Goal: Information Seeking & Learning: Learn about a topic

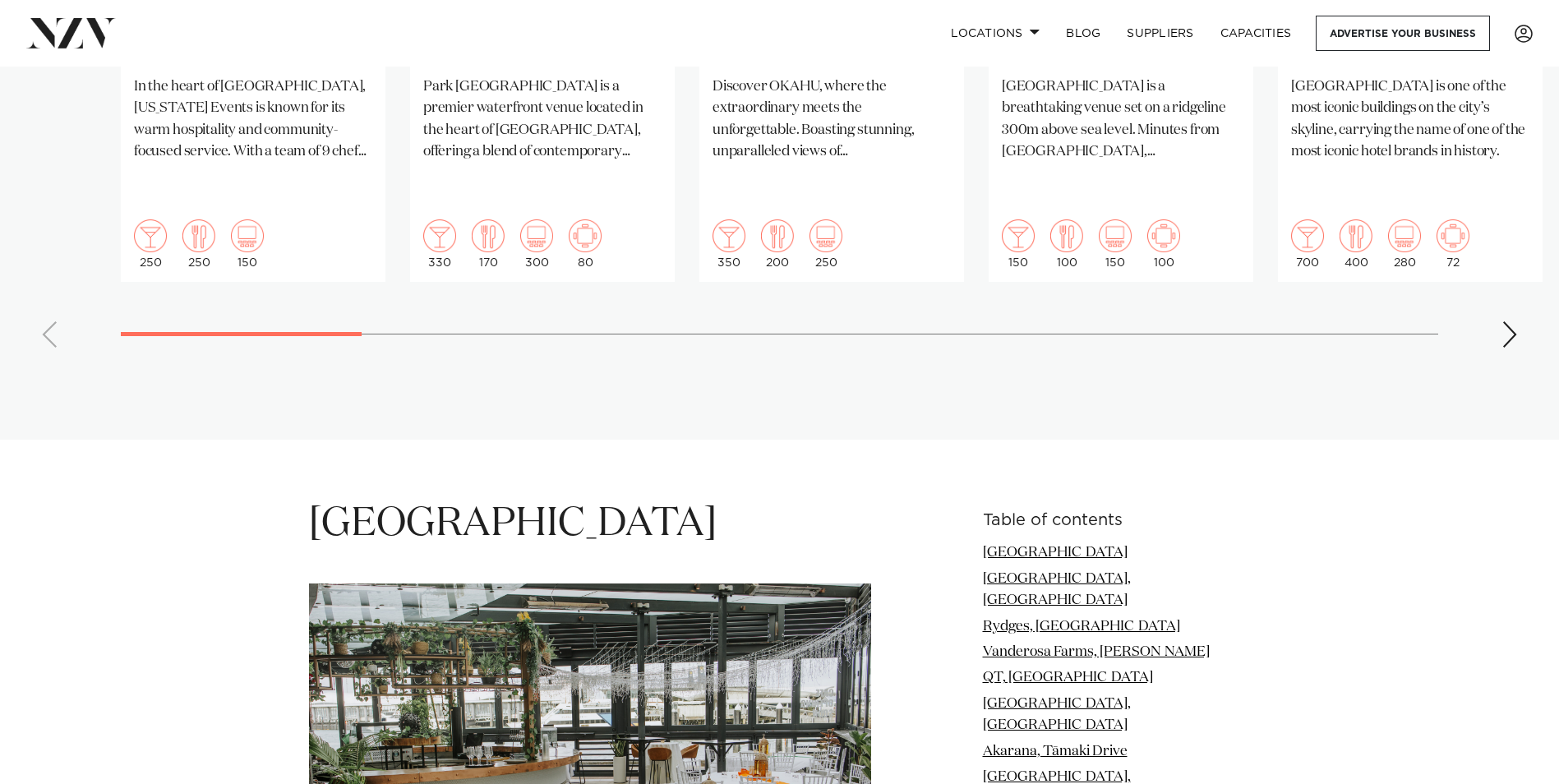
scroll to position [1314, 0]
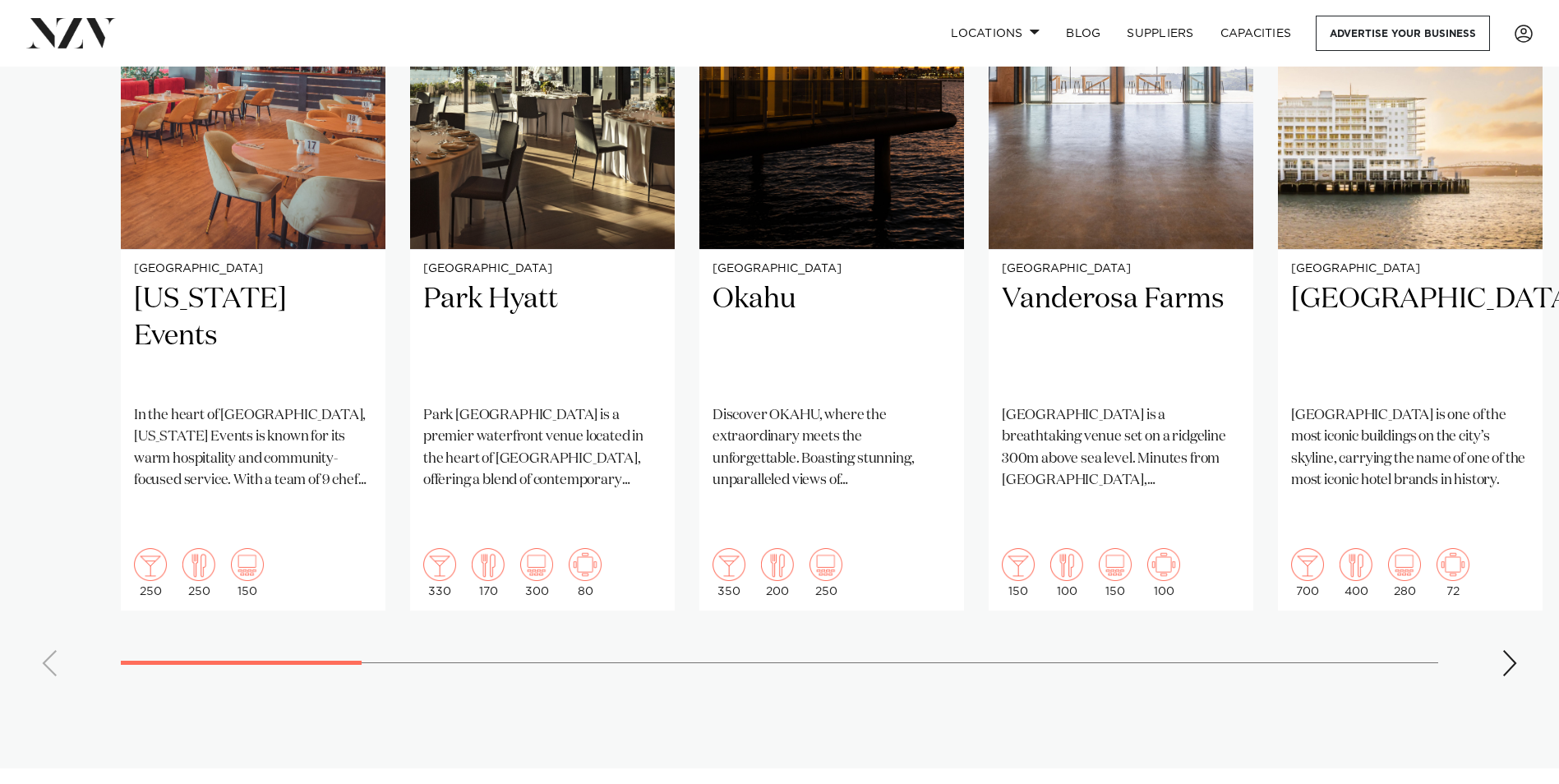
click at [1507, 649] on div "Next slide" at bounding box center [1510, 663] width 16 height 27
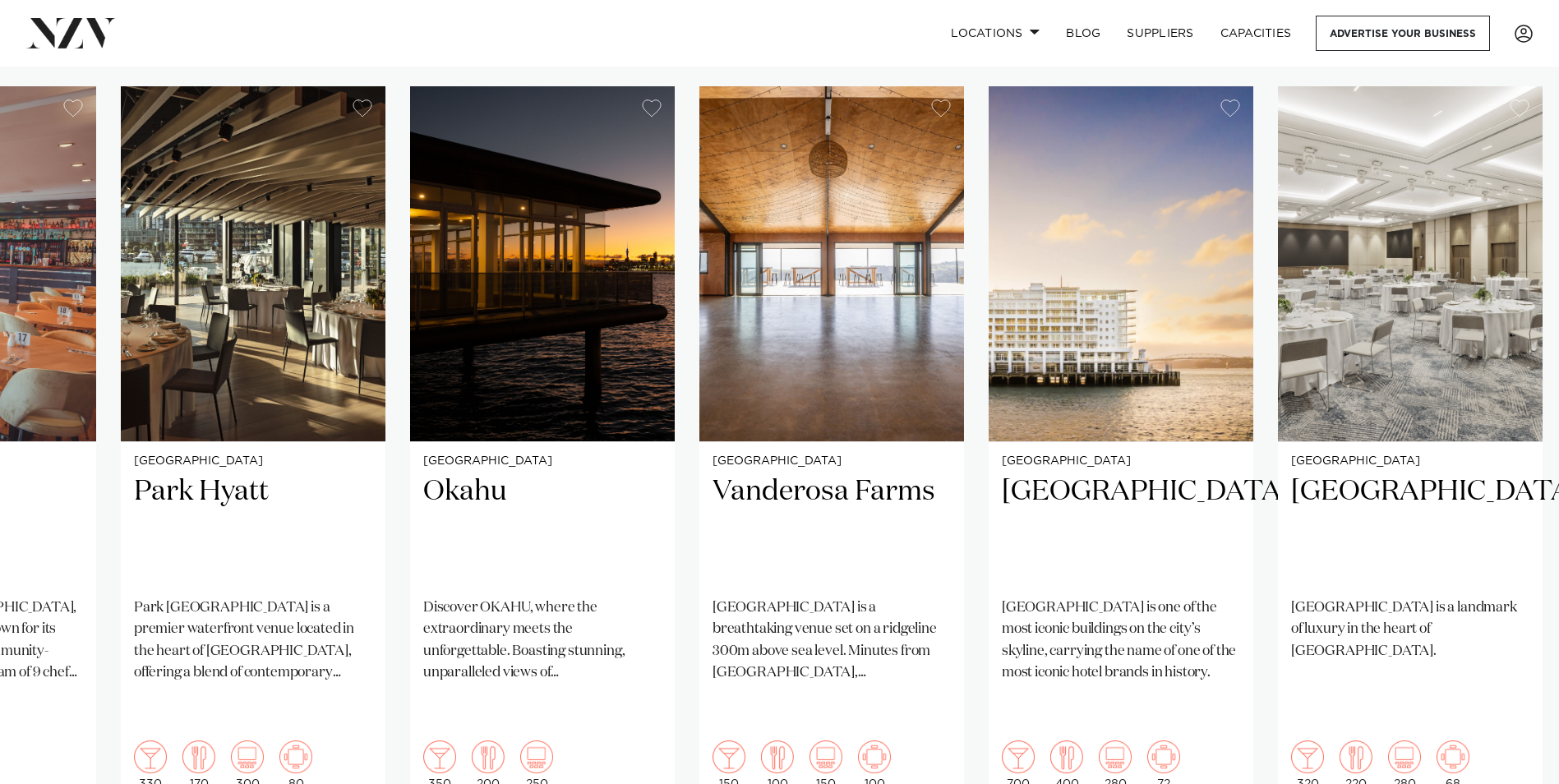
scroll to position [1232, 0]
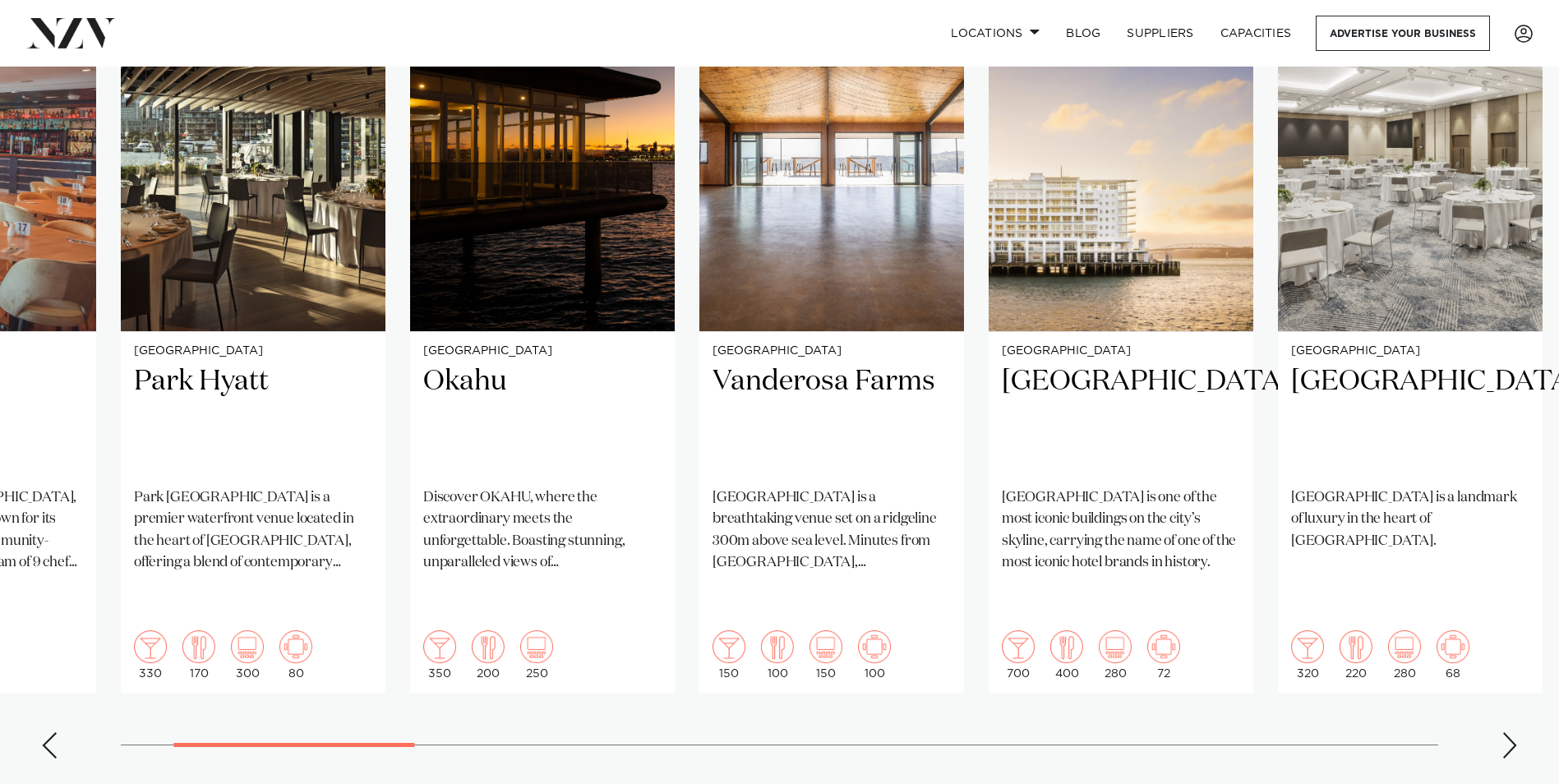
click at [1500, 682] on swiper-container "Auckland Texas Events In the heart of Manukau, Texas Events is known for its wa…" at bounding box center [779, 373] width 1559 height 796
click at [1508, 732] on div "Next slide" at bounding box center [1510, 746] width 16 height 27
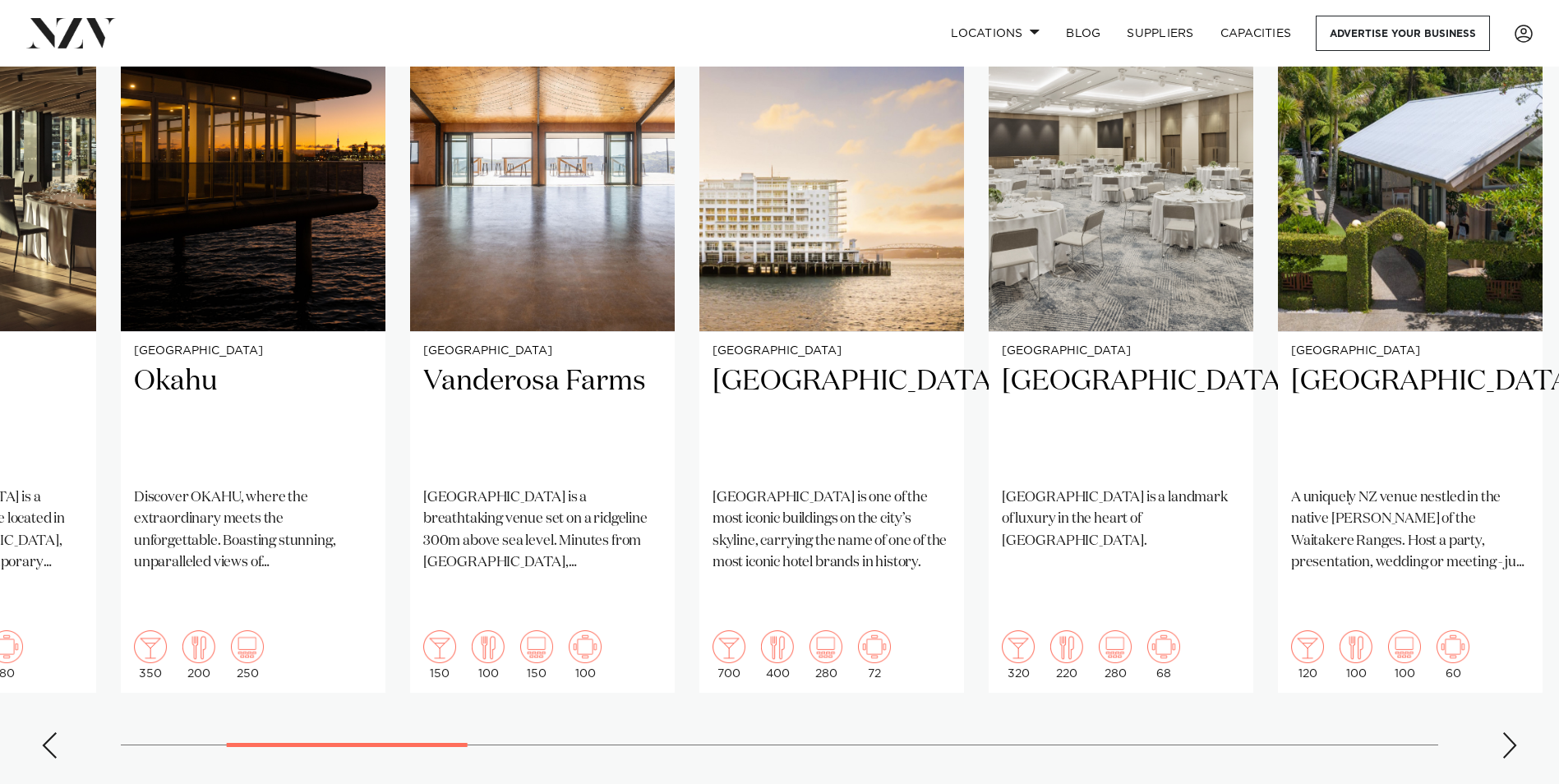
click at [1519, 681] on swiper-container "Auckland Texas Events In the heart of Manukau, Texas Events is known for its wa…" at bounding box center [779, 373] width 1559 height 796
click at [1515, 732] on div "Next slide" at bounding box center [1510, 746] width 16 height 27
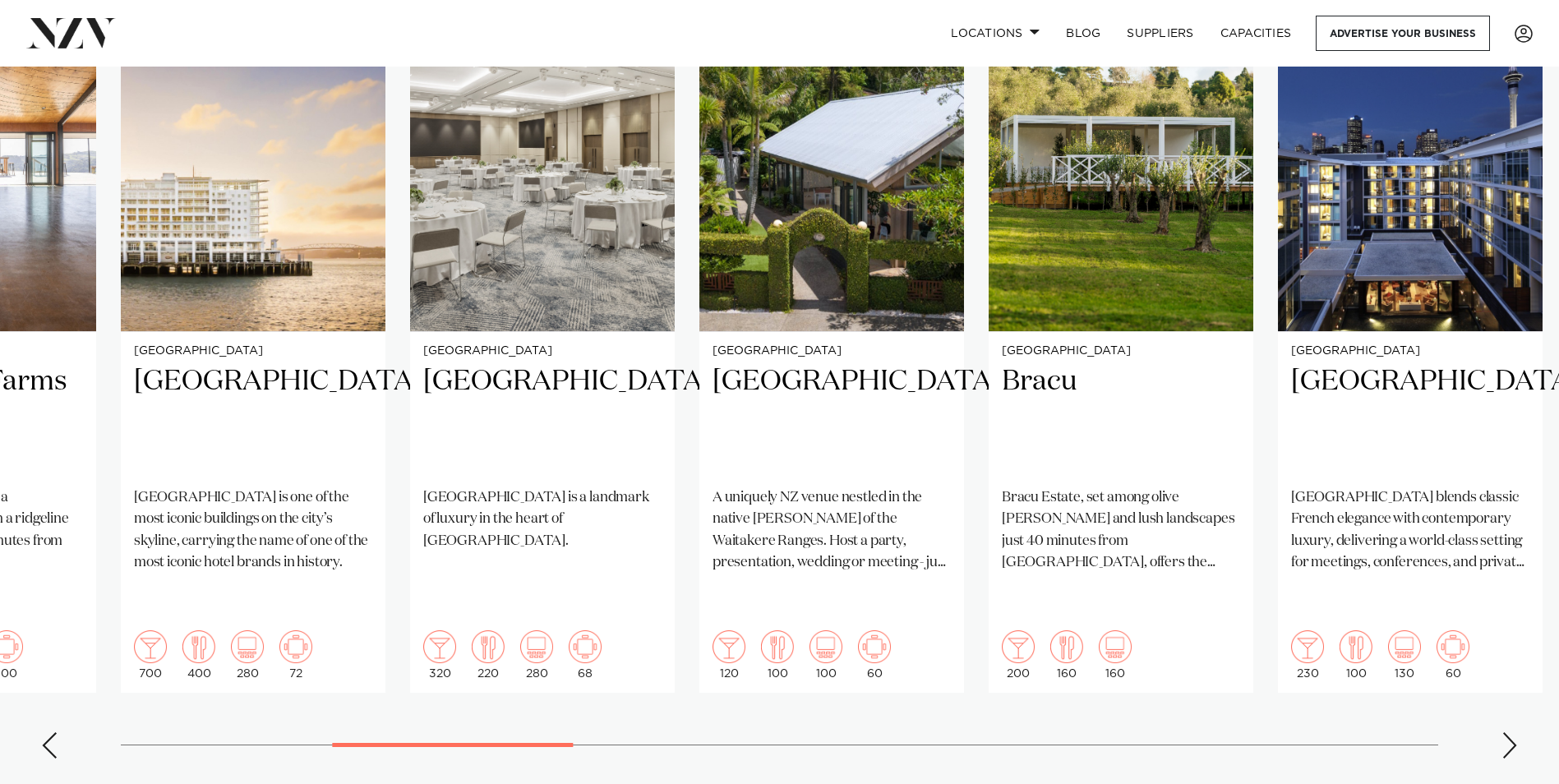
click at [1515, 732] on div "Next slide" at bounding box center [1510, 746] width 16 height 27
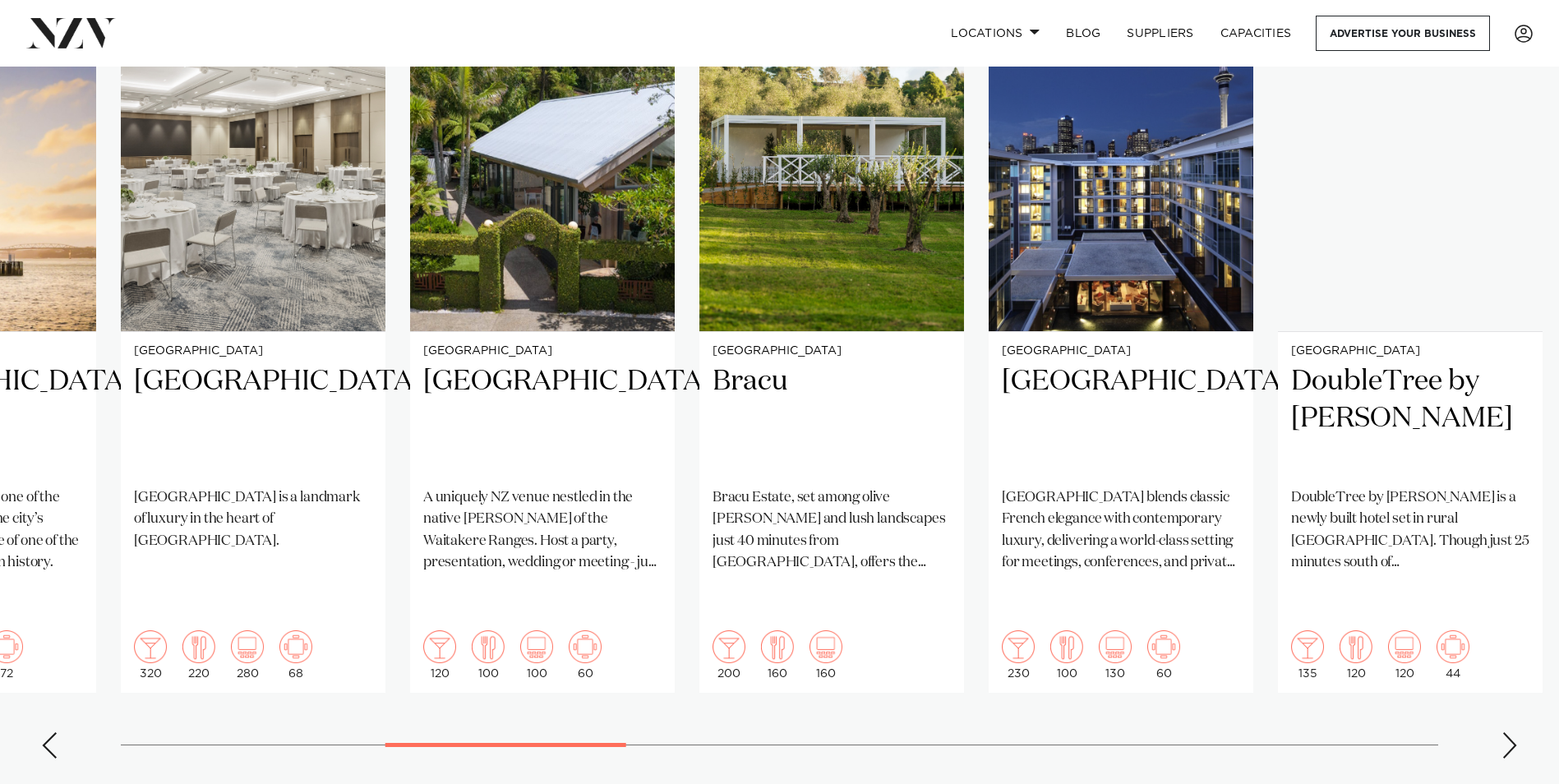
click at [1515, 732] on div "Next slide" at bounding box center [1510, 746] width 16 height 27
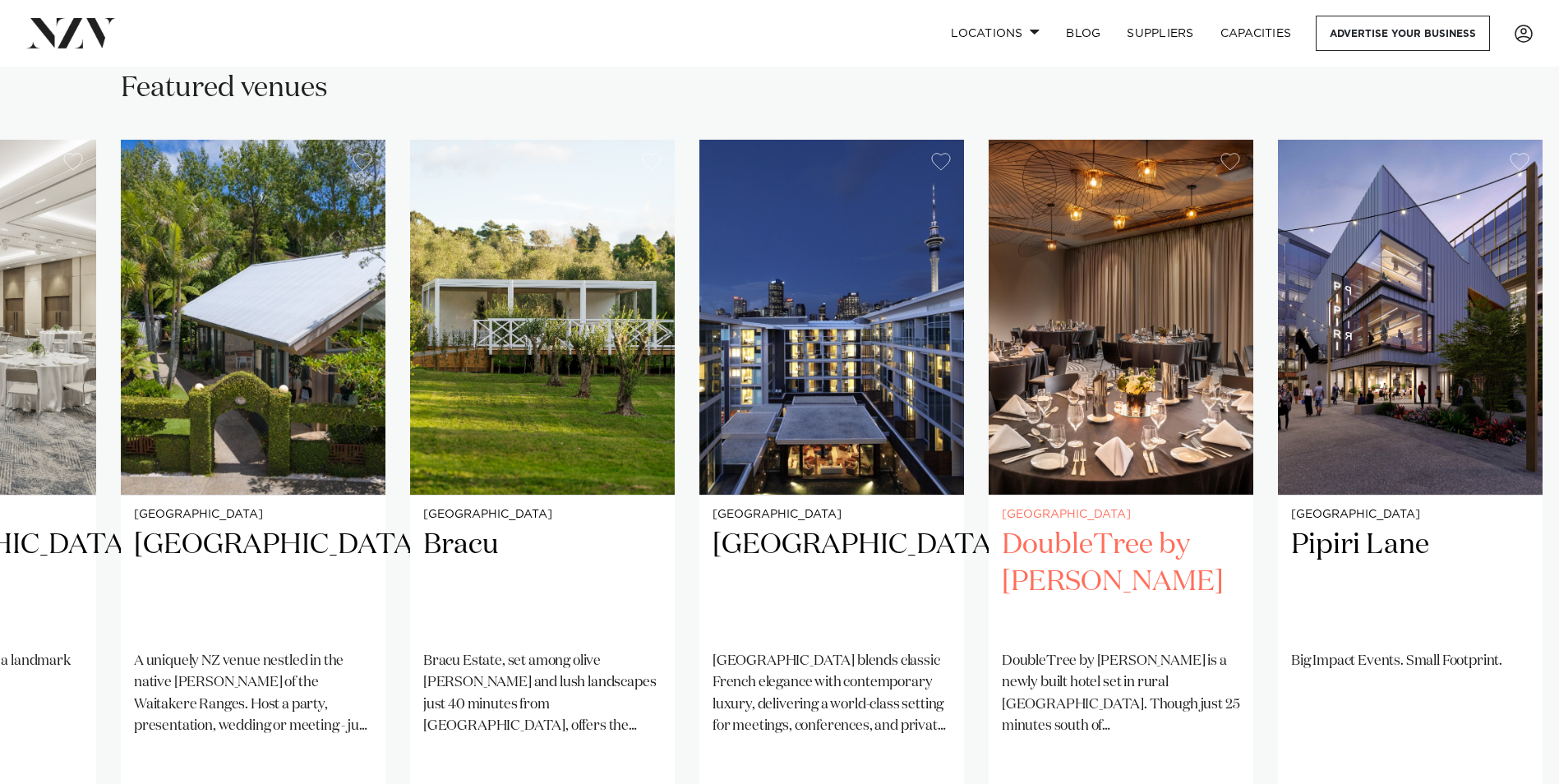
scroll to position [1068, 0]
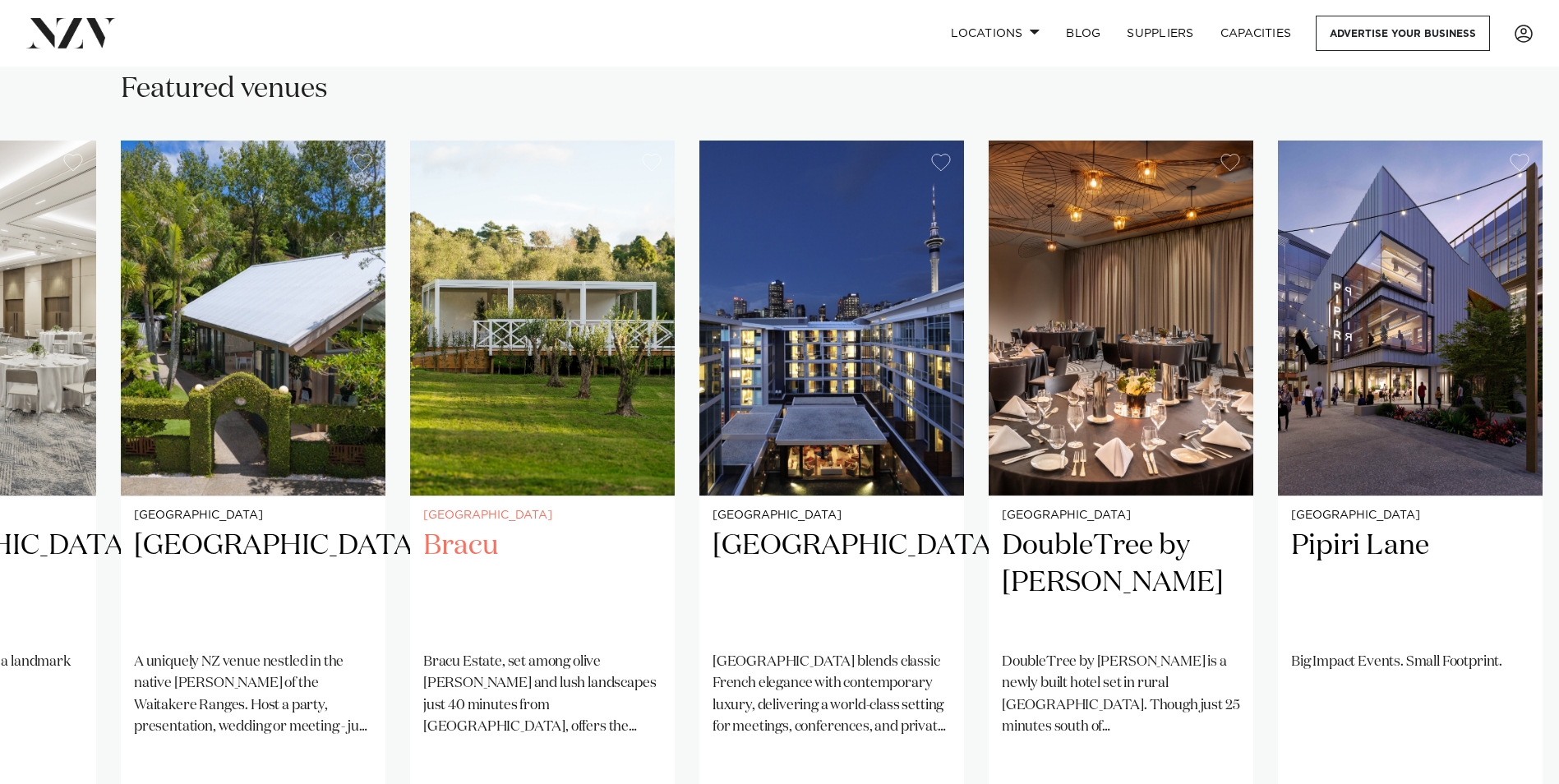
click at [521, 339] on img "8 / 25" at bounding box center [542, 318] width 265 height 355
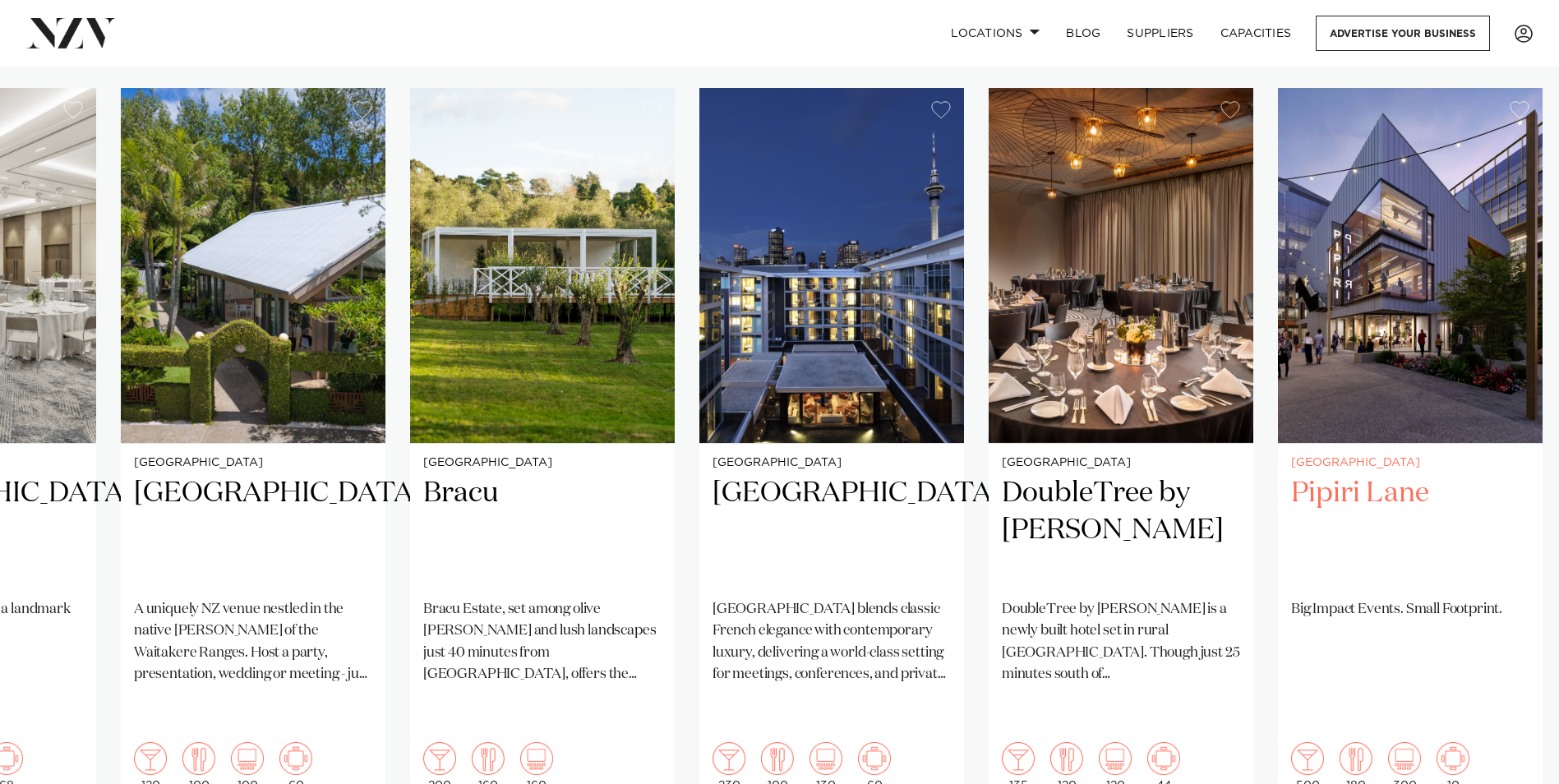
scroll to position [1150, 0]
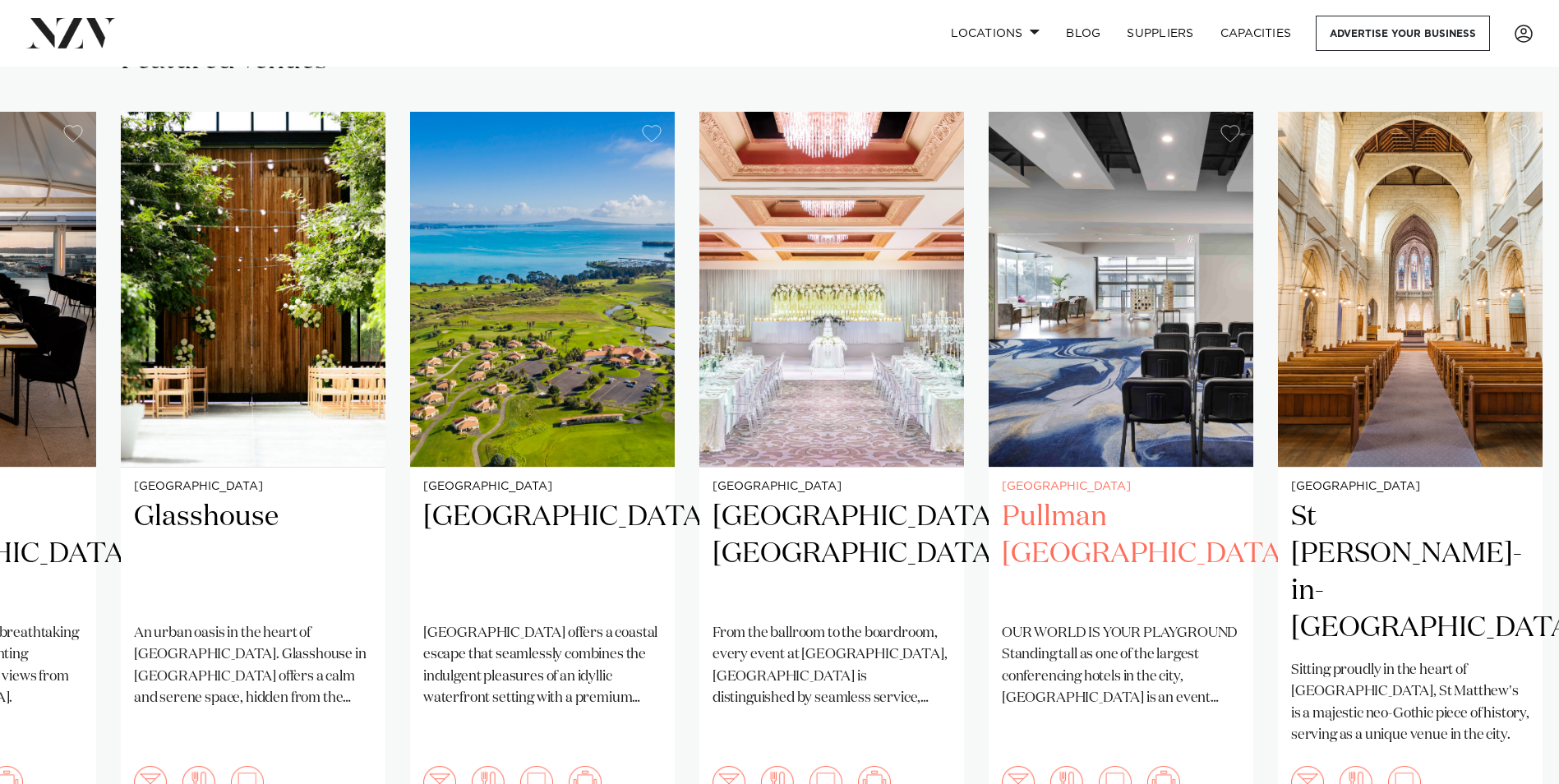
scroll to position [1068, 0]
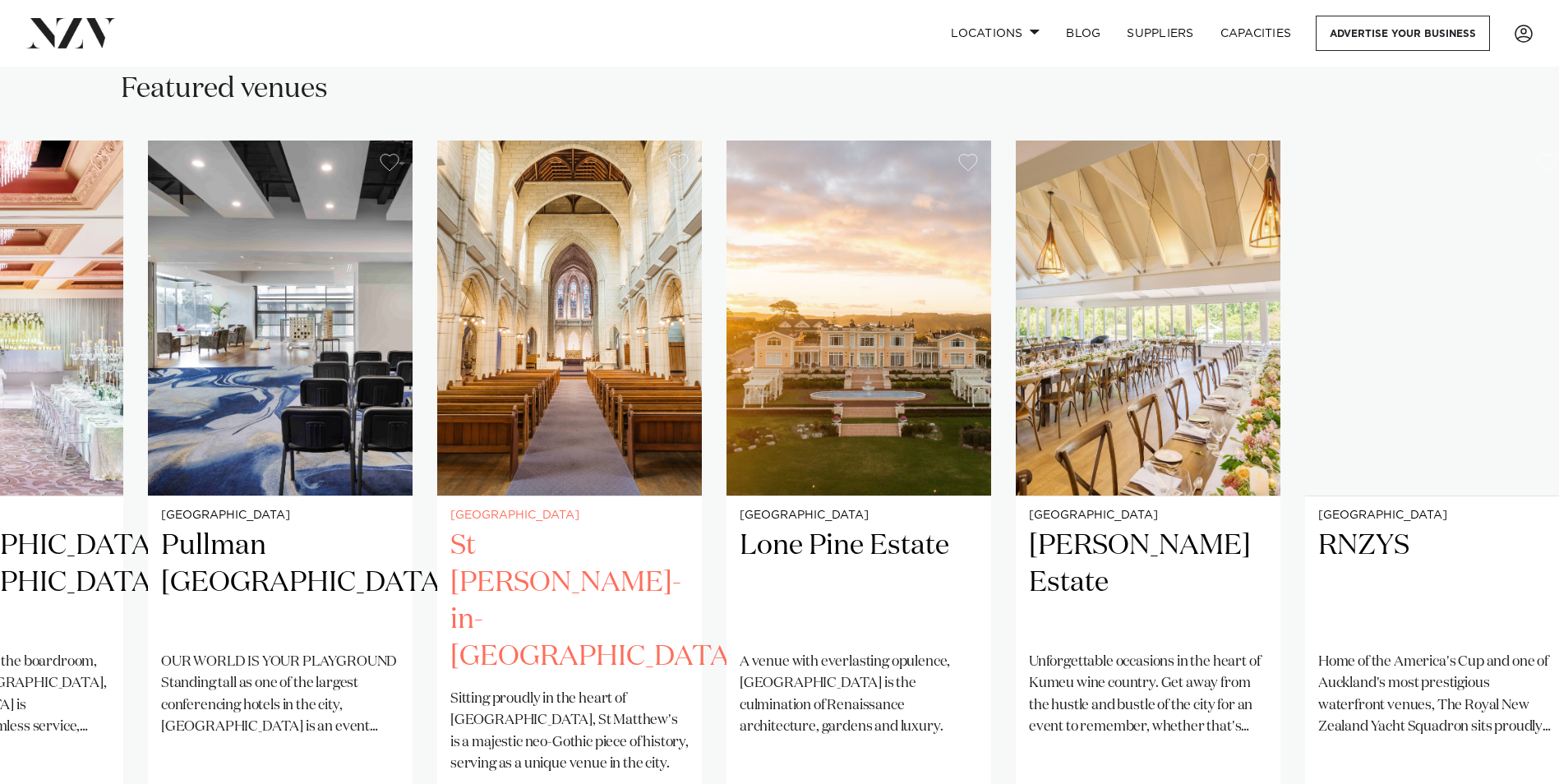
click at [582, 430] on img "19 / 25" at bounding box center [570, 318] width 265 height 355
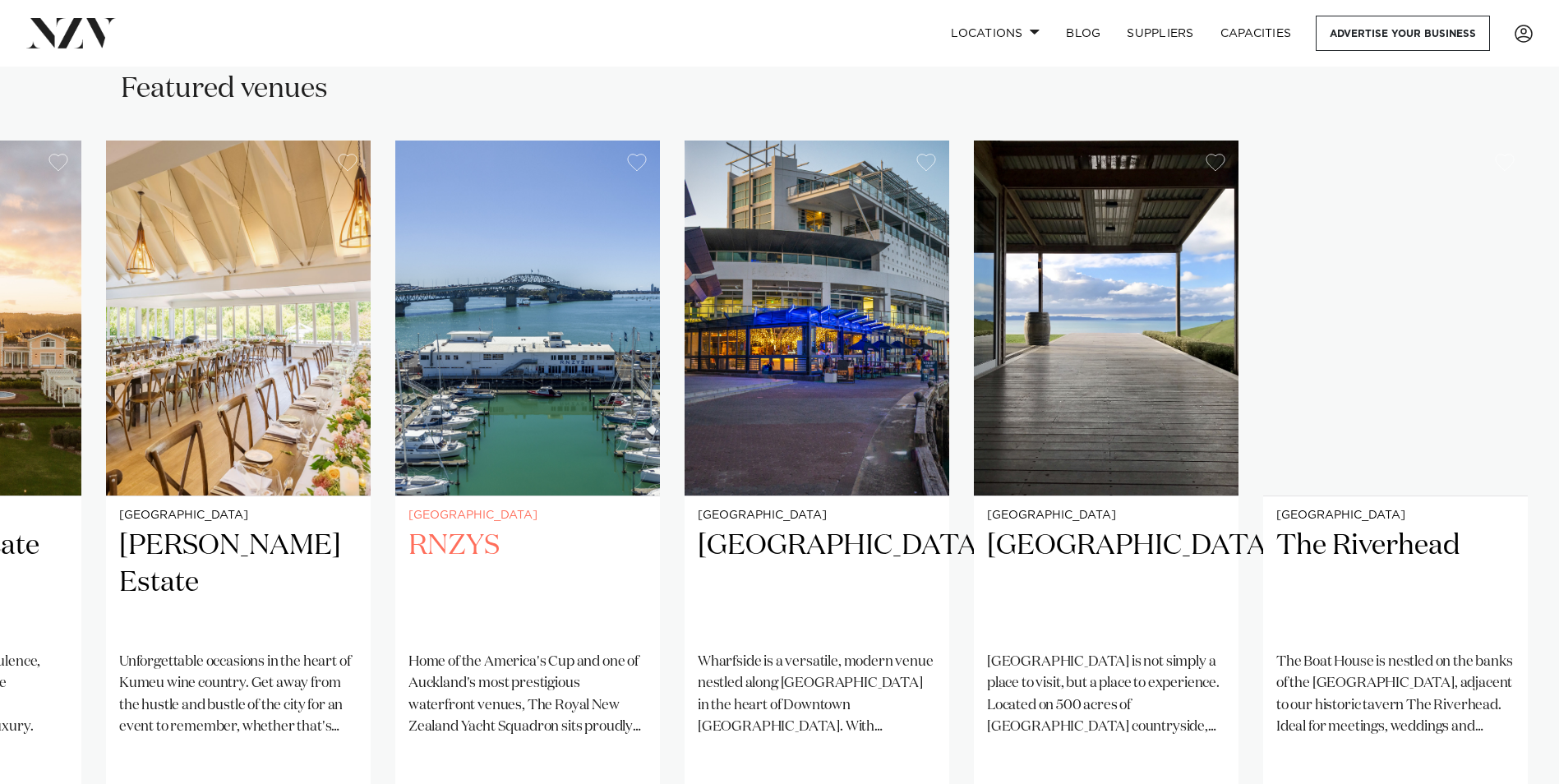
click at [480, 346] on img "22 / 25" at bounding box center [528, 318] width 265 height 355
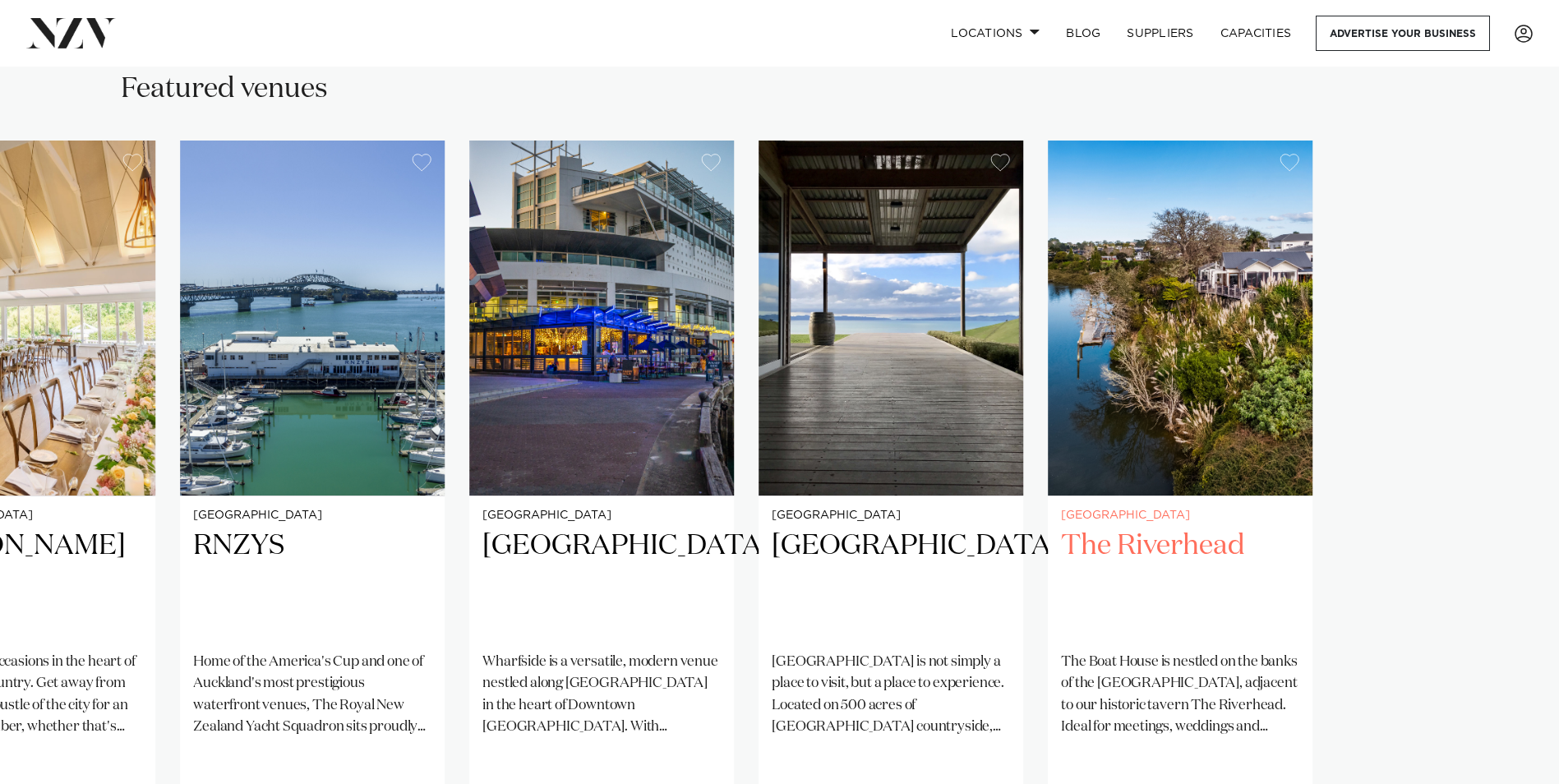
click at [0, 0] on slot "Auckland Texas Events In the heart of Manukau, Texas Events is known for its wa…" at bounding box center [0, 0] width 0 height 0
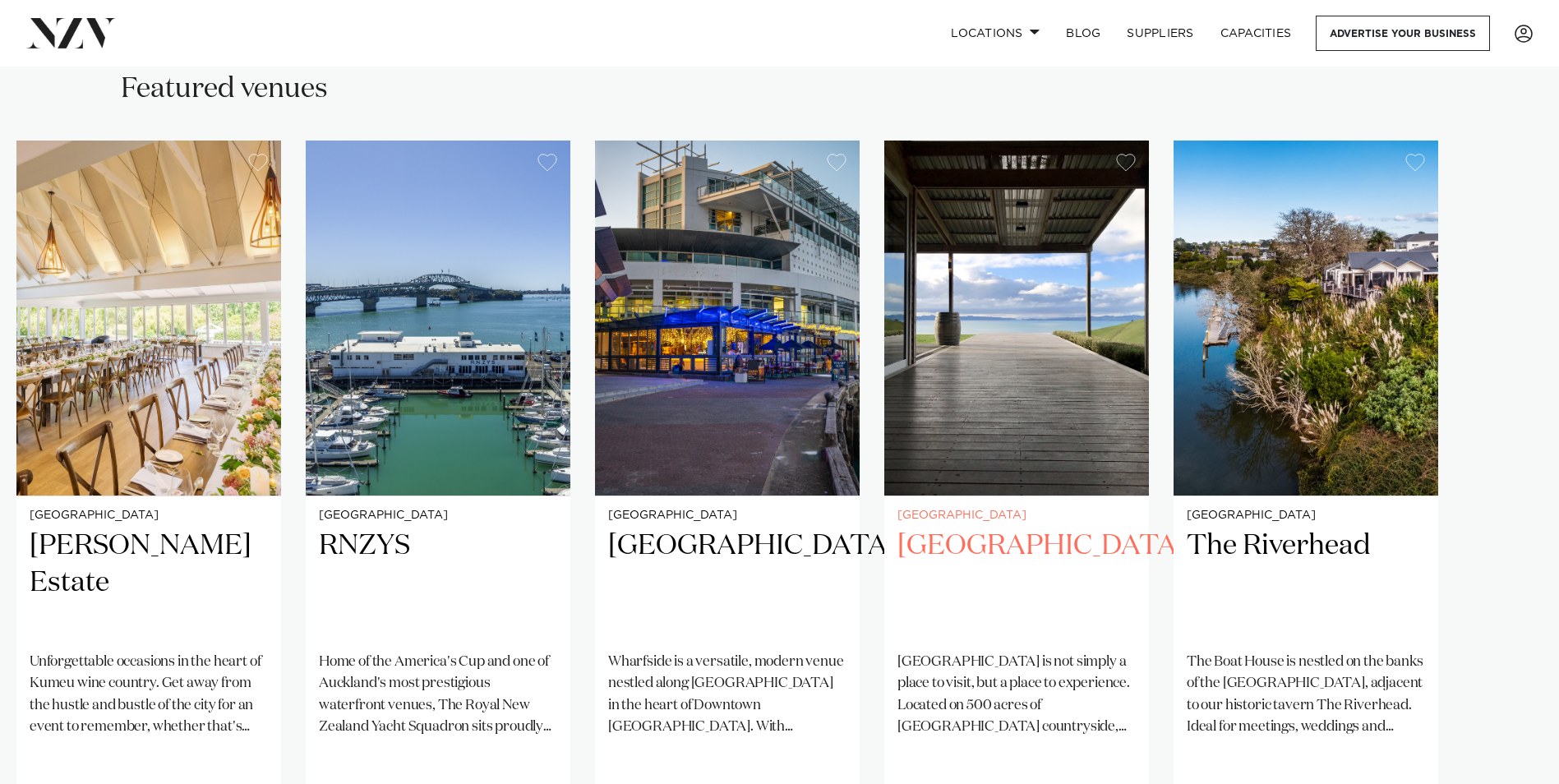
click at [966, 527] on h2 "Kauri Bay" at bounding box center [1016, 583] width 238 height 110
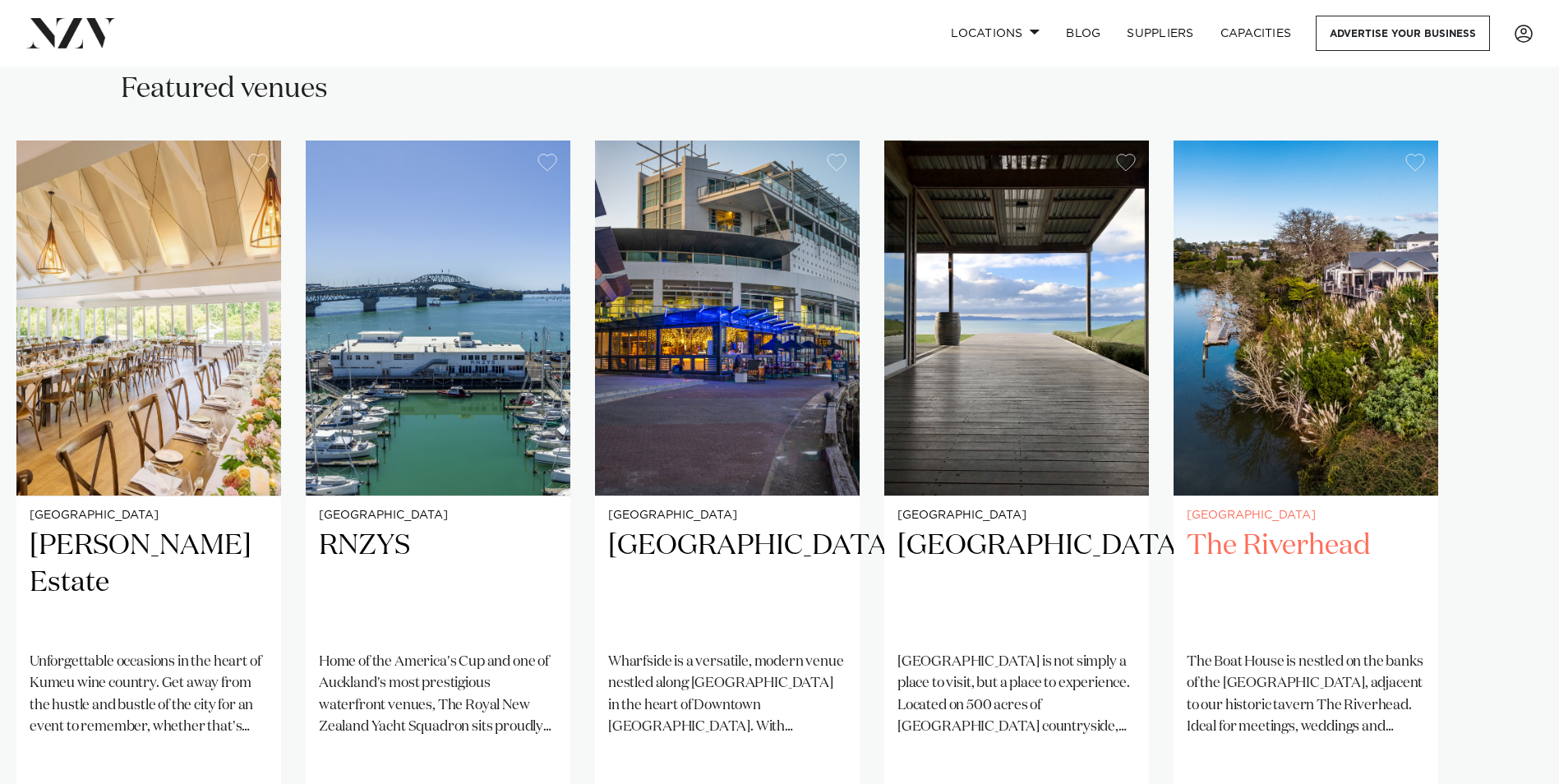
click at [1333, 292] on img "25 / 25" at bounding box center [1306, 318] width 265 height 355
click at [1291, 527] on h2 "The Riverhead" at bounding box center [1306, 583] width 238 height 110
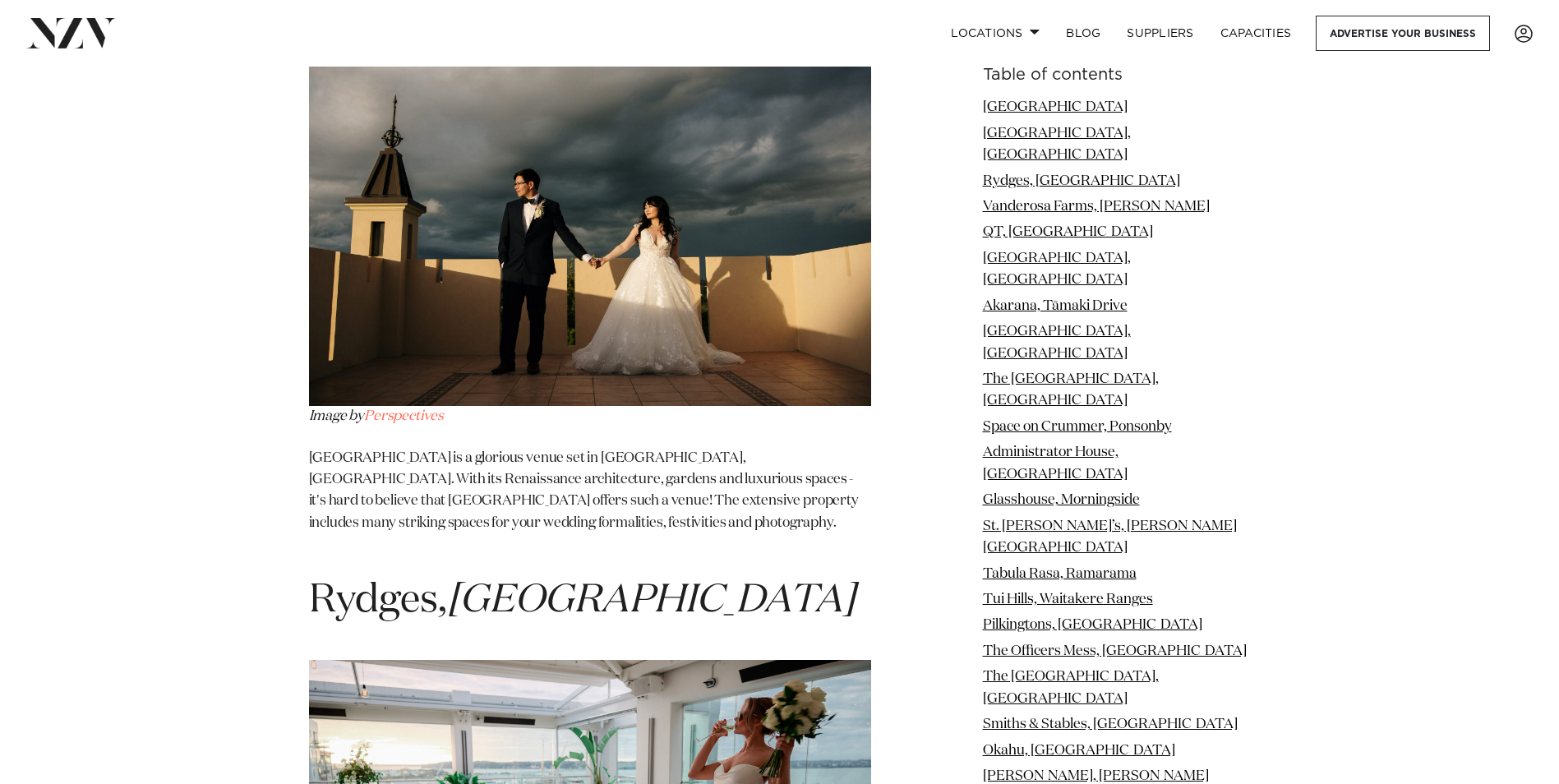
scroll to position [2629, 0]
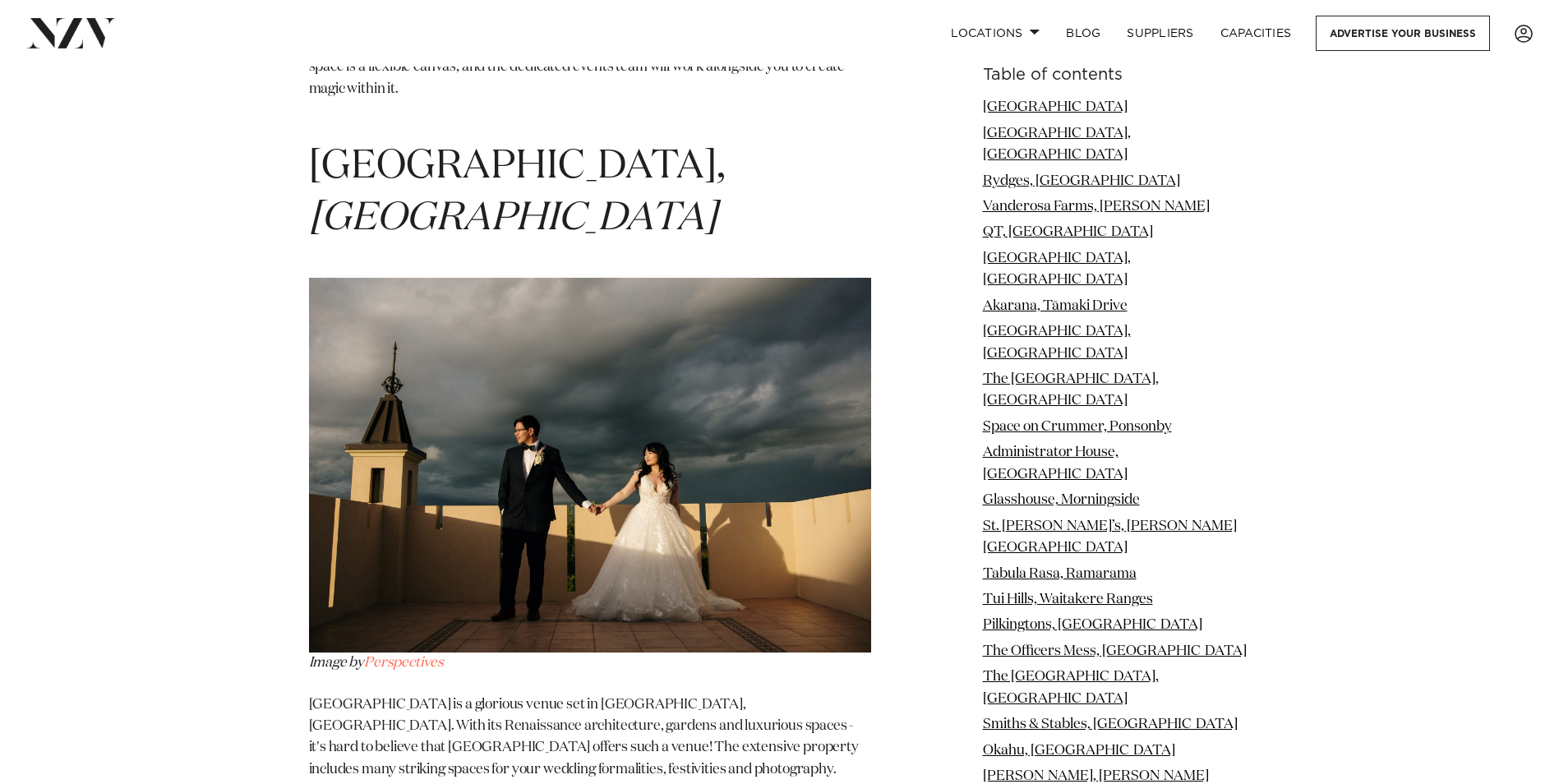
click at [550, 330] on img at bounding box center [590, 465] width 562 height 375
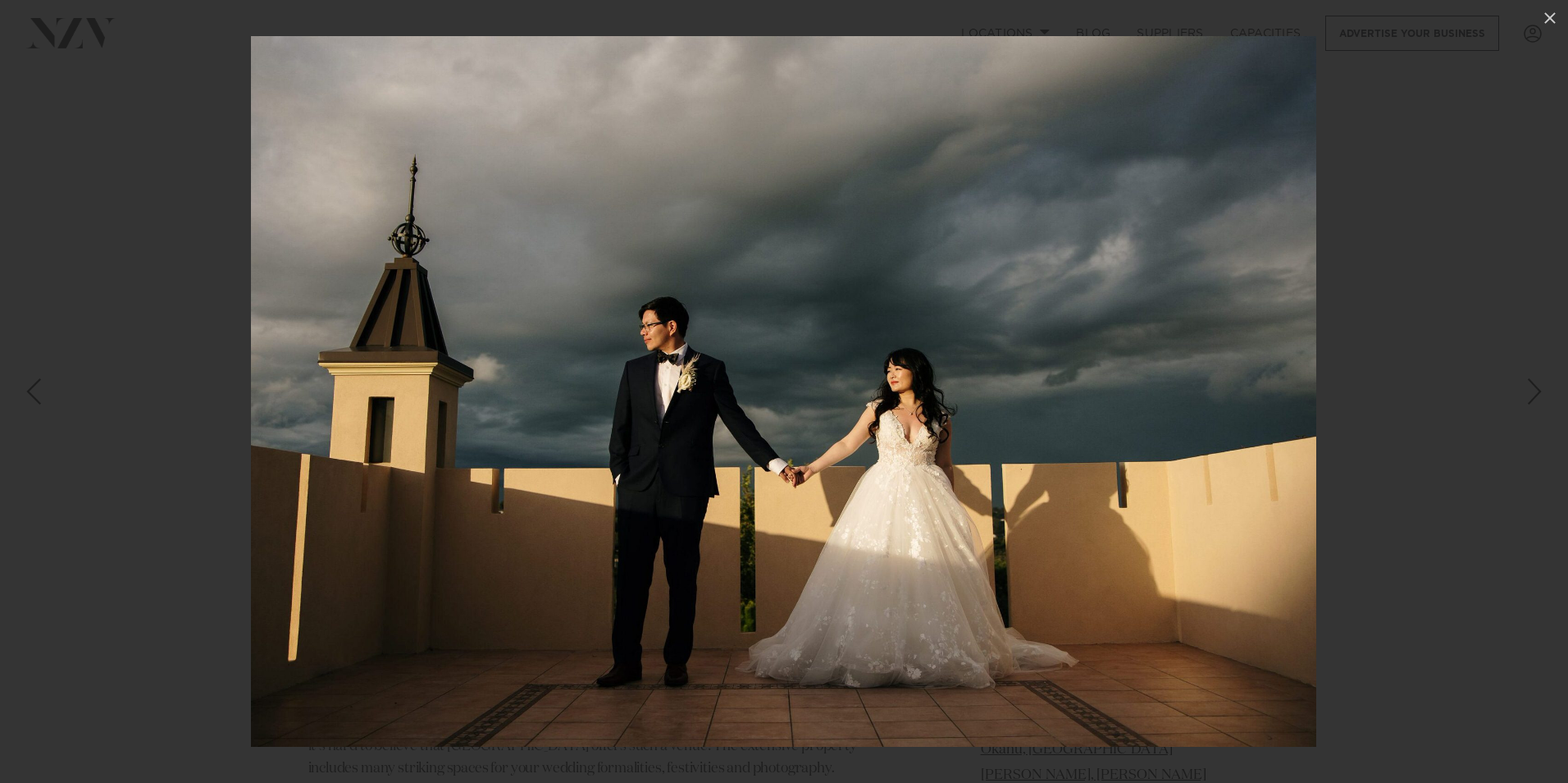
click at [1007, 284] on img at bounding box center [784, 392] width 1065 height 711
drag, startPoint x: 1408, startPoint y: 151, endPoint x: 1280, endPoint y: 70, distance: 151.5
click at [1407, 151] on div at bounding box center [784, 392] width 1568 height 783
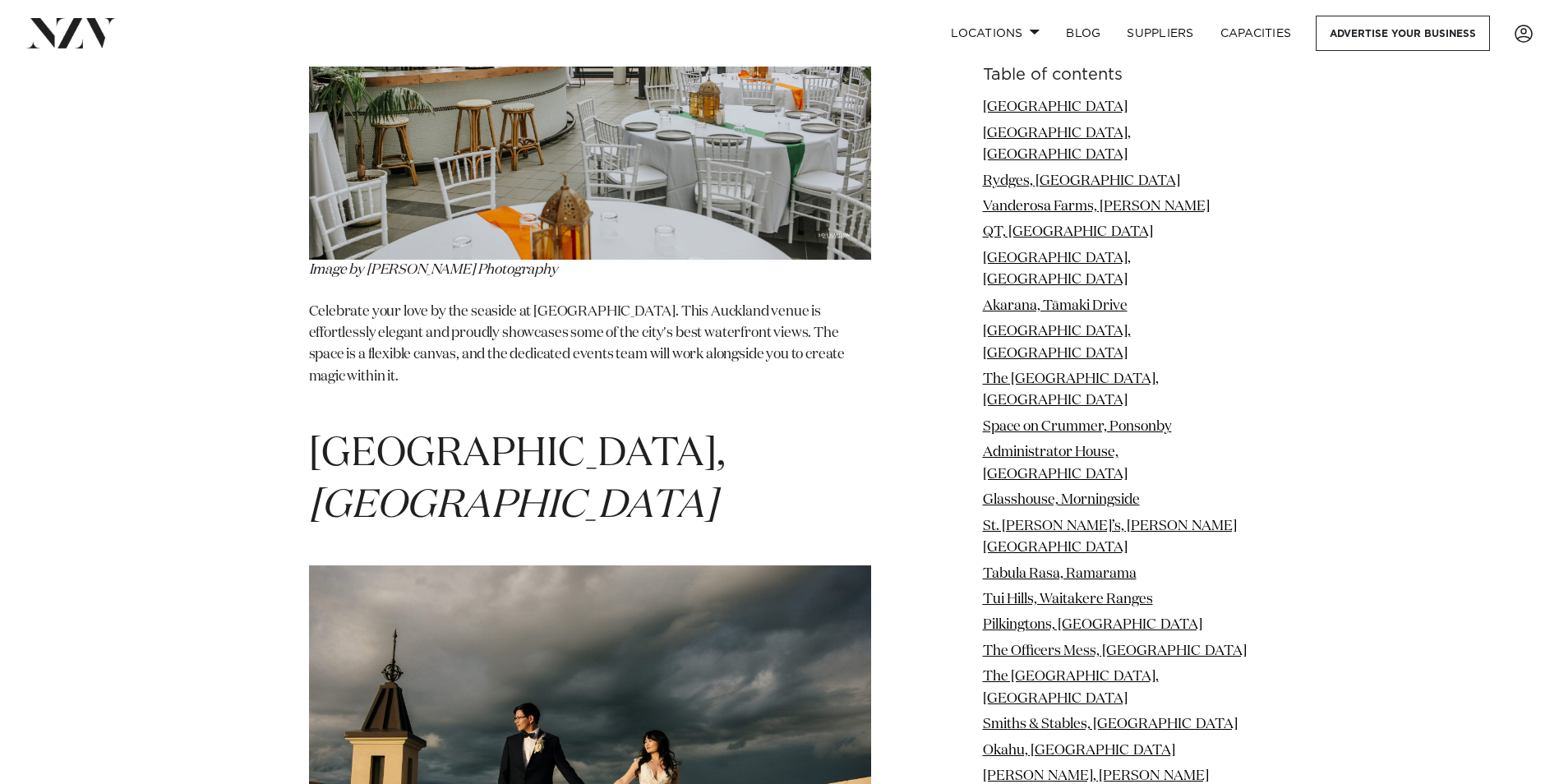
scroll to position [2136, 0]
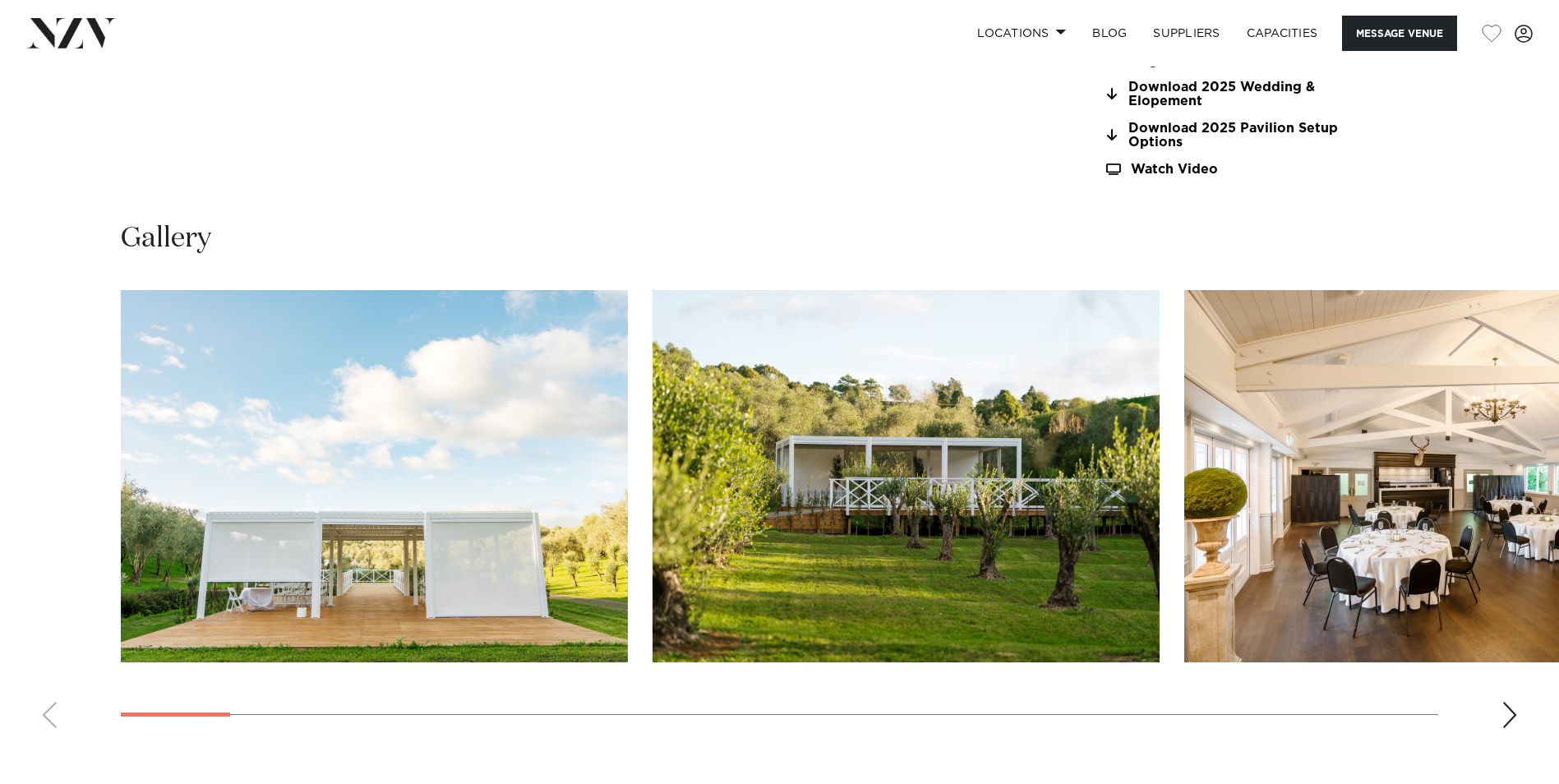
scroll to position [1726, 0]
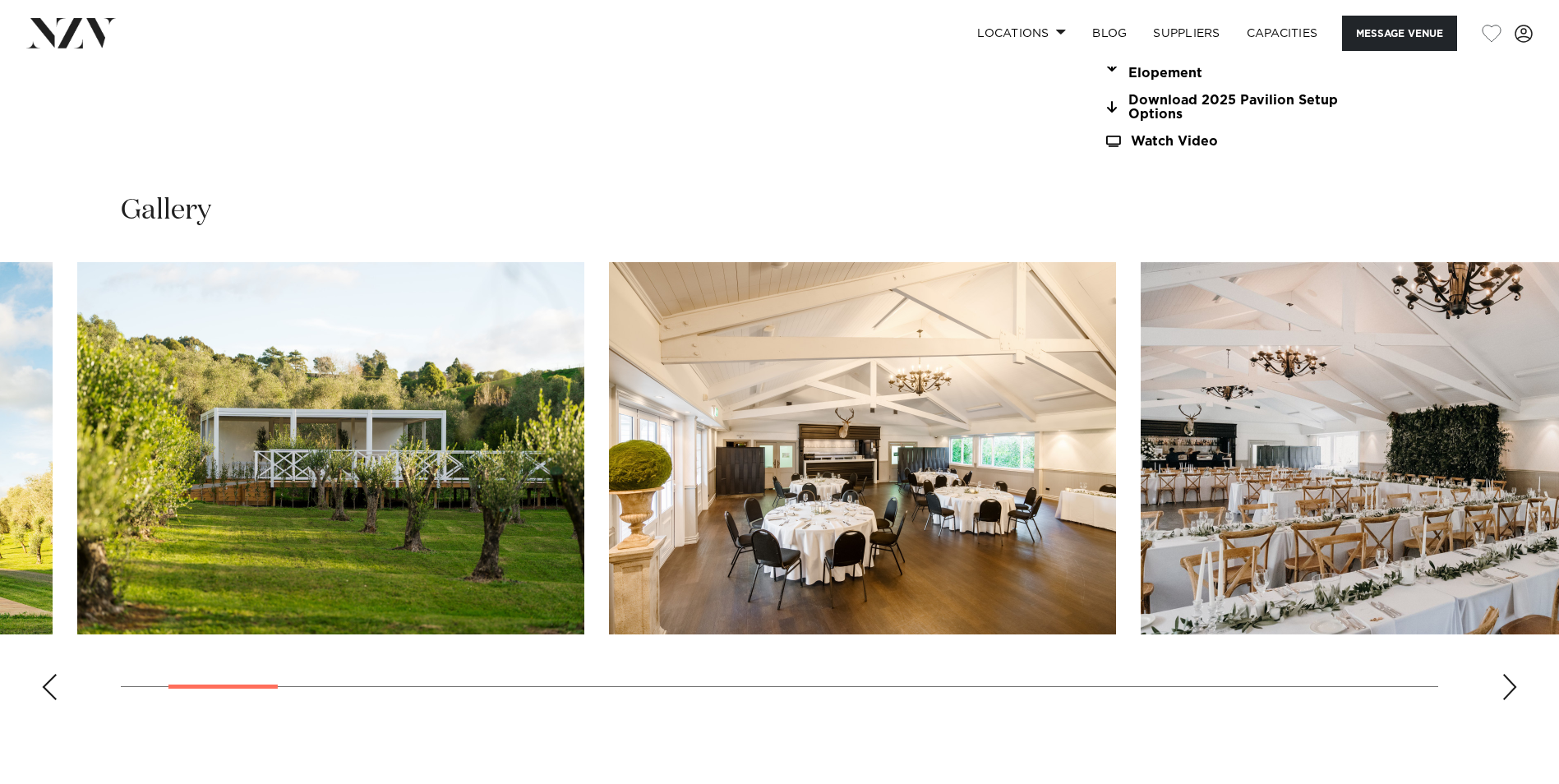
click at [609, 393] on img "3 / 30" at bounding box center [862, 448] width 507 height 372
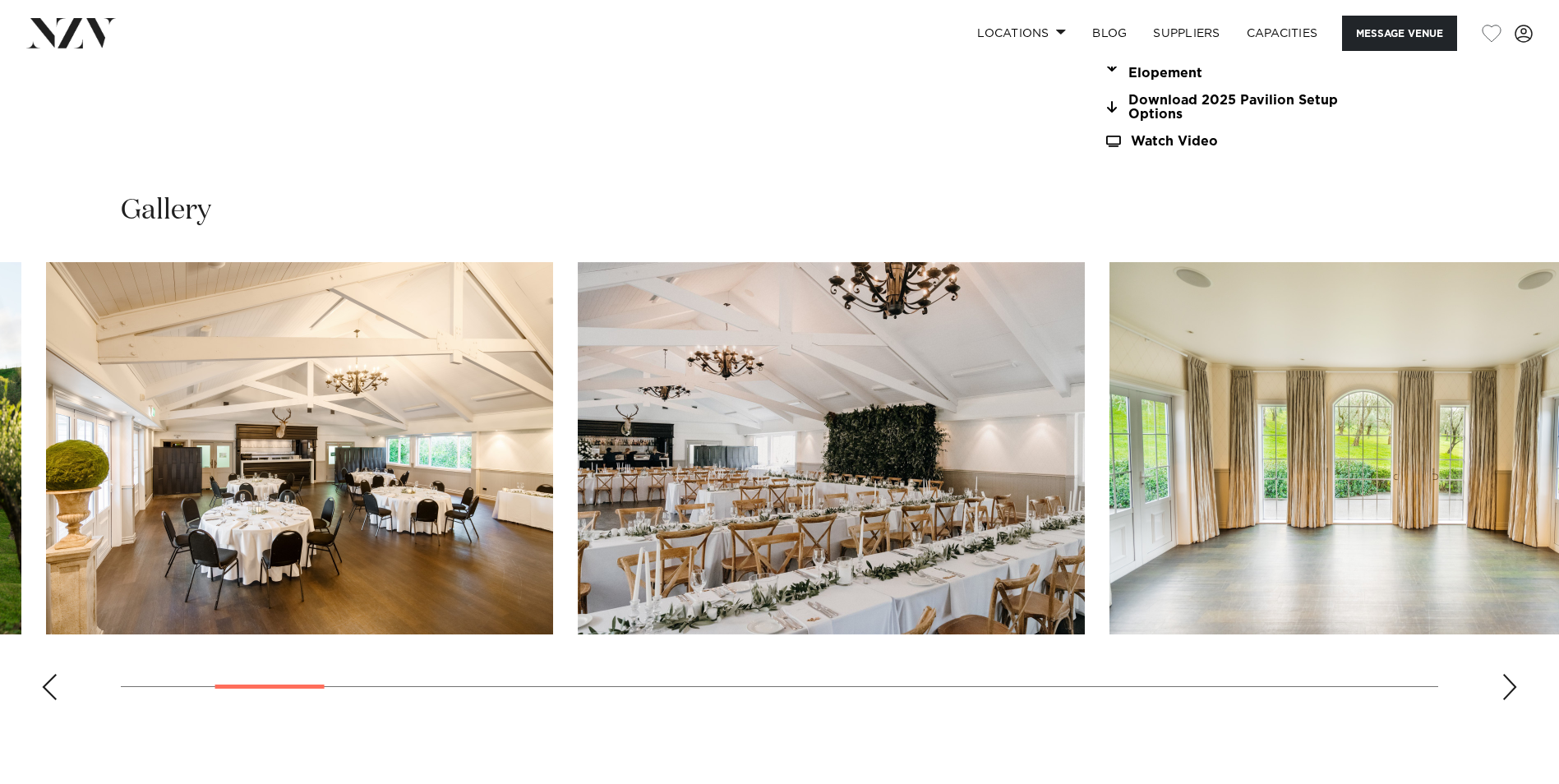
click at [578, 416] on img "4 / 30" at bounding box center [831, 448] width 507 height 372
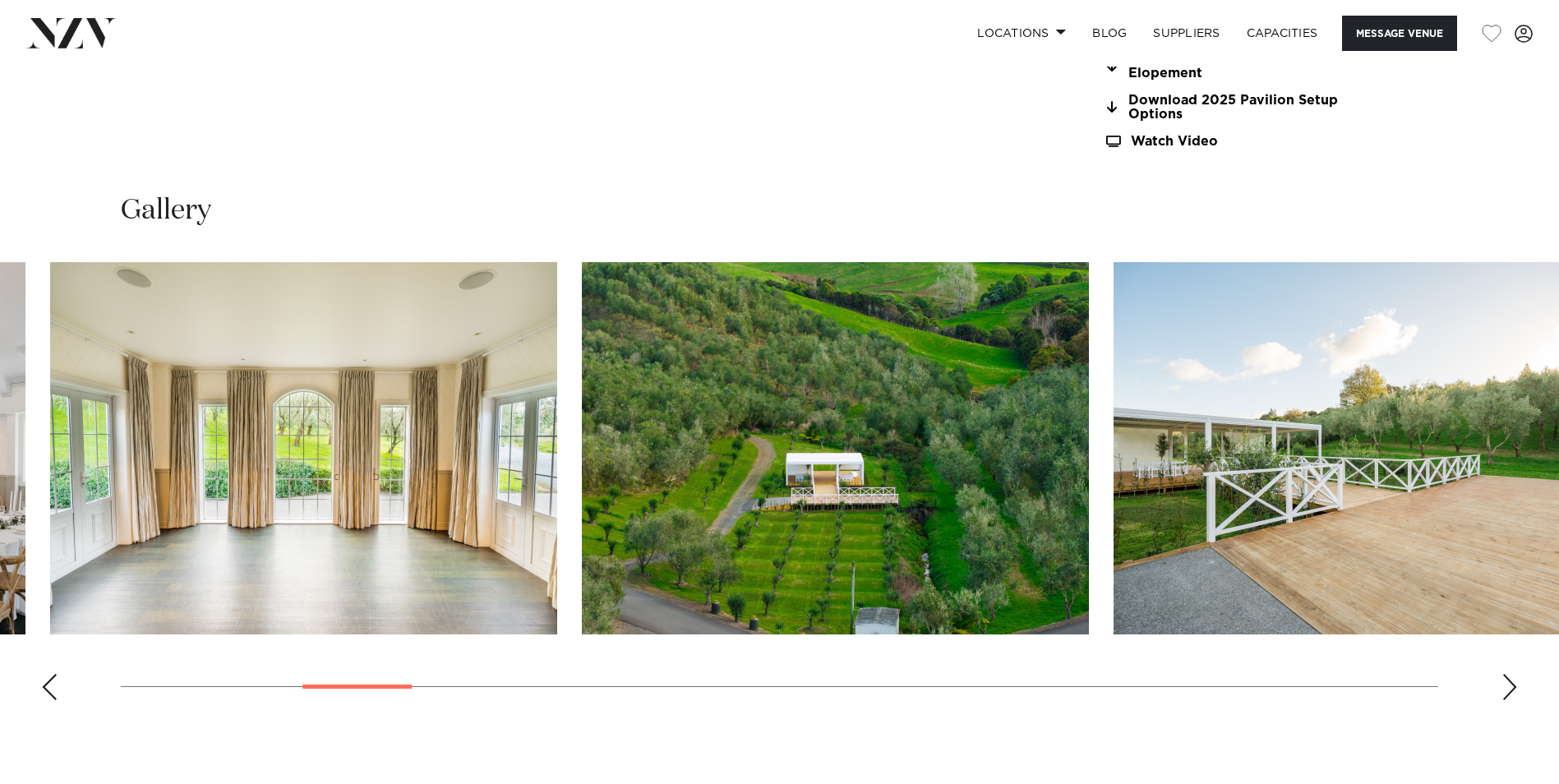
click at [582, 424] on img "6 / 30" at bounding box center [835, 448] width 507 height 372
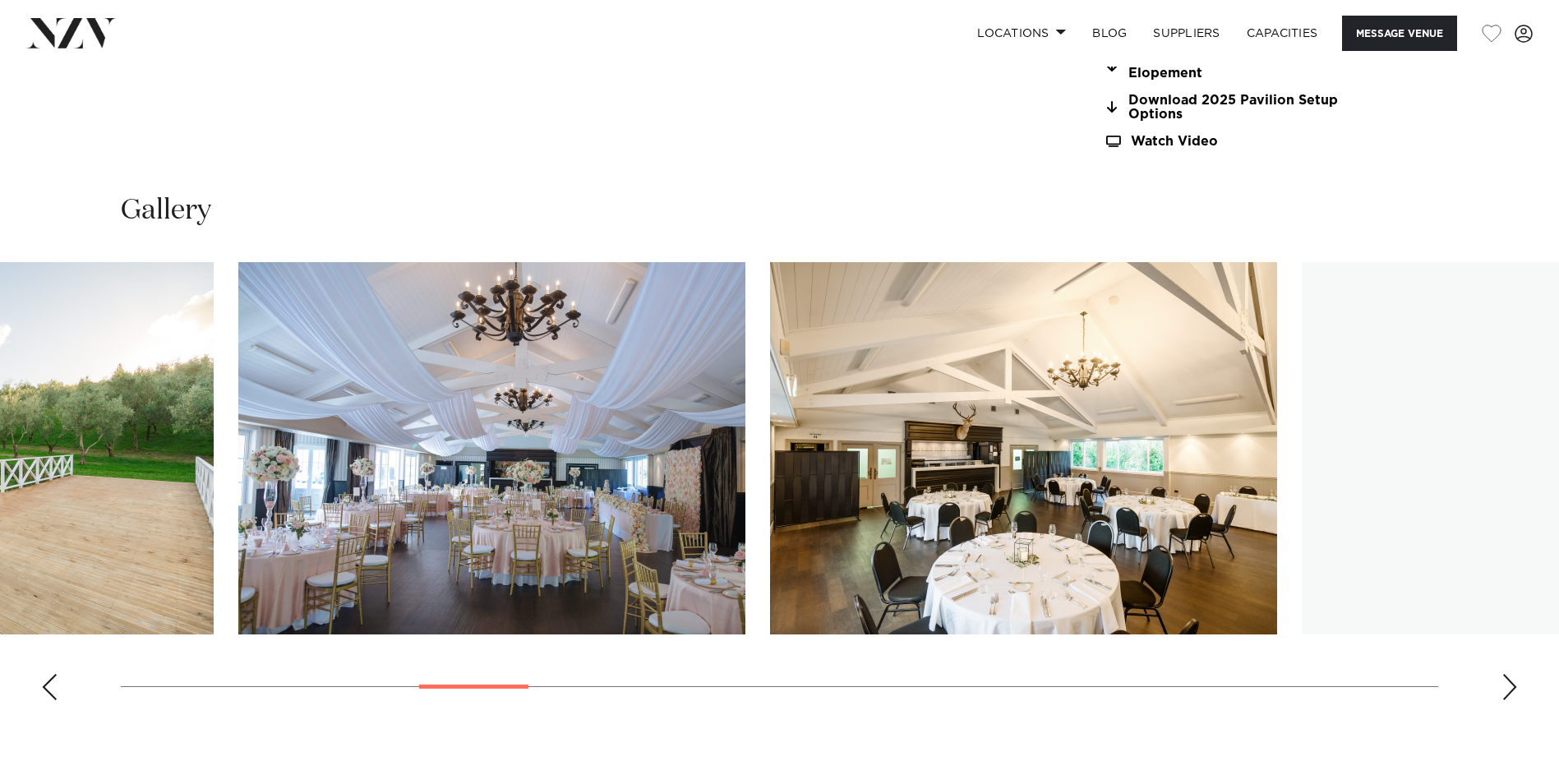
click at [364, 445] on img "8 / 30" at bounding box center [491, 448] width 507 height 372
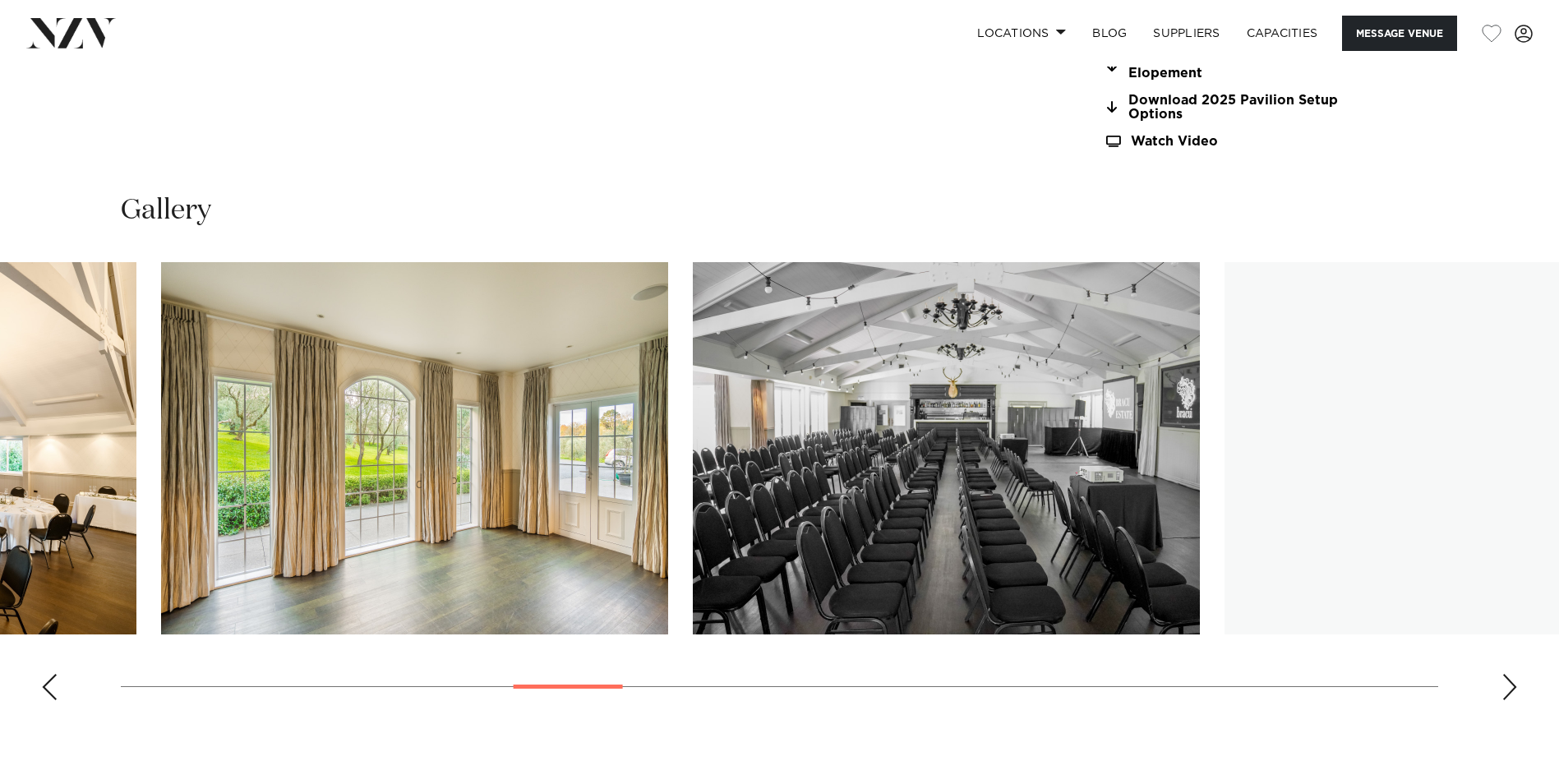
click at [283, 478] on img "10 / 30" at bounding box center [414, 448] width 507 height 372
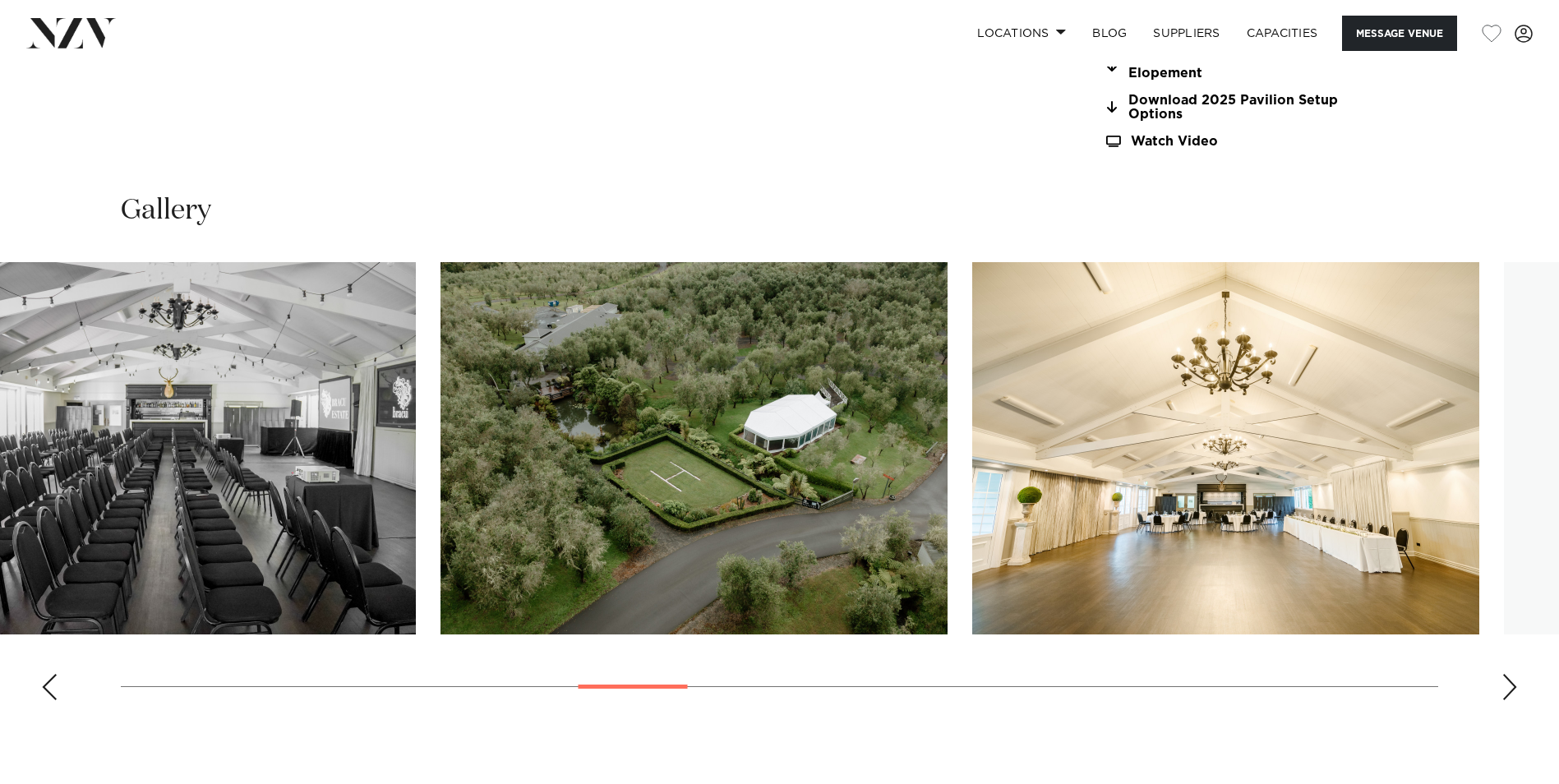
click at [586, 440] on img "12 / 30" at bounding box center [693, 448] width 507 height 372
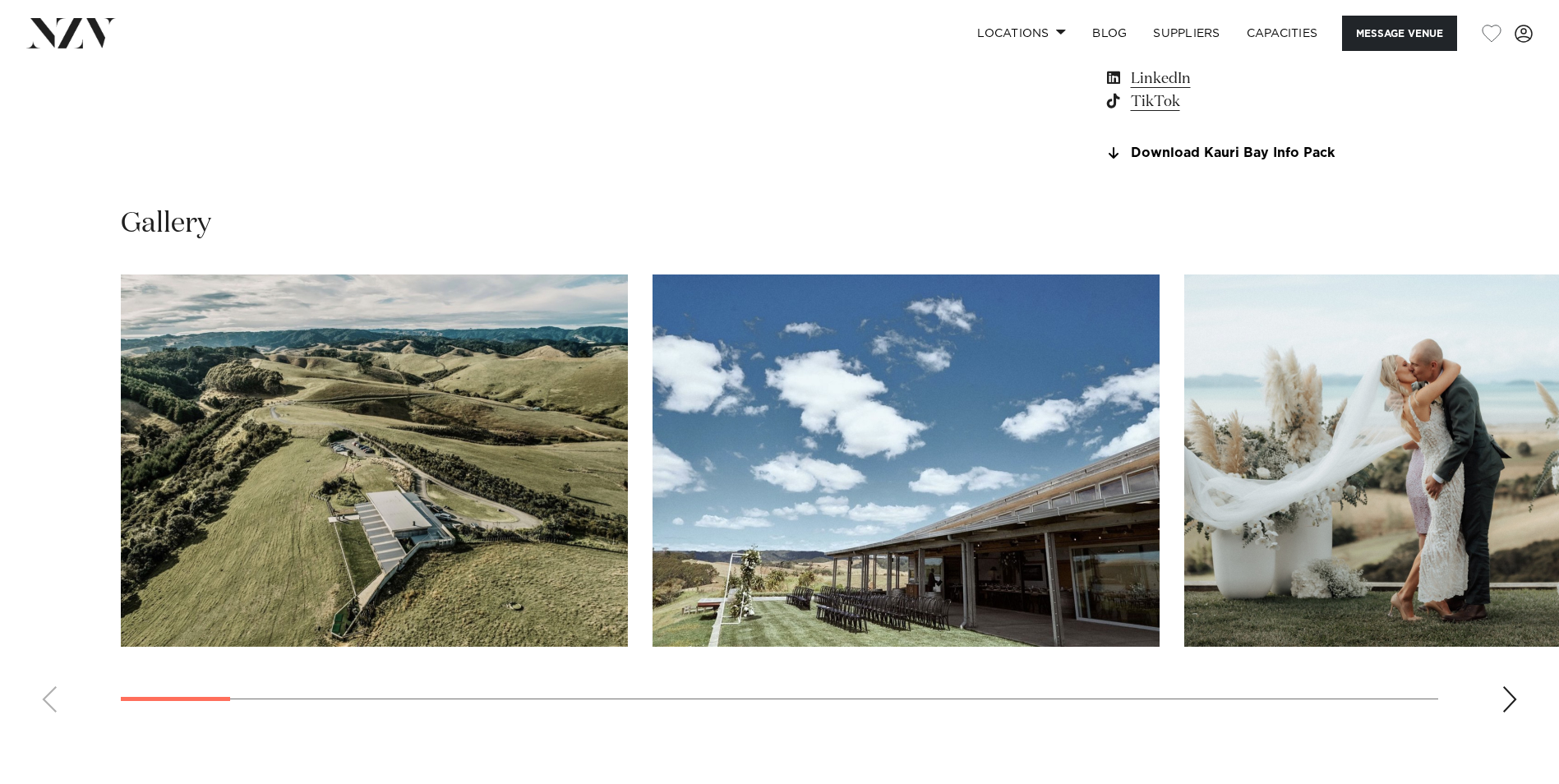
scroll to position [1643, 0]
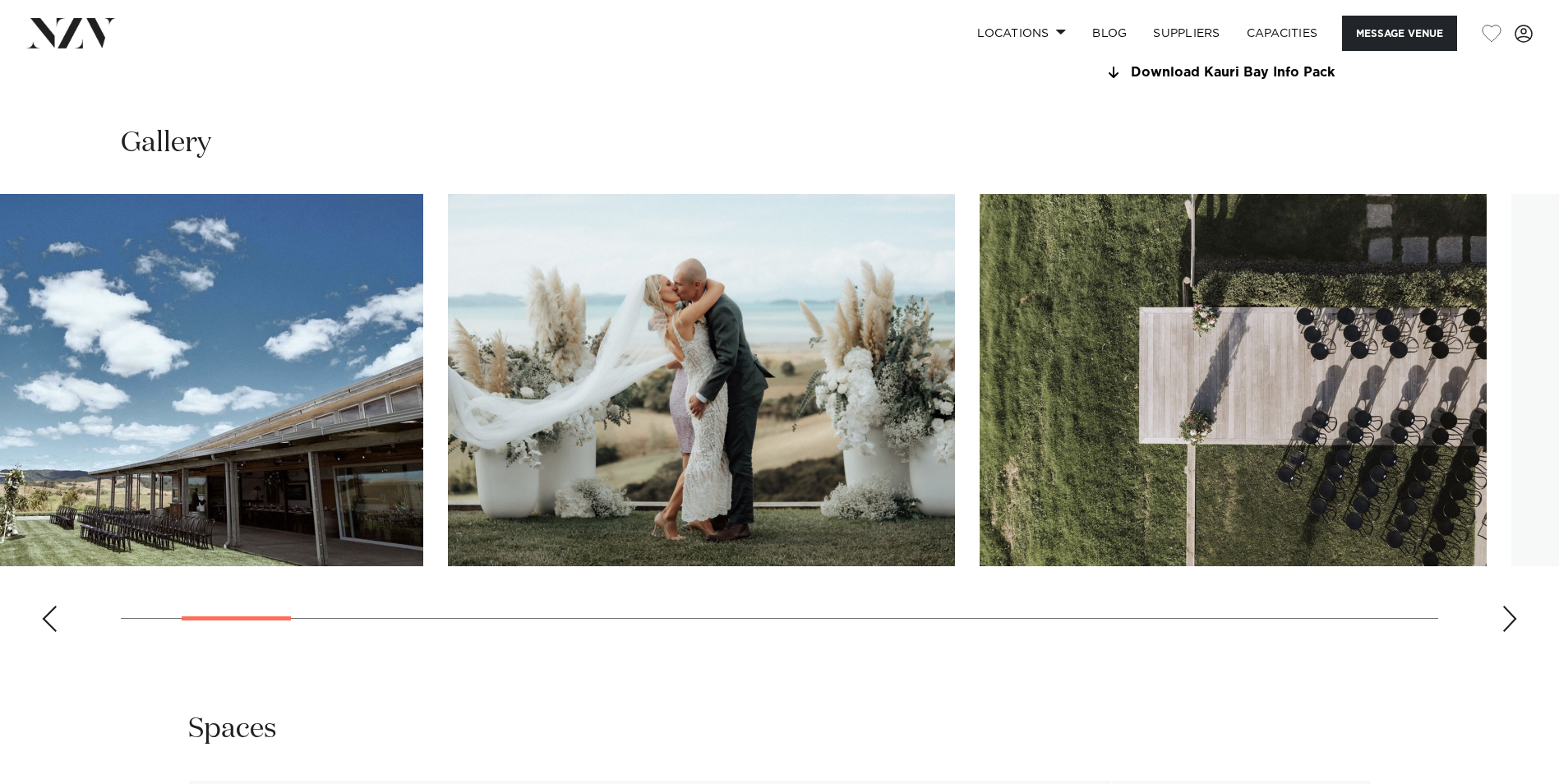
click at [618, 428] on img "3 / 30" at bounding box center [702, 380] width 507 height 372
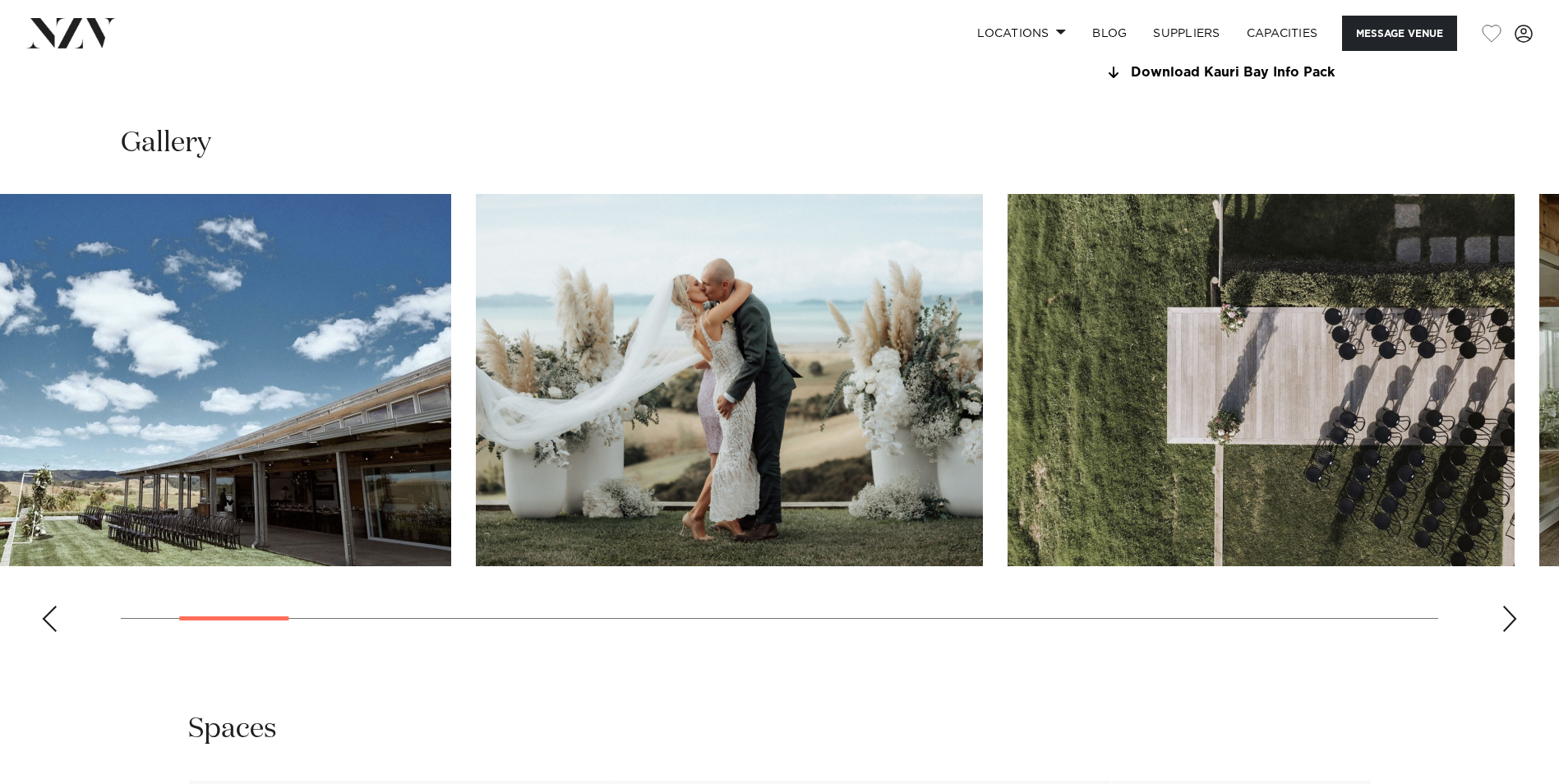
click at [1008, 400] on img "4 / 30" at bounding box center [1261, 380] width 507 height 372
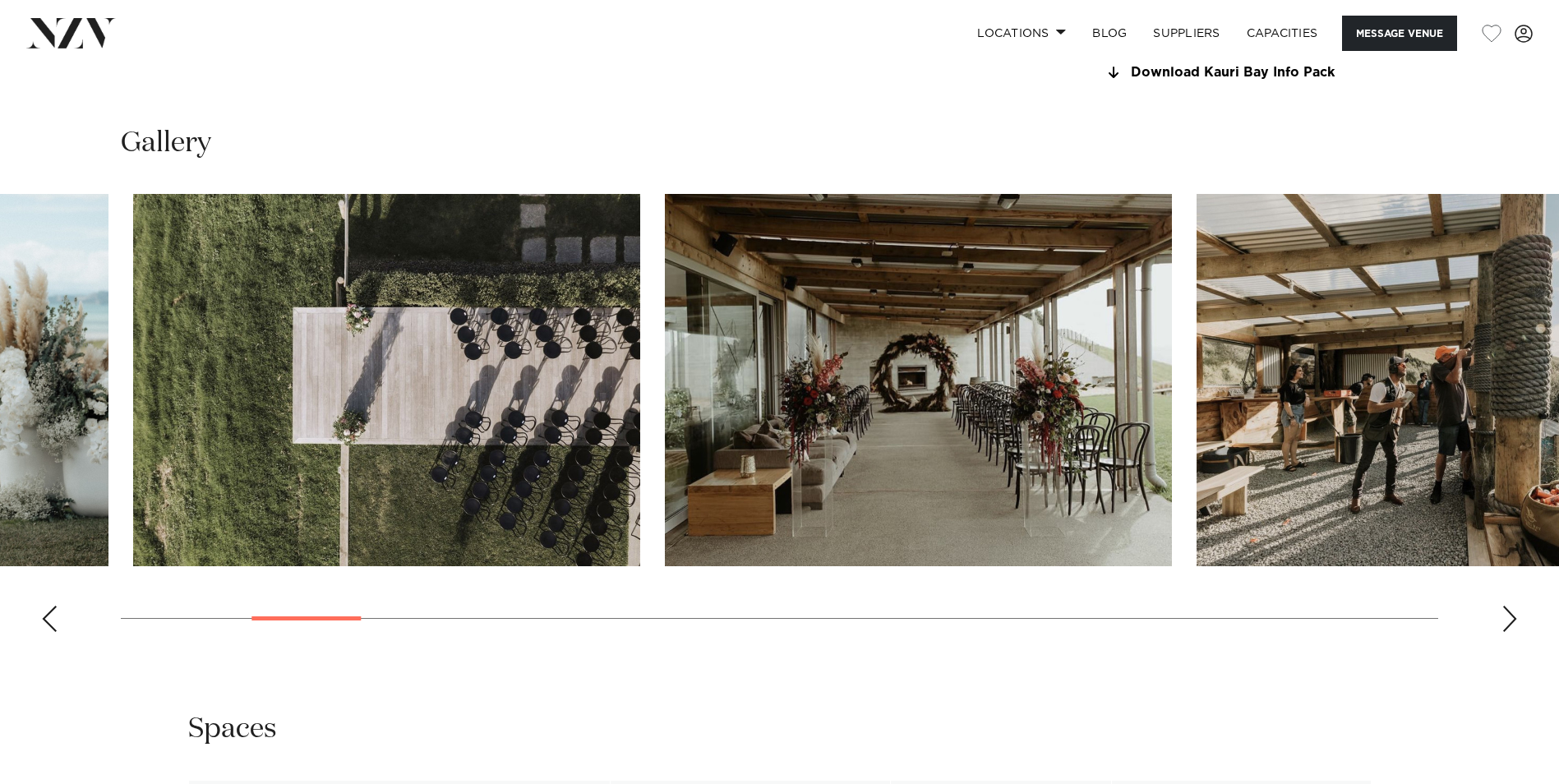
click at [908, 421] on img "5 / 30" at bounding box center [918, 380] width 507 height 372
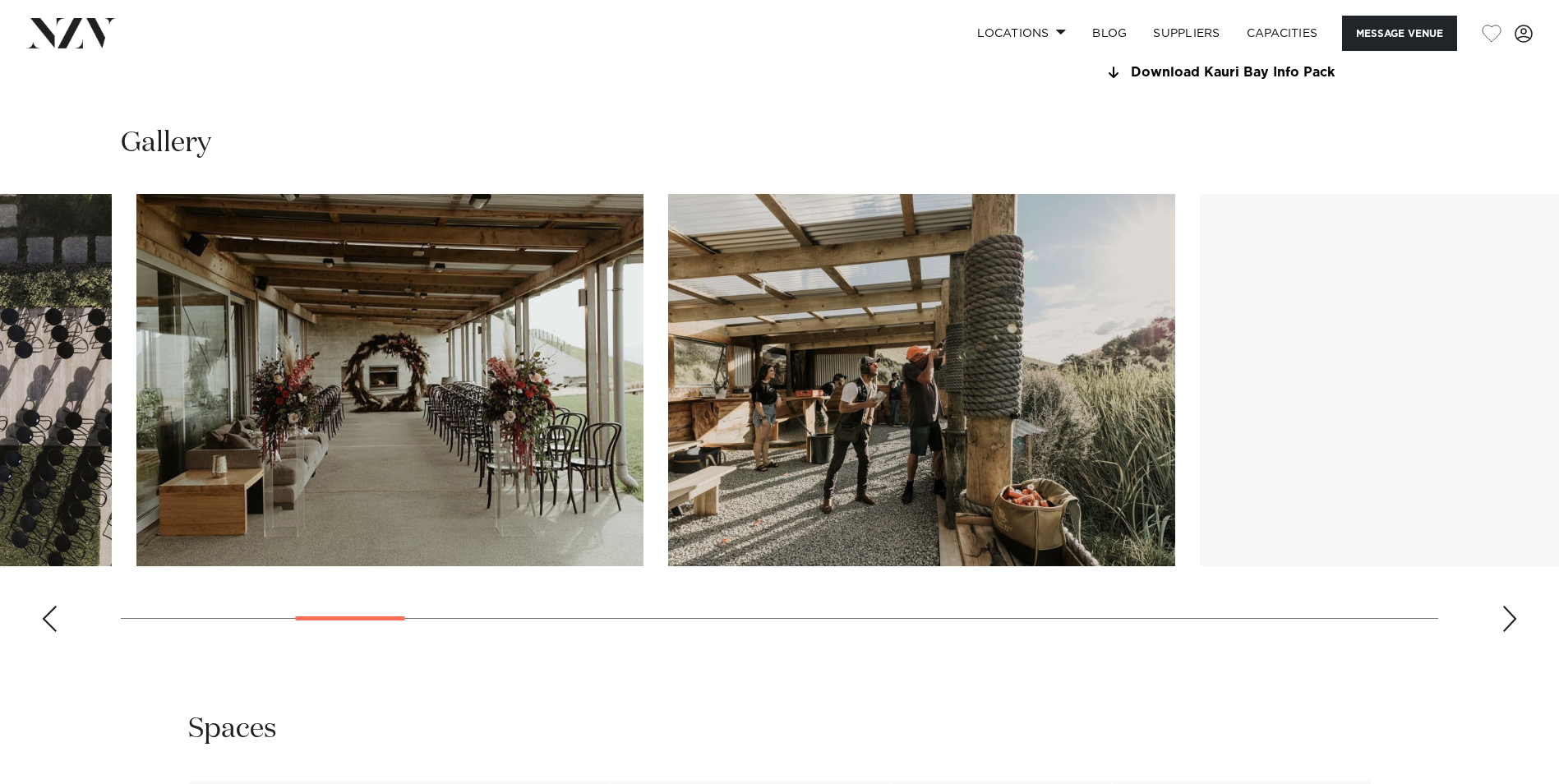
click at [756, 424] on img "6 / 30" at bounding box center [922, 380] width 507 height 372
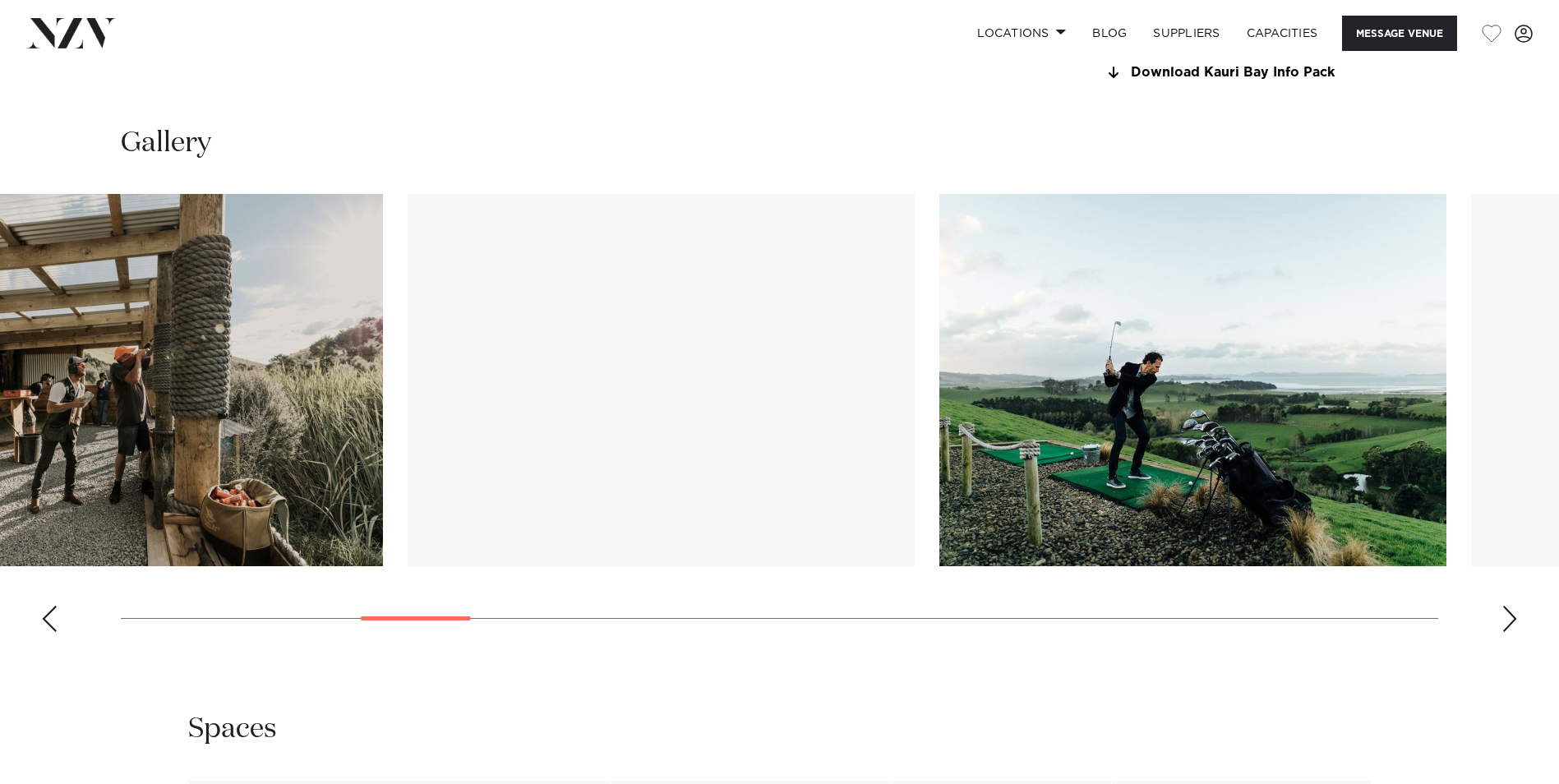
click at [661, 411] on img "7 / 30" at bounding box center [661, 380] width 507 height 372
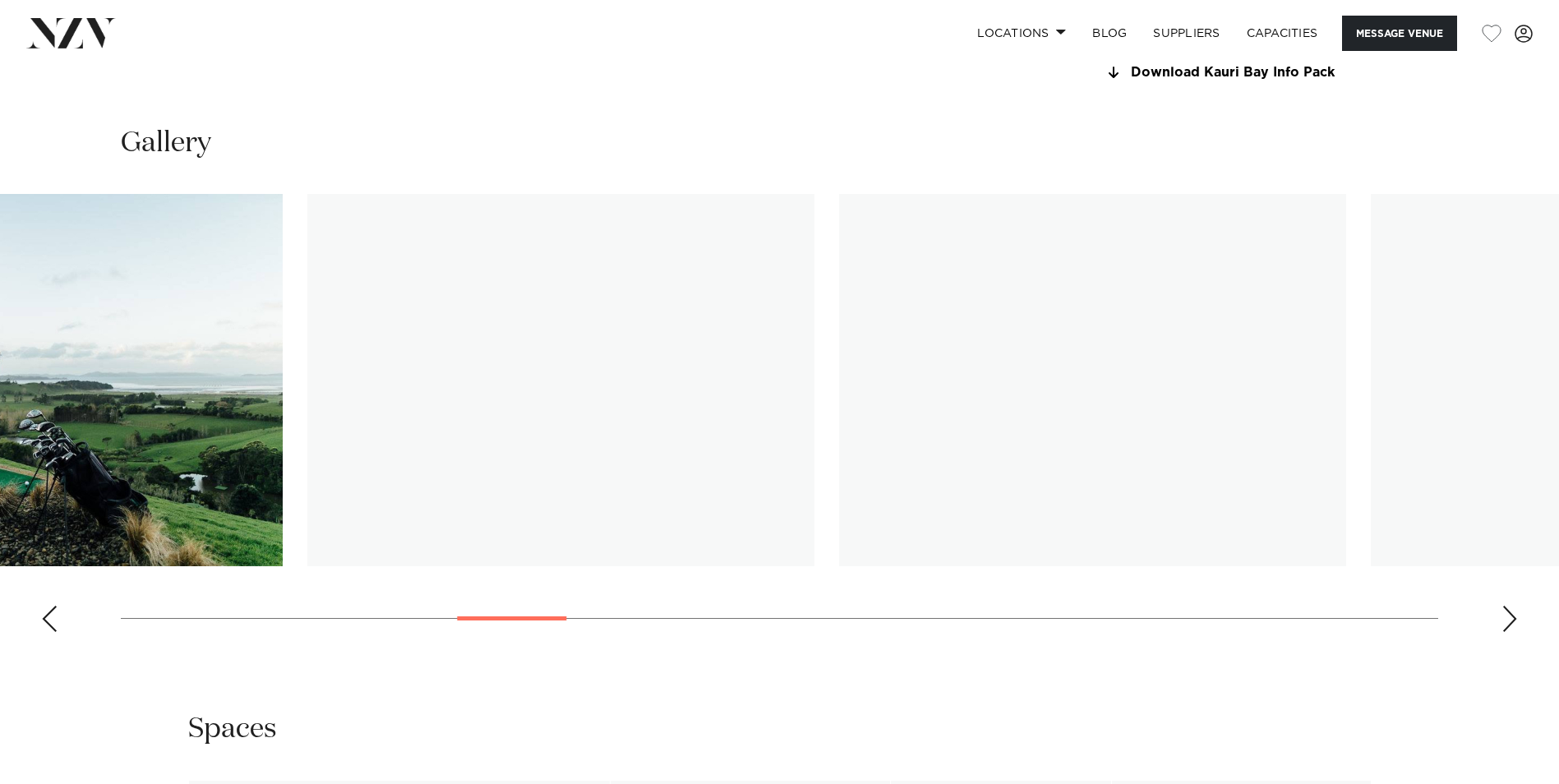
click at [379, 374] on img "9 / 30" at bounding box center [561, 380] width 507 height 372
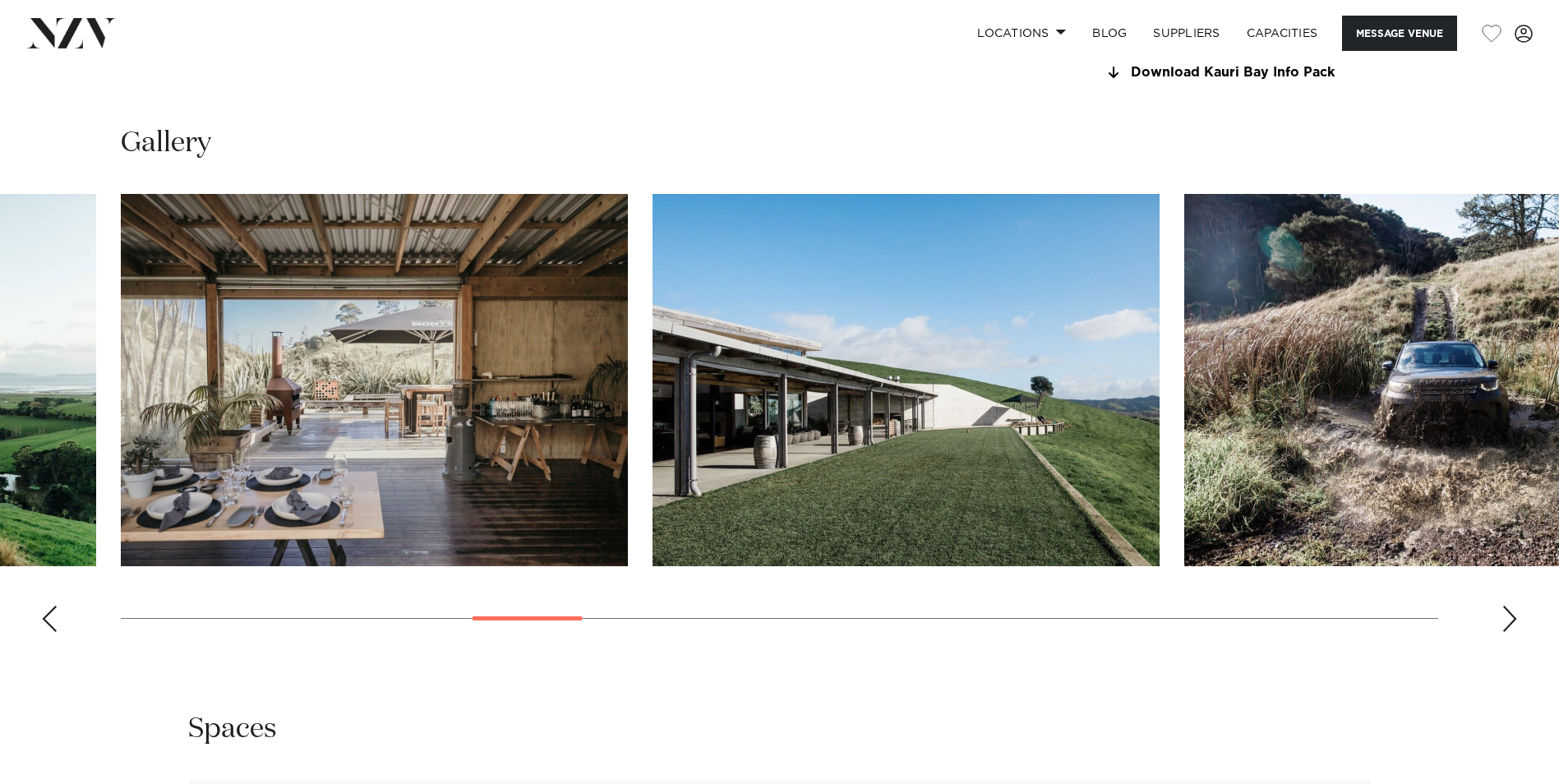
click at [1508, 617] on div "Next slide" at bounding box center [1510, 619] width 16 height 27
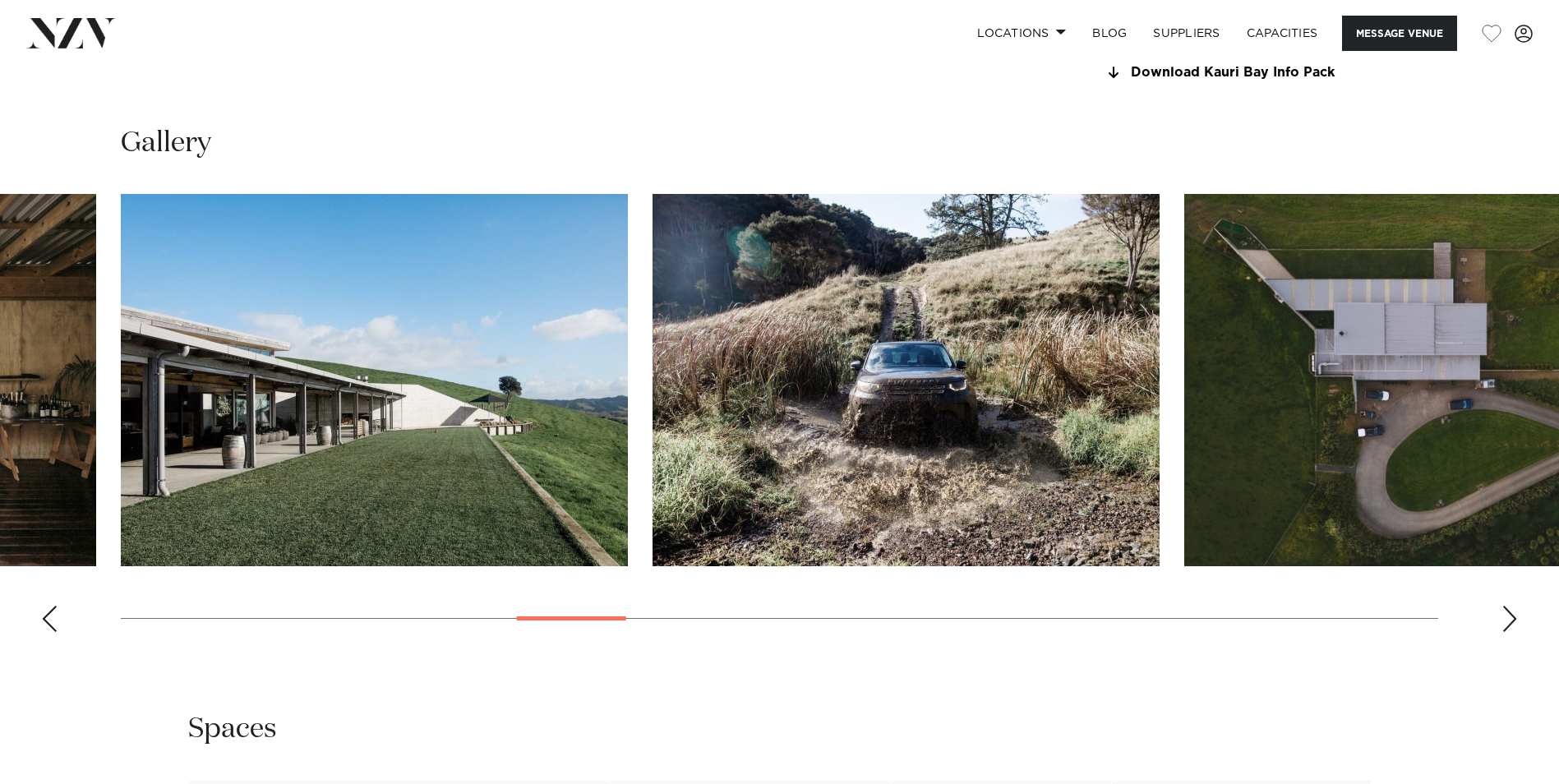
click at [1508, 617] on div "Next slide" at bounding box center [1510, 619] width 16 height 27
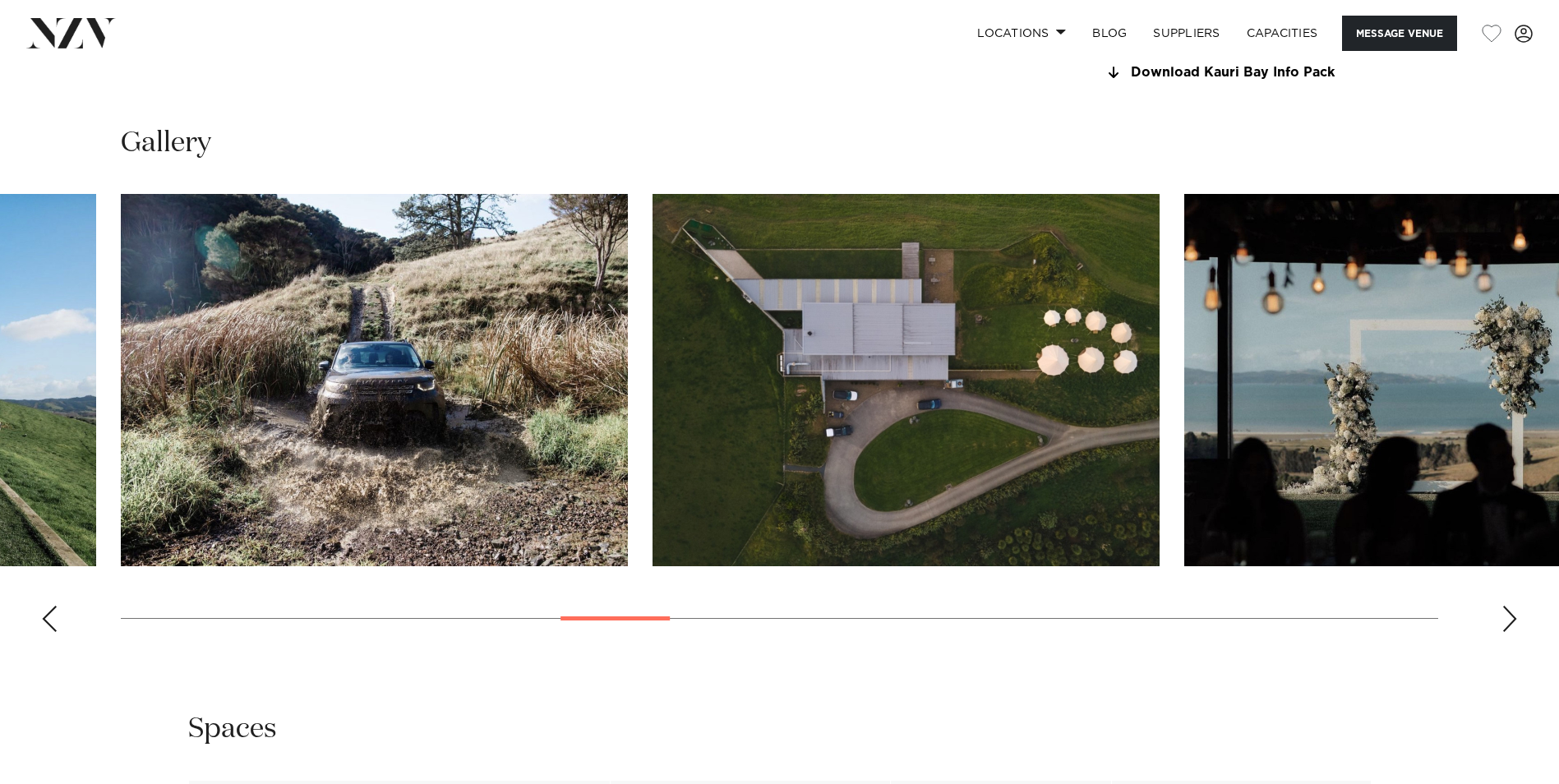
click at [1508, 617] on div "Next slide" at bounding box center [1510, 619] width 16 height 27
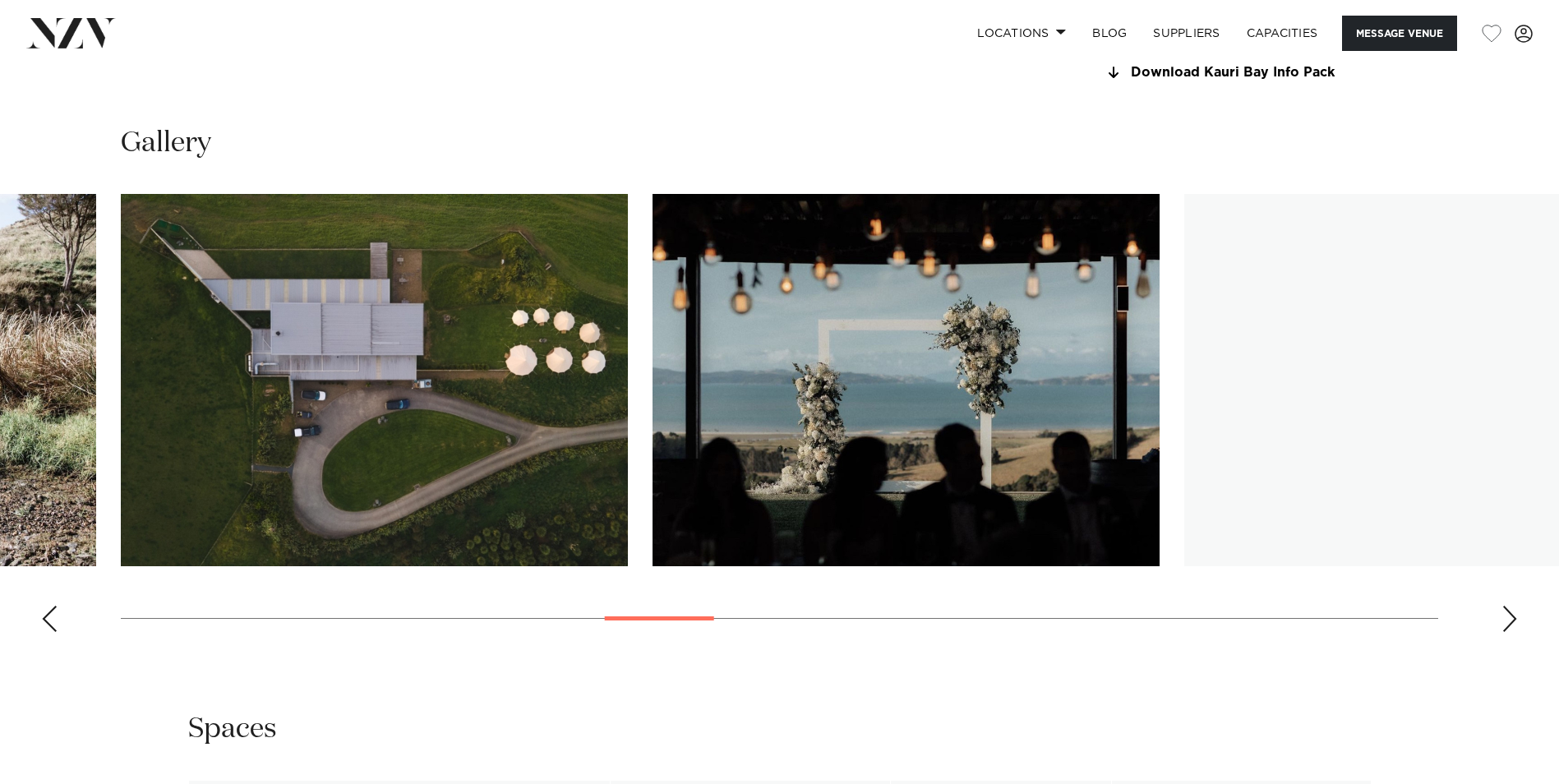
click at [1508, 617] on div "Next slide" at bounding box center [1510, 619] width 16 height 27
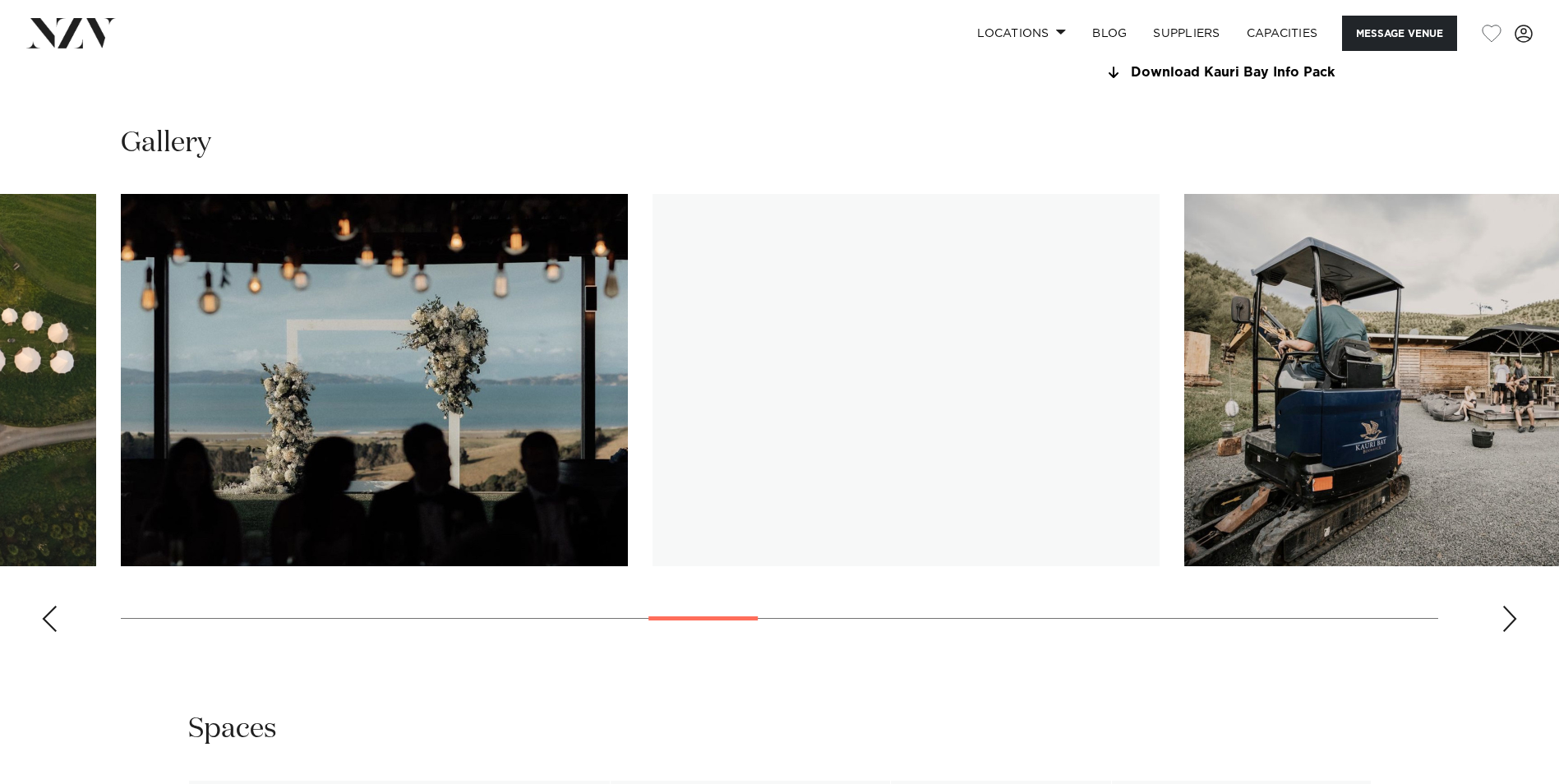
click at [1508, 617] on div "Next slide" at bounding box center [1510, 619] width 16 height 27
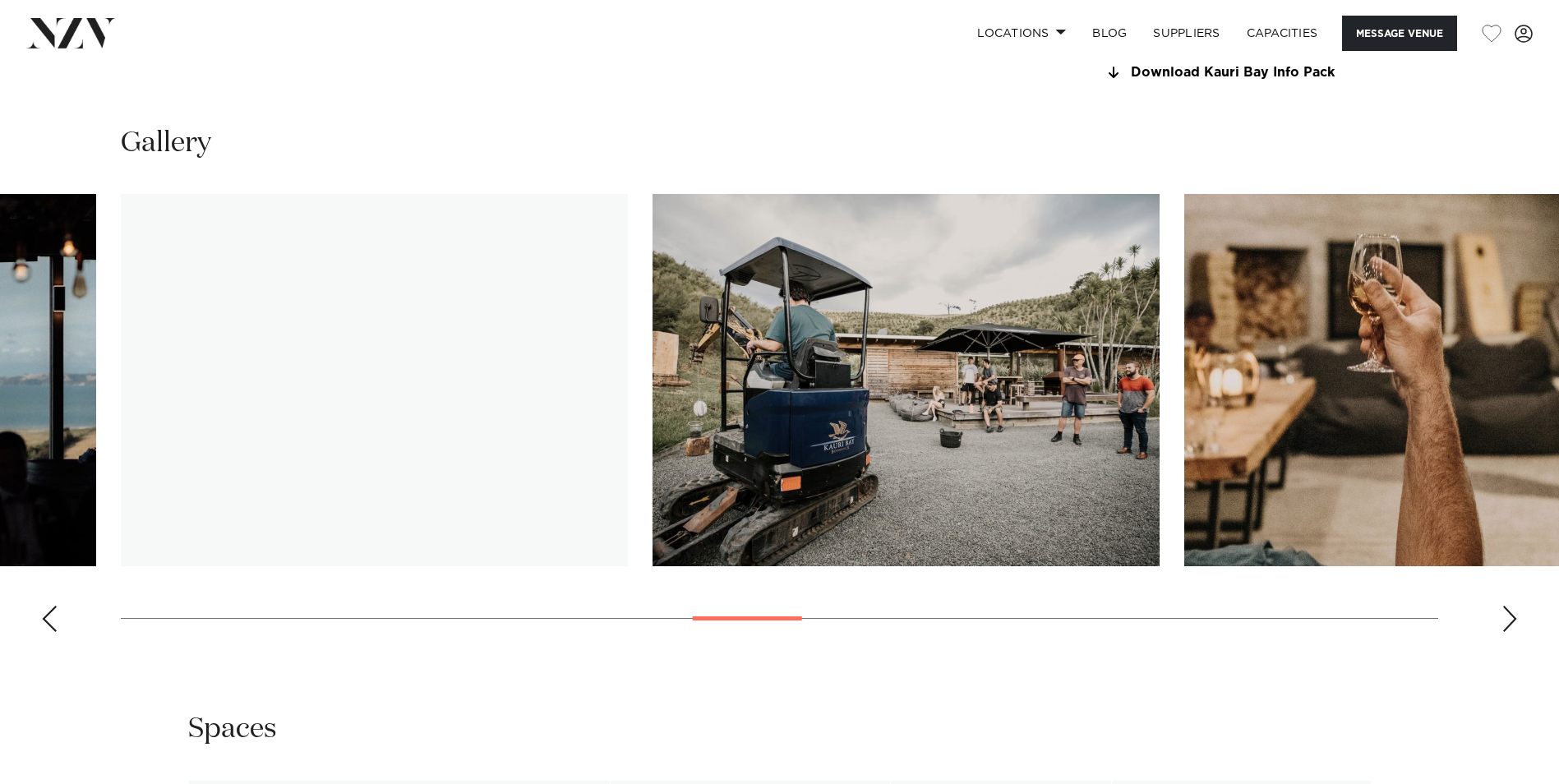
click at [1508, 617] on div "Next slide" at bounding box center [1510, 619] width 16 height 27
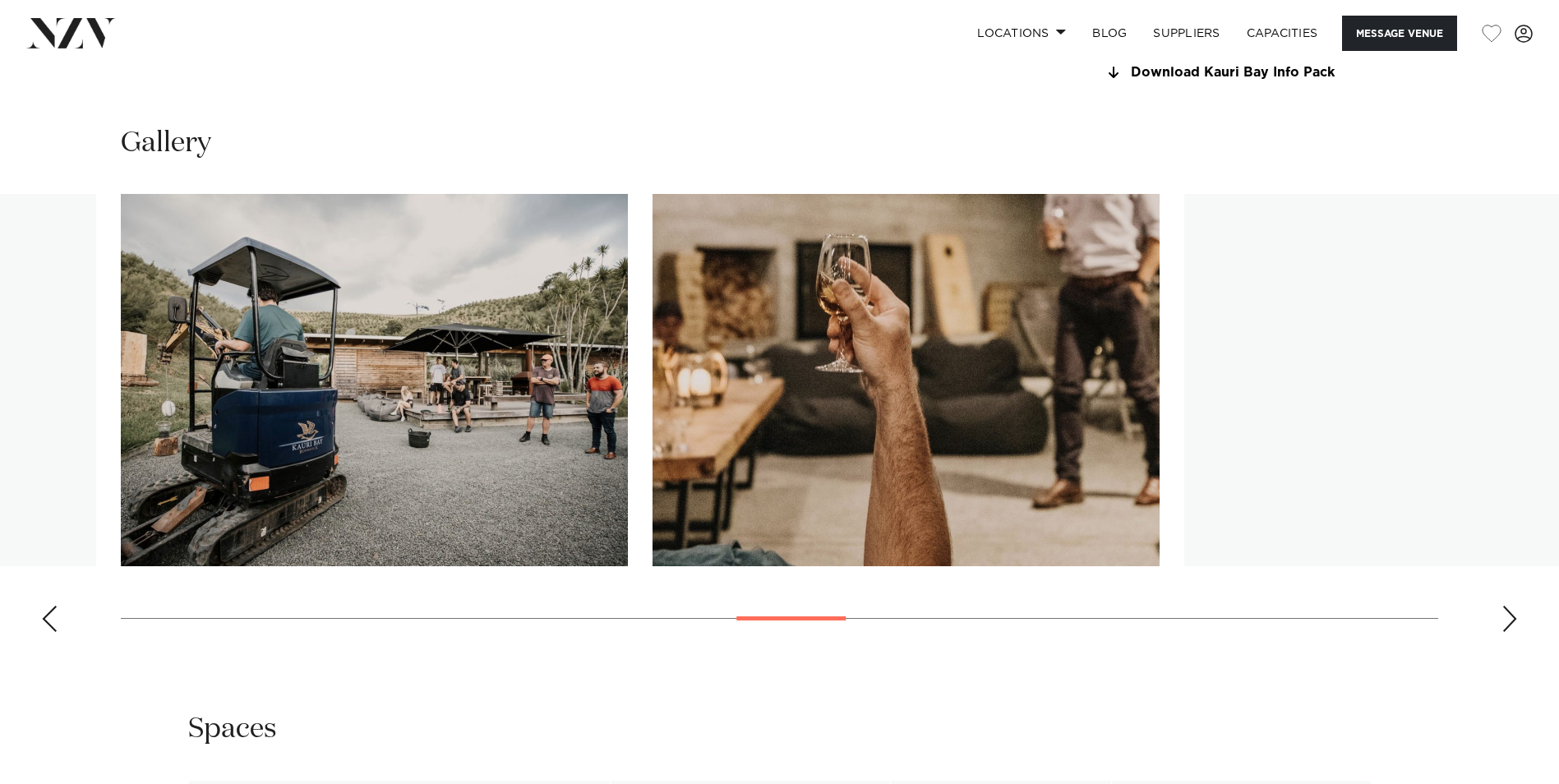
click at [1508, 617] on div "Next slide" at bounding box center [1510, 619] width 16 height 27
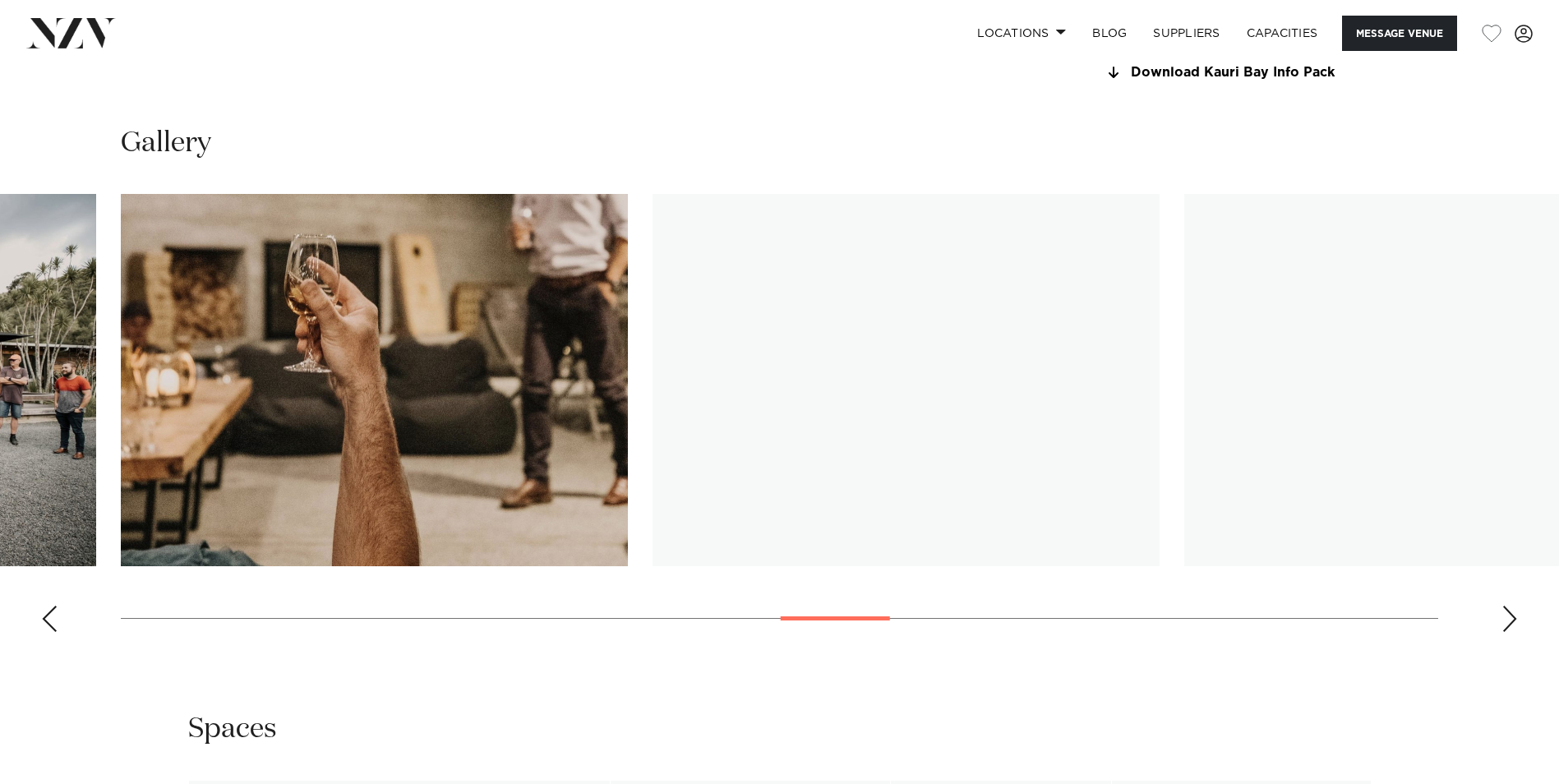
click at [1508, 617] on div "Next slide" at bounding box center [1510, 619] width 16 height 27
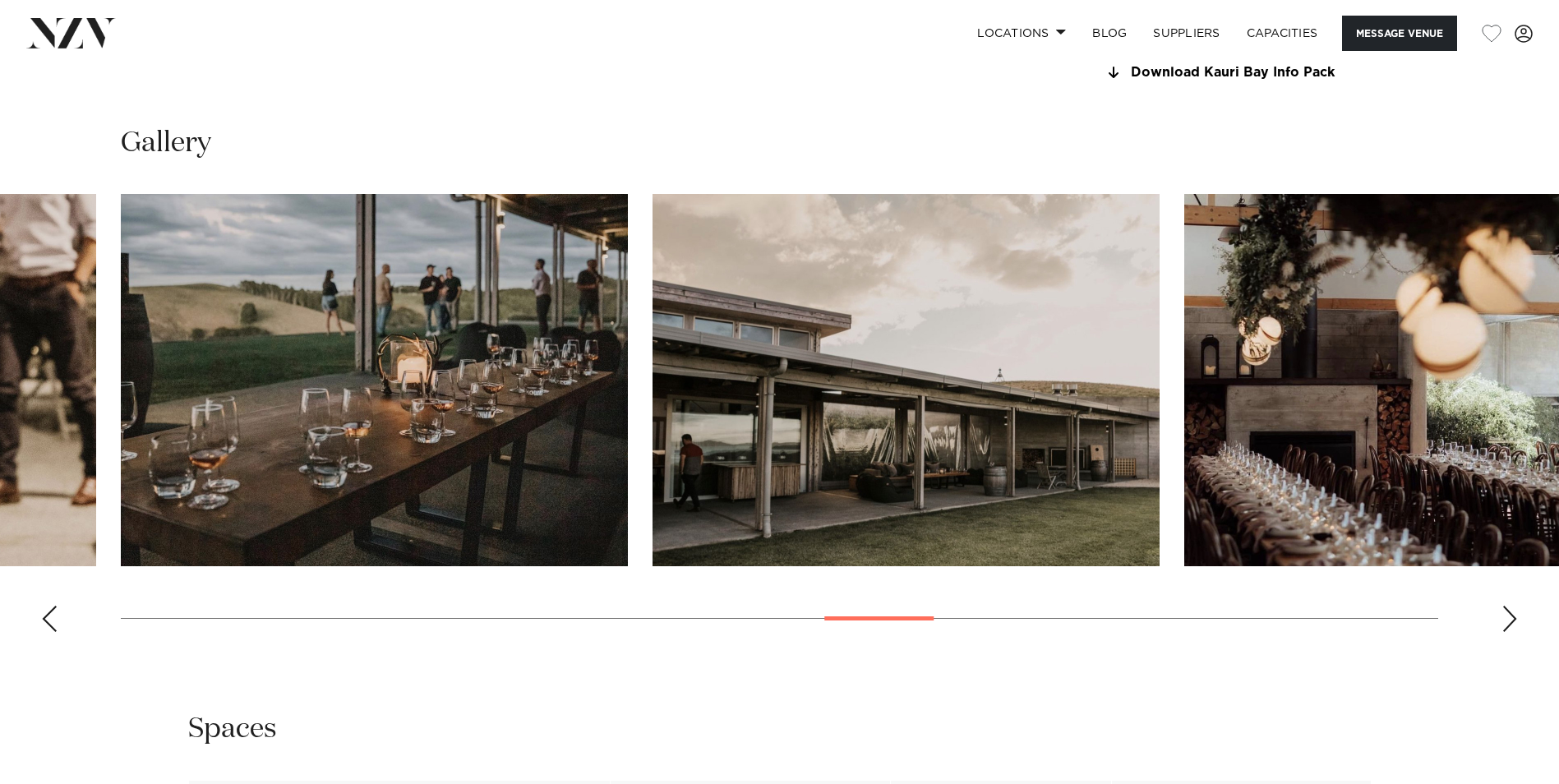
click at [1508, 617] on div "Next slide" at bounding box center [1510, 619] width 16 height 27
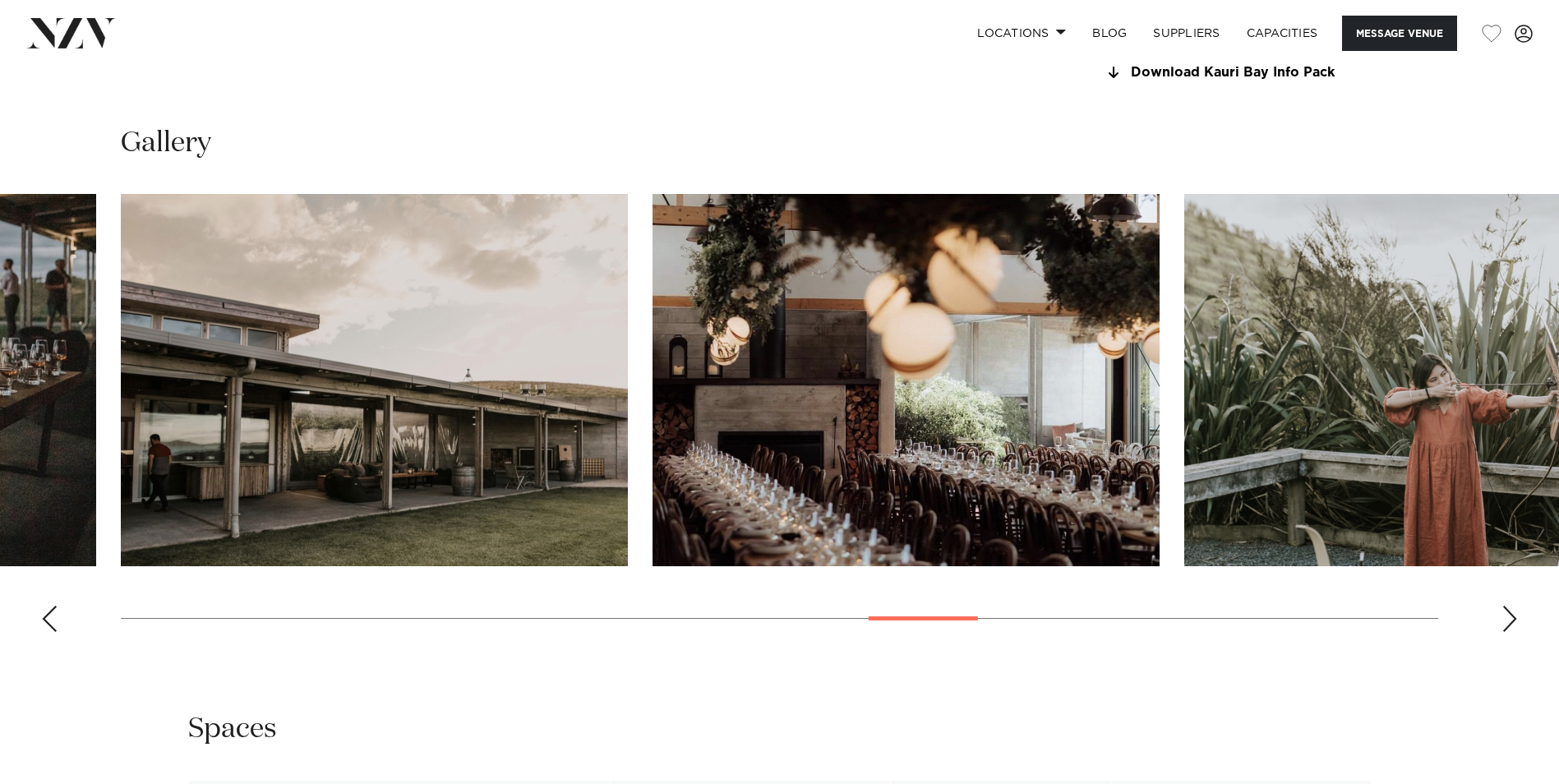
click at [1508, 617] on div "Next slide" at bounding box center [1510, 619] width 16 height 27
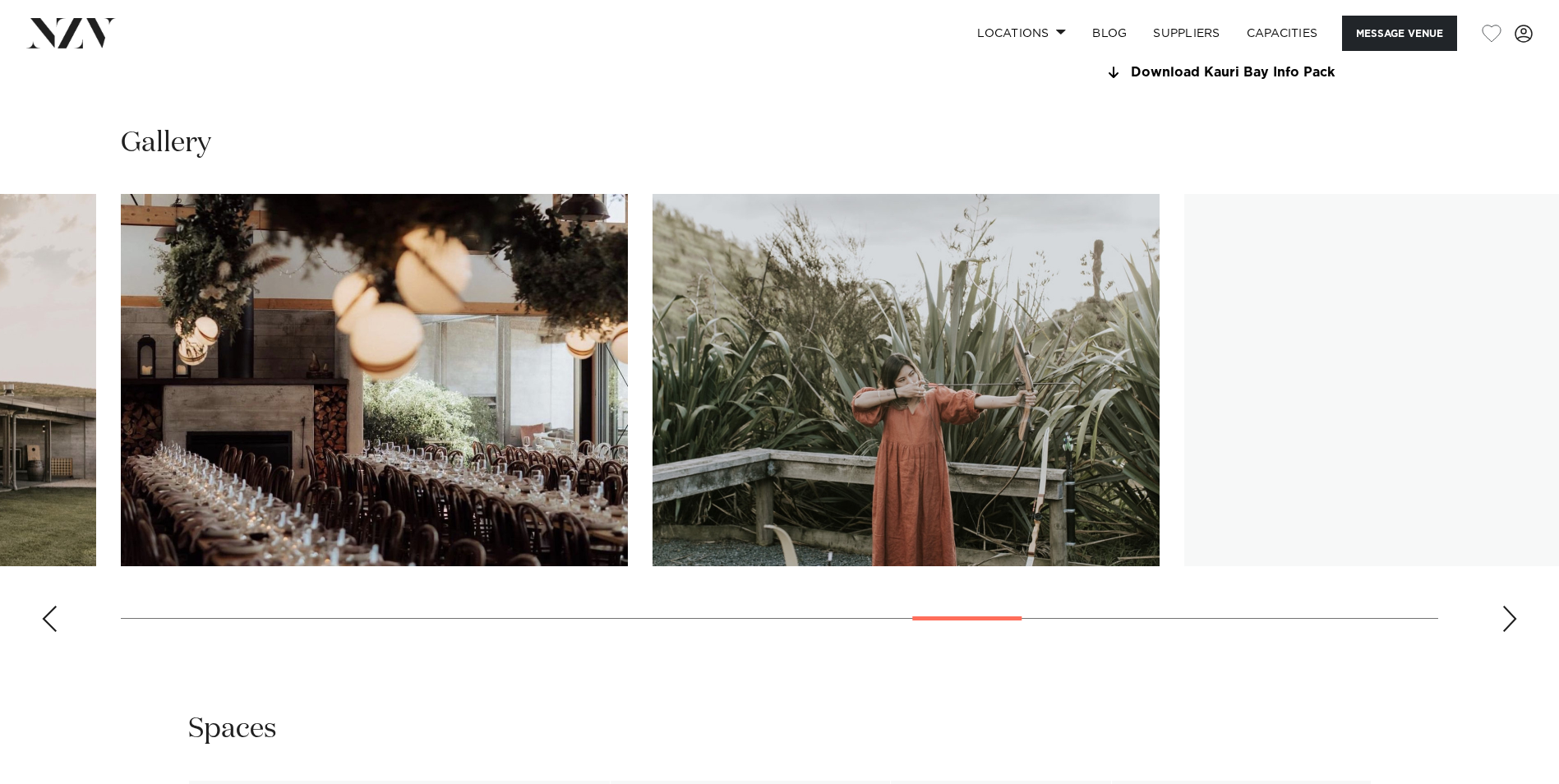
click at [1508, 617] on div "Next slide" at bounding box center [1510, 619] width 16 height 27
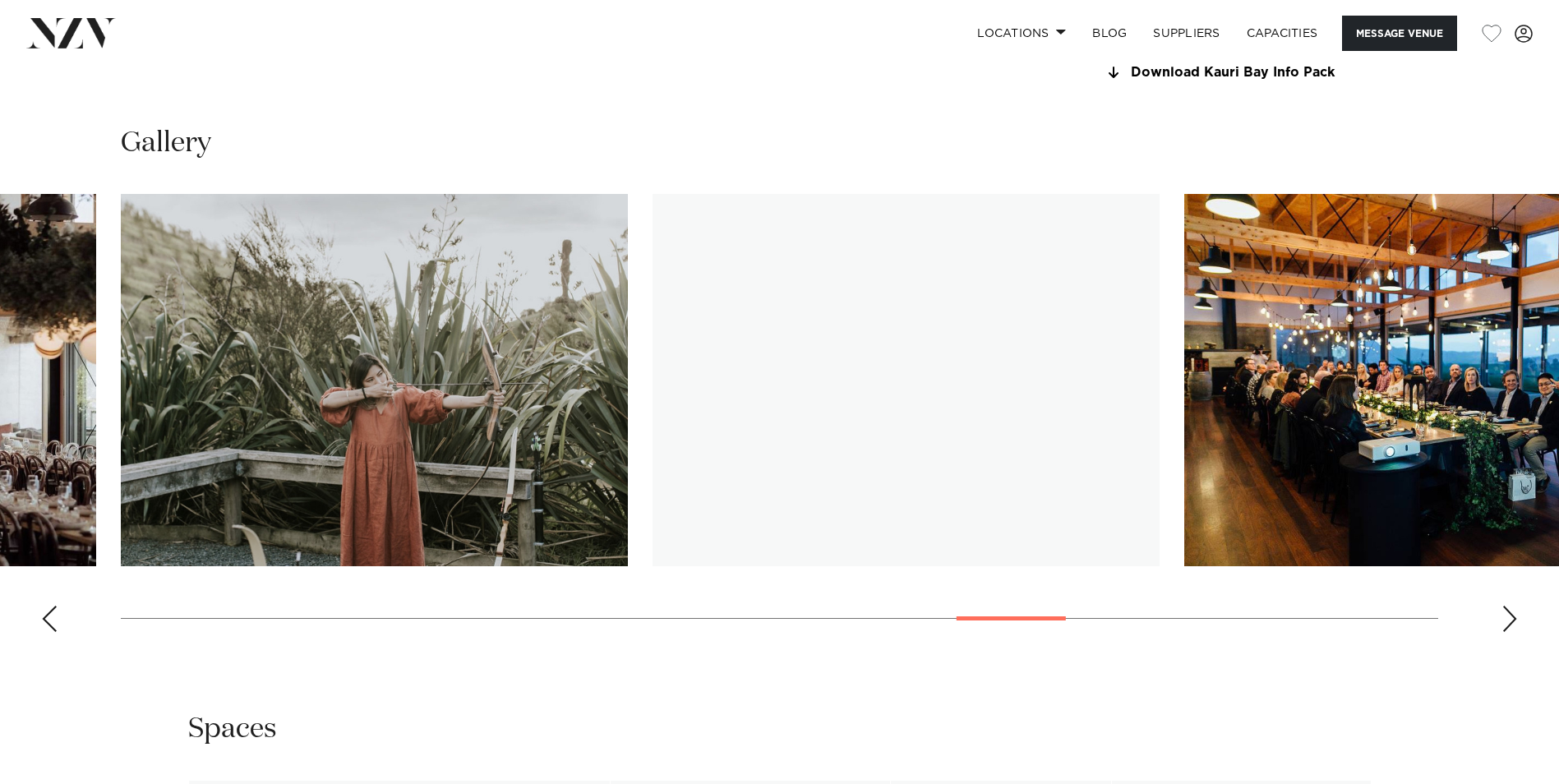
click at [1508, 617] on div "Next slide" at bounding box center [1510, 619] width 16 height 27
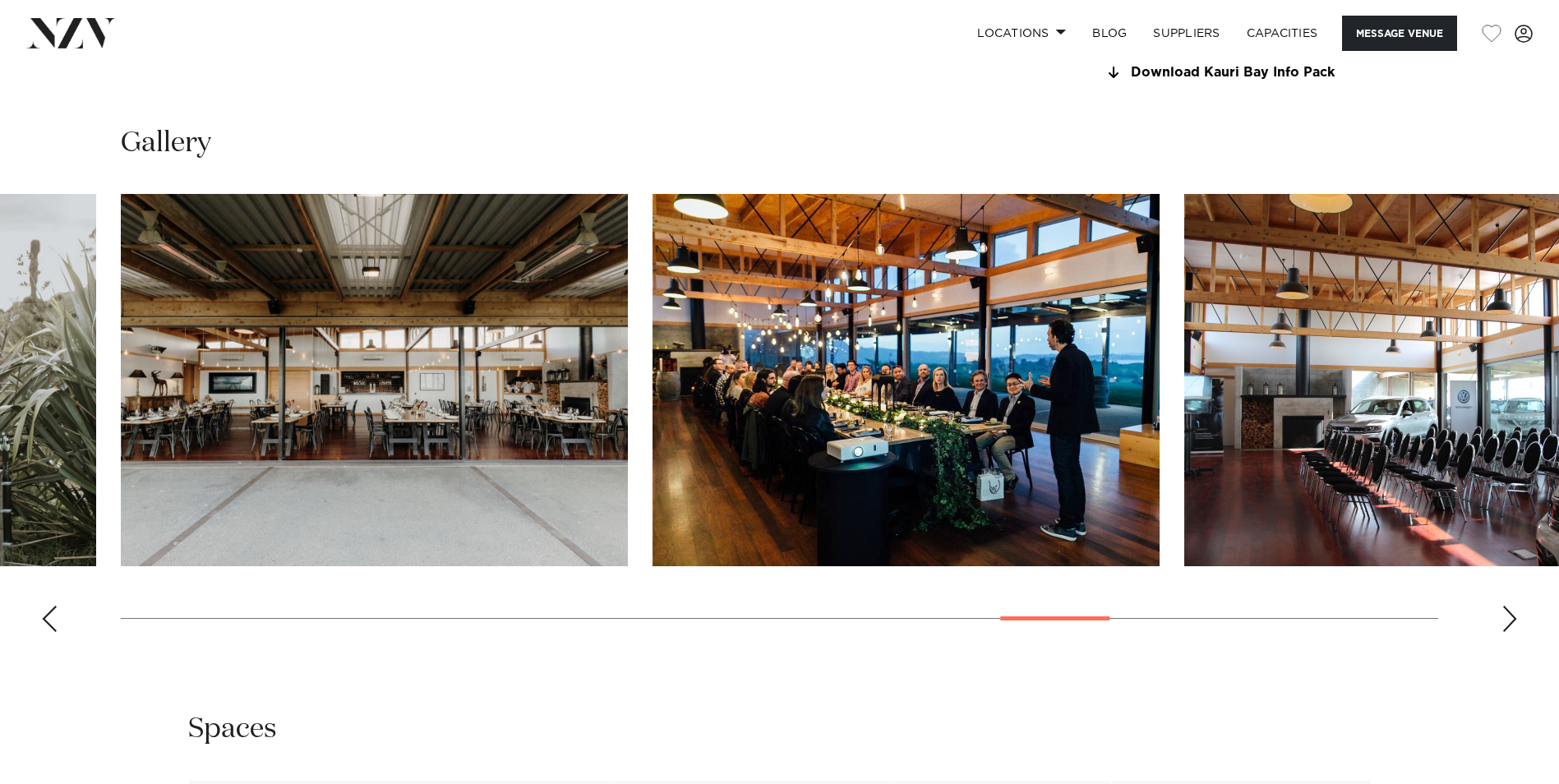
click at [1508, 617] on div "Next slide" at bounding box center [1510, 619] width 16 height 27
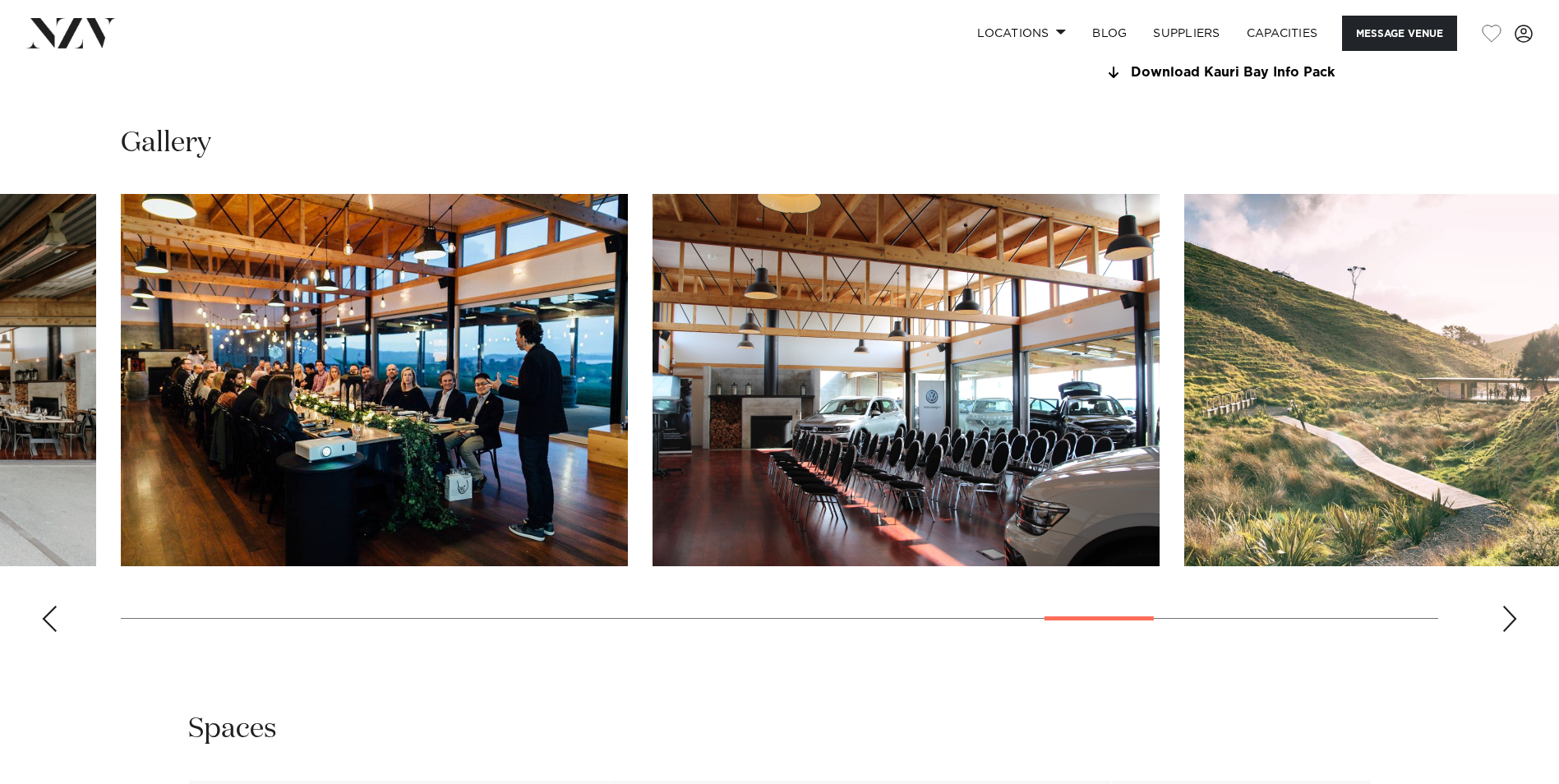
click at [1508, 617] on div "Next slide" at bounding box center [1510, 619] width 16 height 27
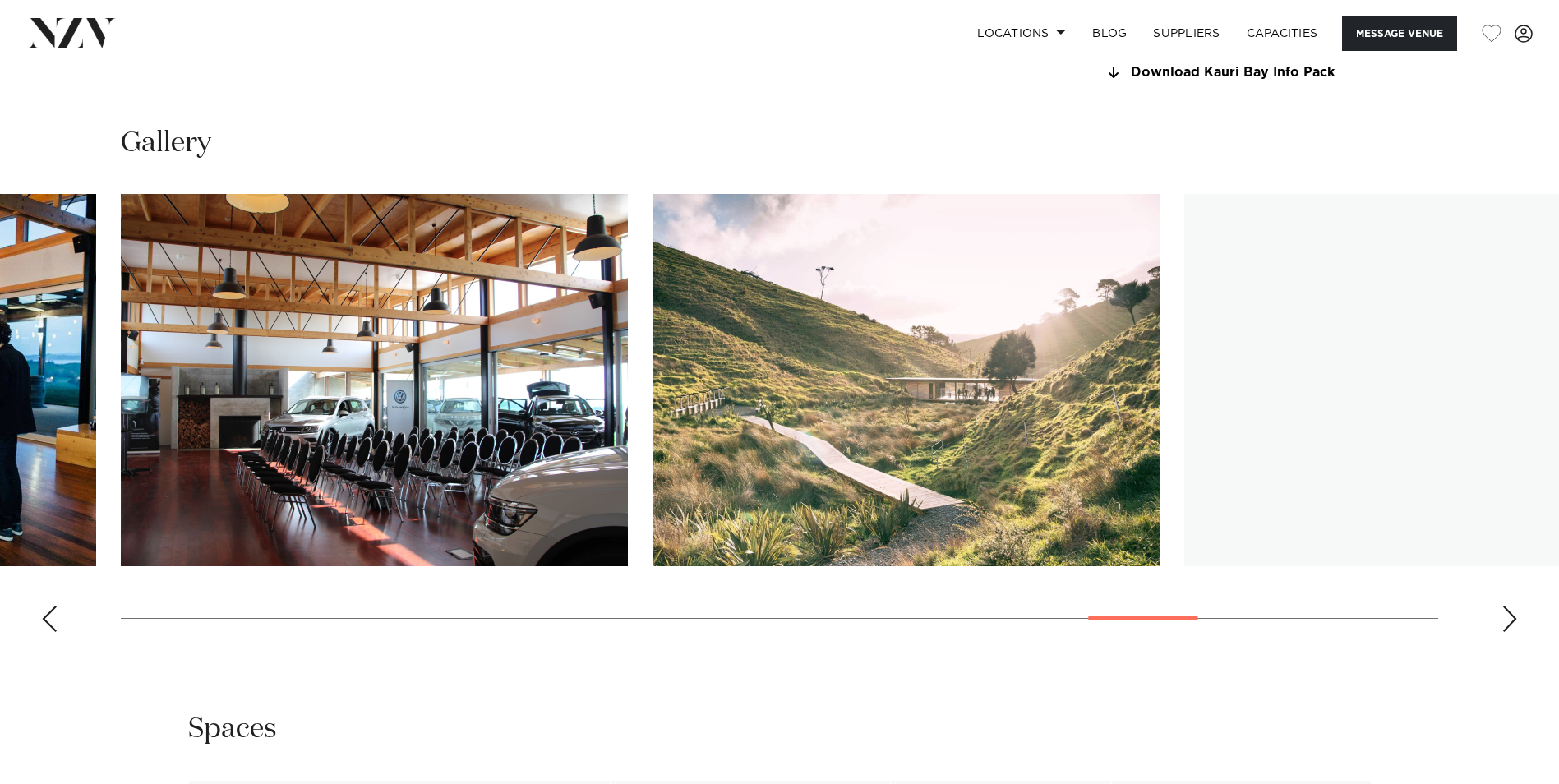
click at [1508, 617] on div "Next slide" at bounding box center [1510, 619] width 16 height 27
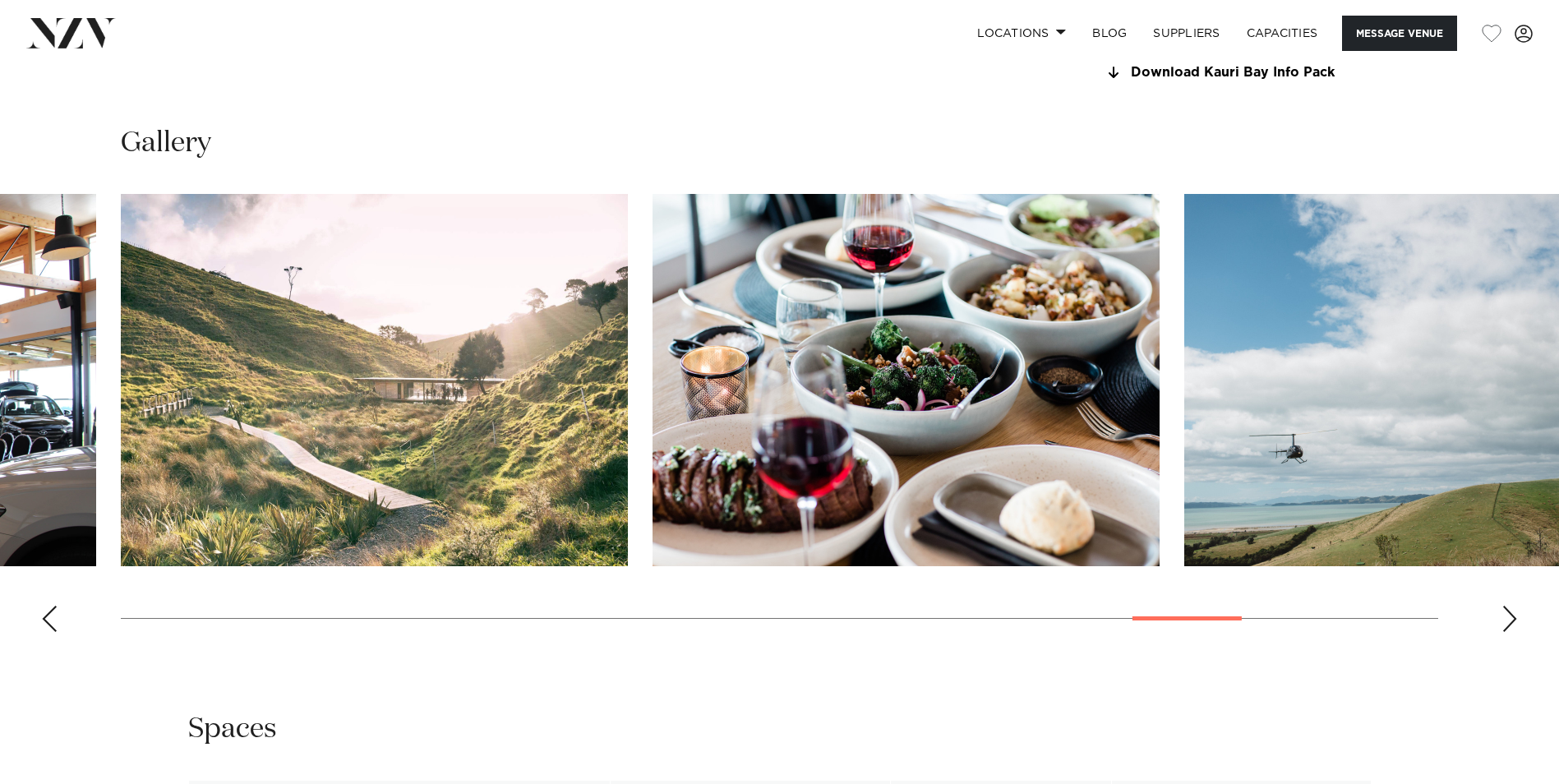
click at [1508, 617] on div "Next slide" at bounding box center [1510, 619] width 16 height 27
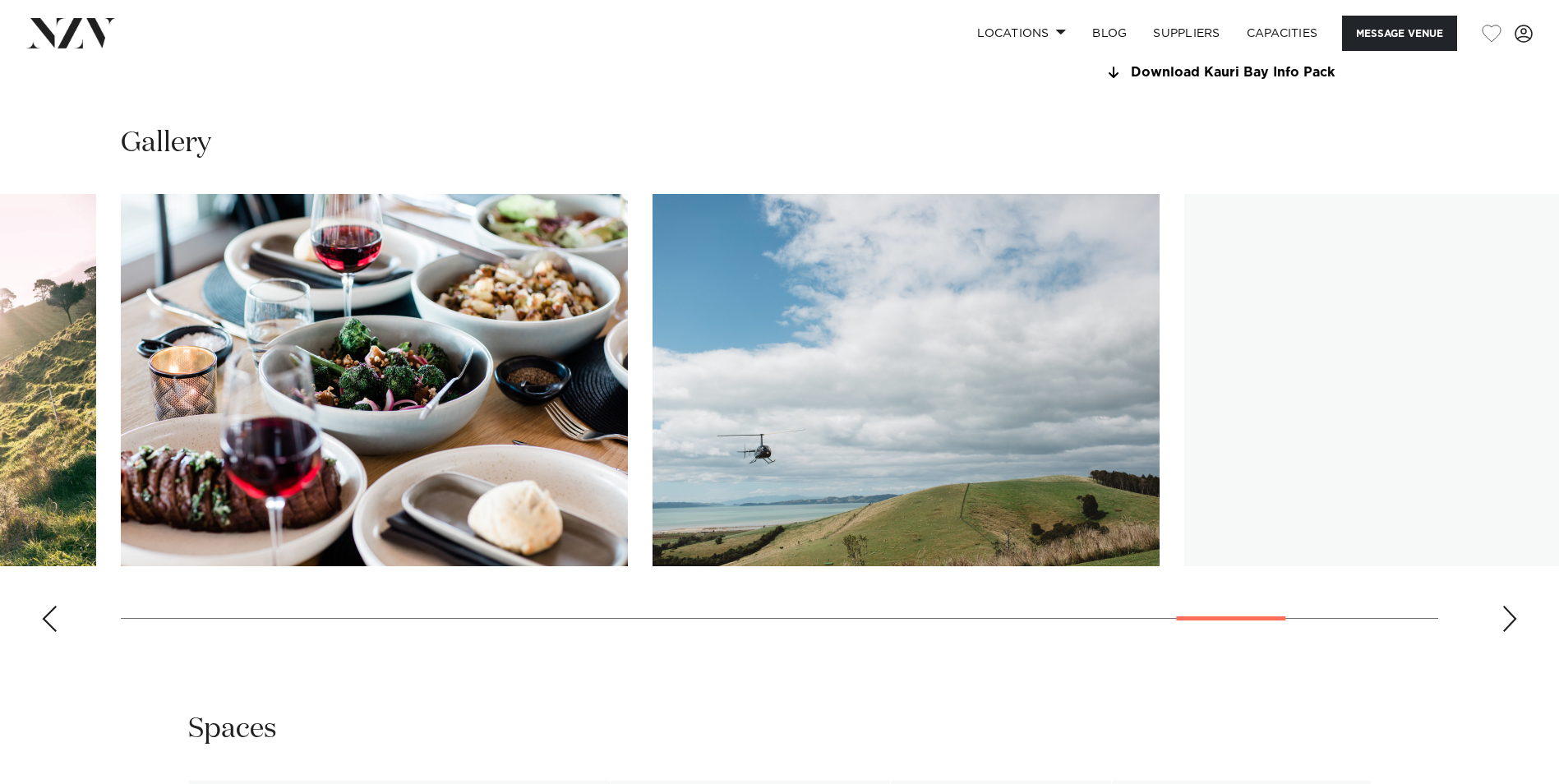
click at [1508, 617] on div "Next slide" at bounding box center [1510, 619] width 16 height 27
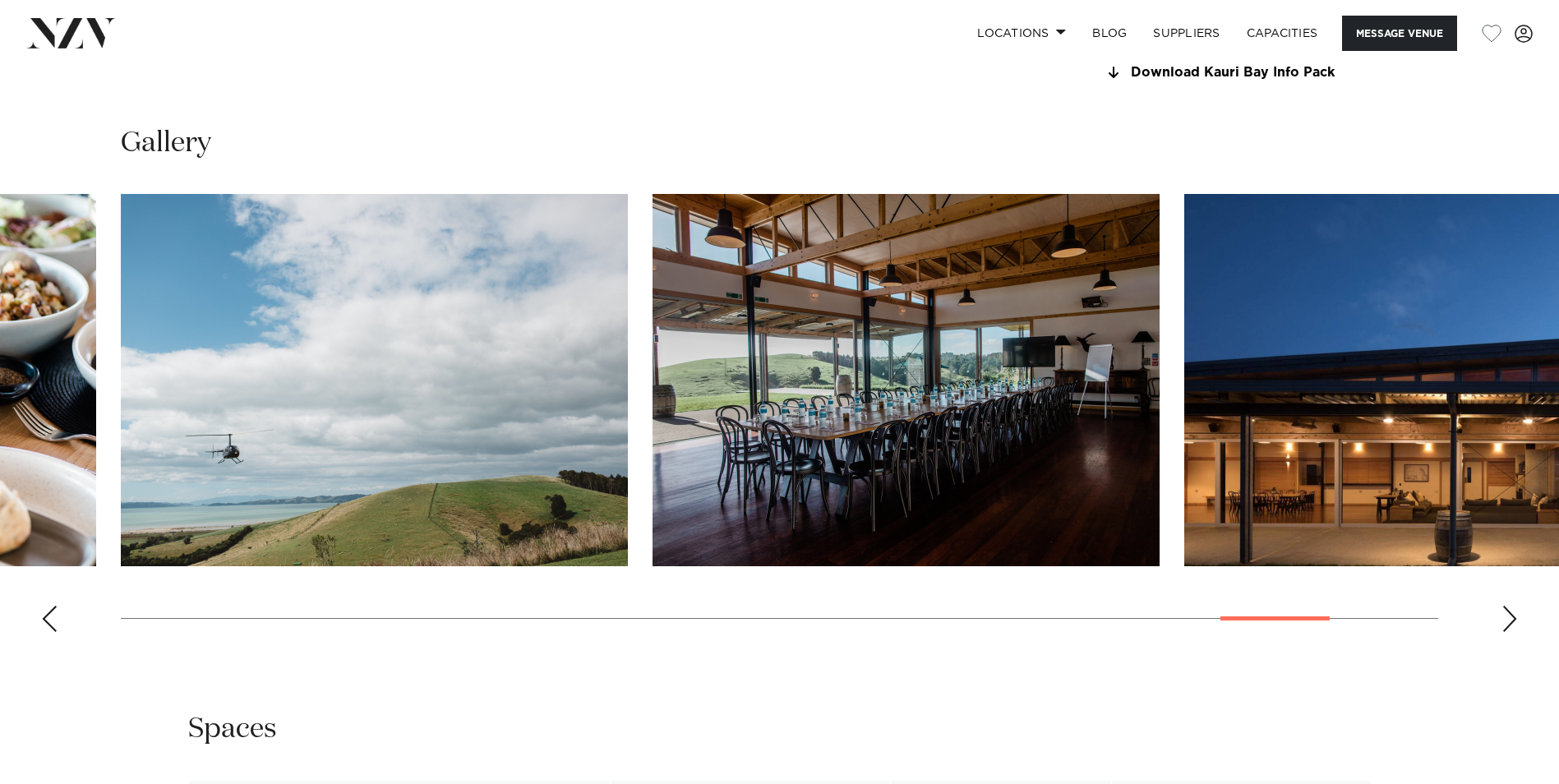
click at [1508, 617] on div "Next slide" at bounding box center [1510, 619] width 16 height 27
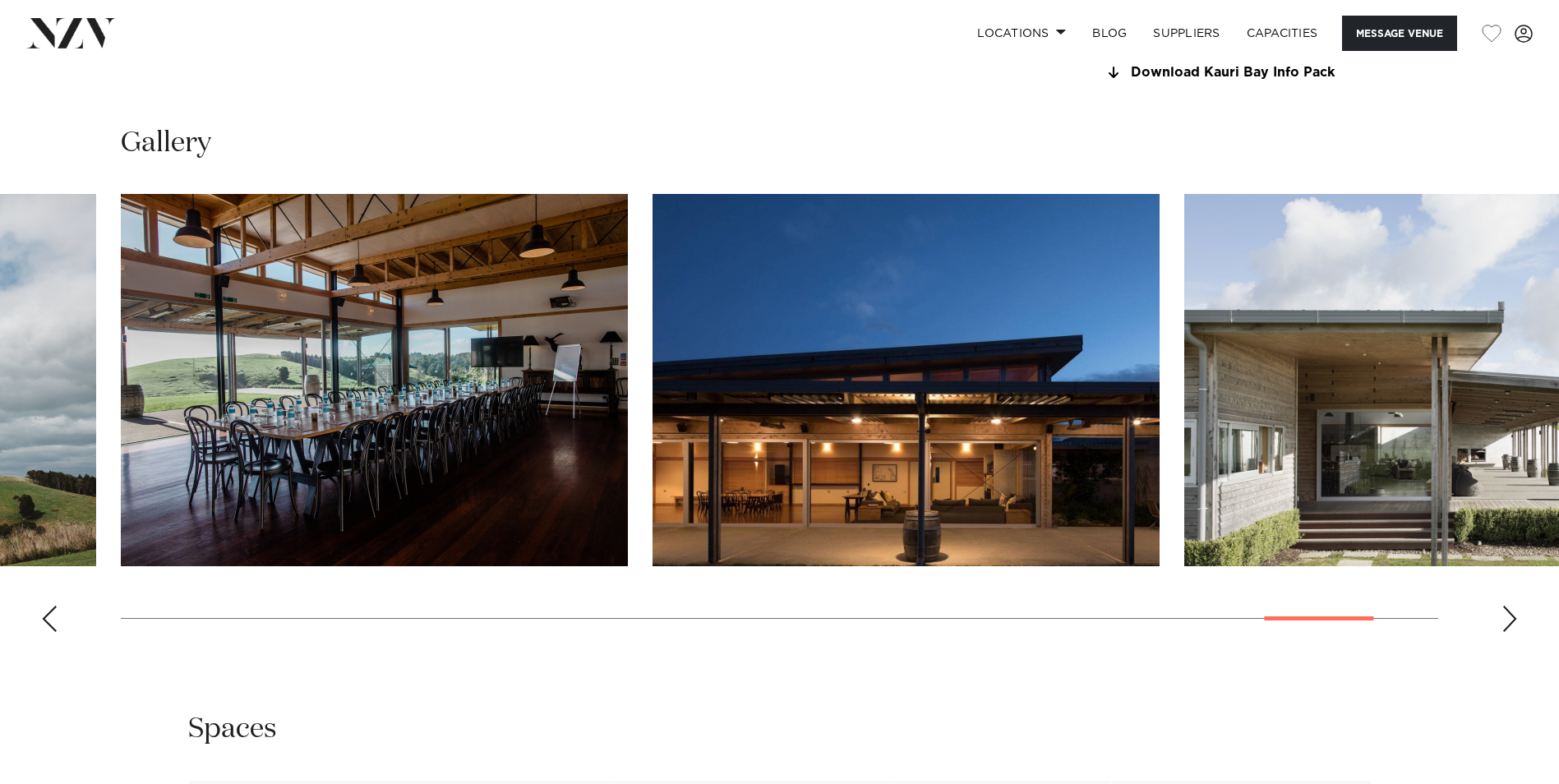
click at [1508, 617] on div "Next slide" at bounding box center [1510, 619] width 16 height 27
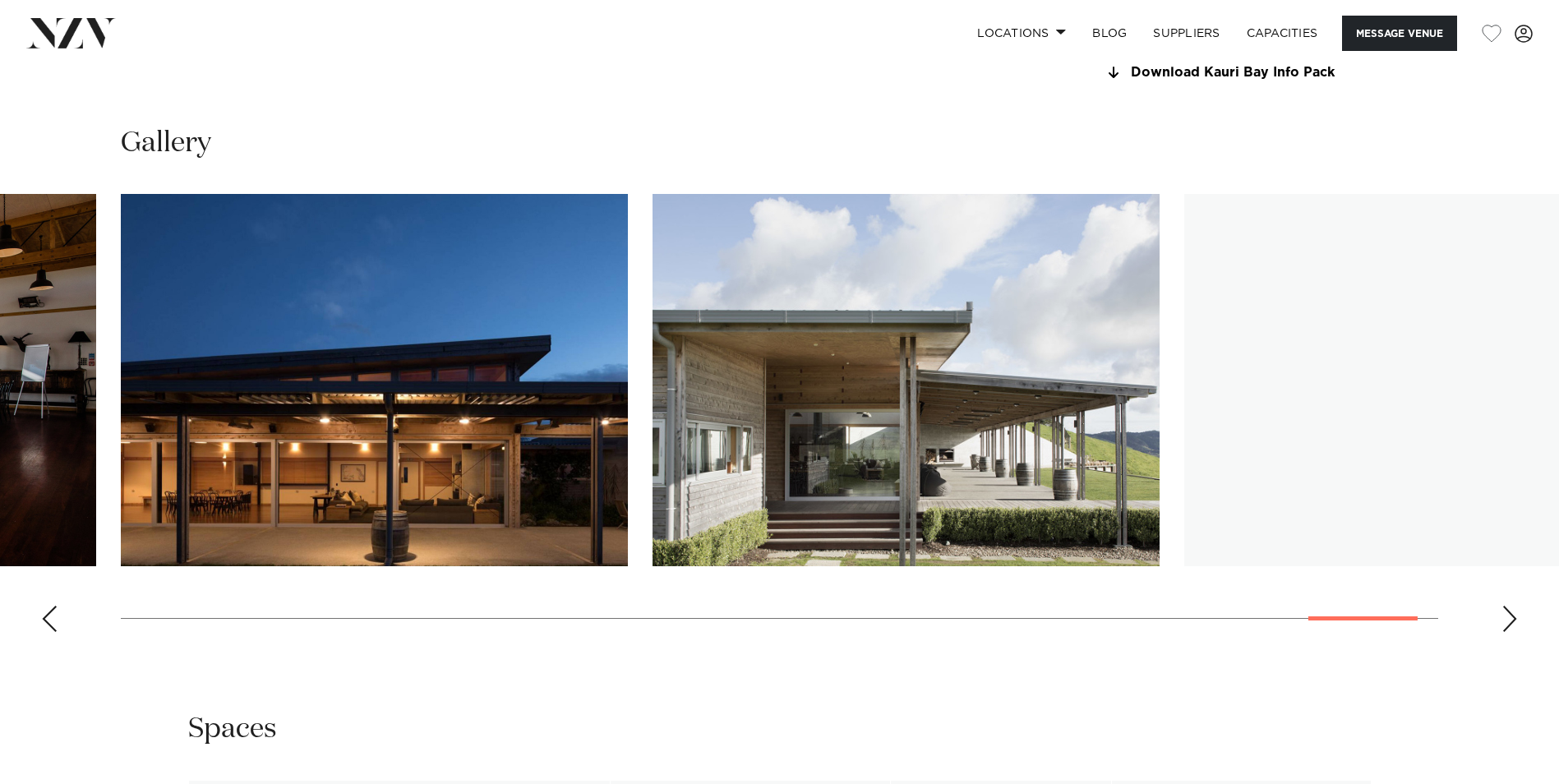
click at [1508, 617] on div "Next slide" at bounding box center [1510, 619] width 16 height 27
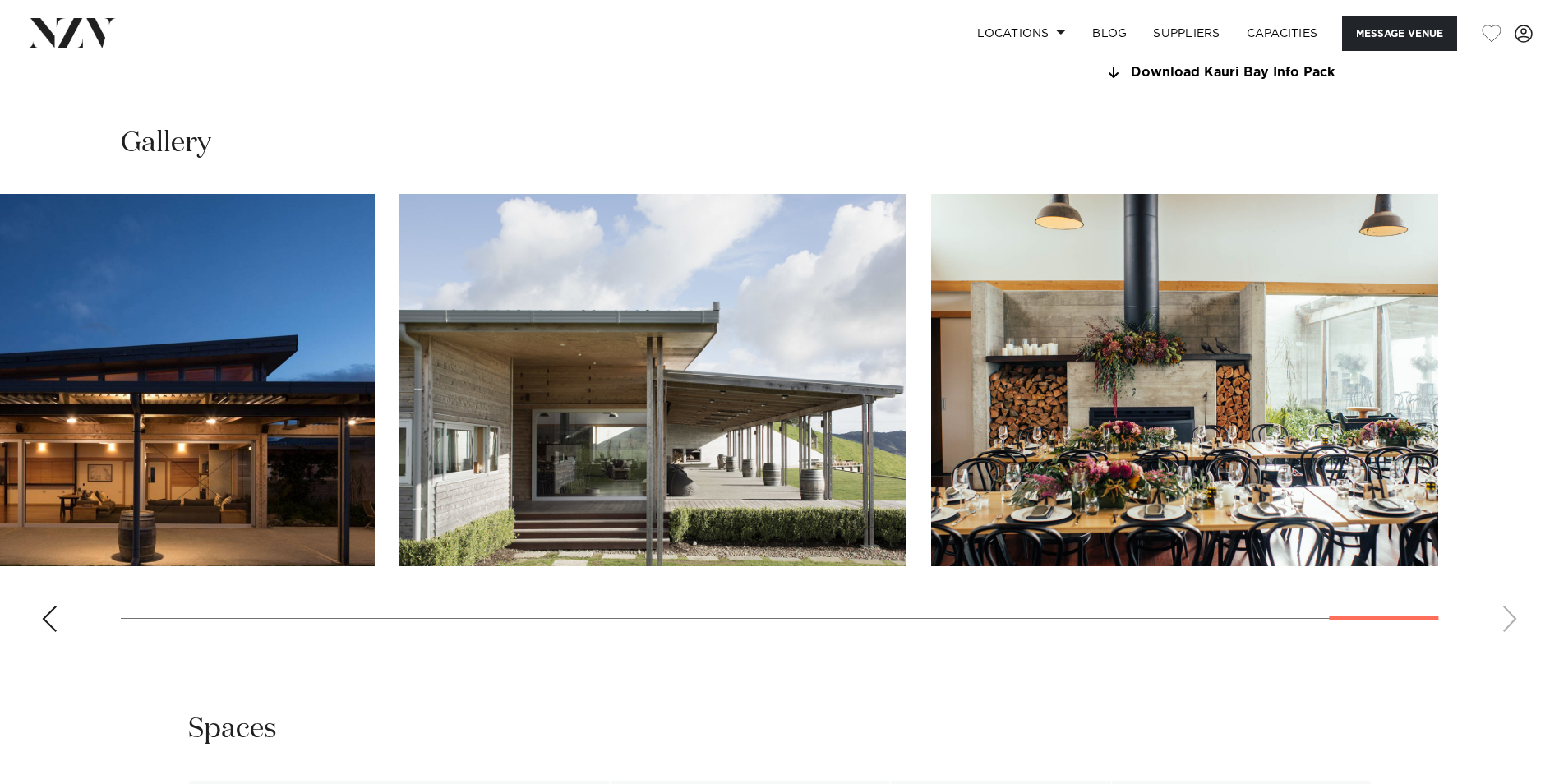
click at [1508, 617] on swiper-container at bounding box center [779, 420] width 1559 height 451
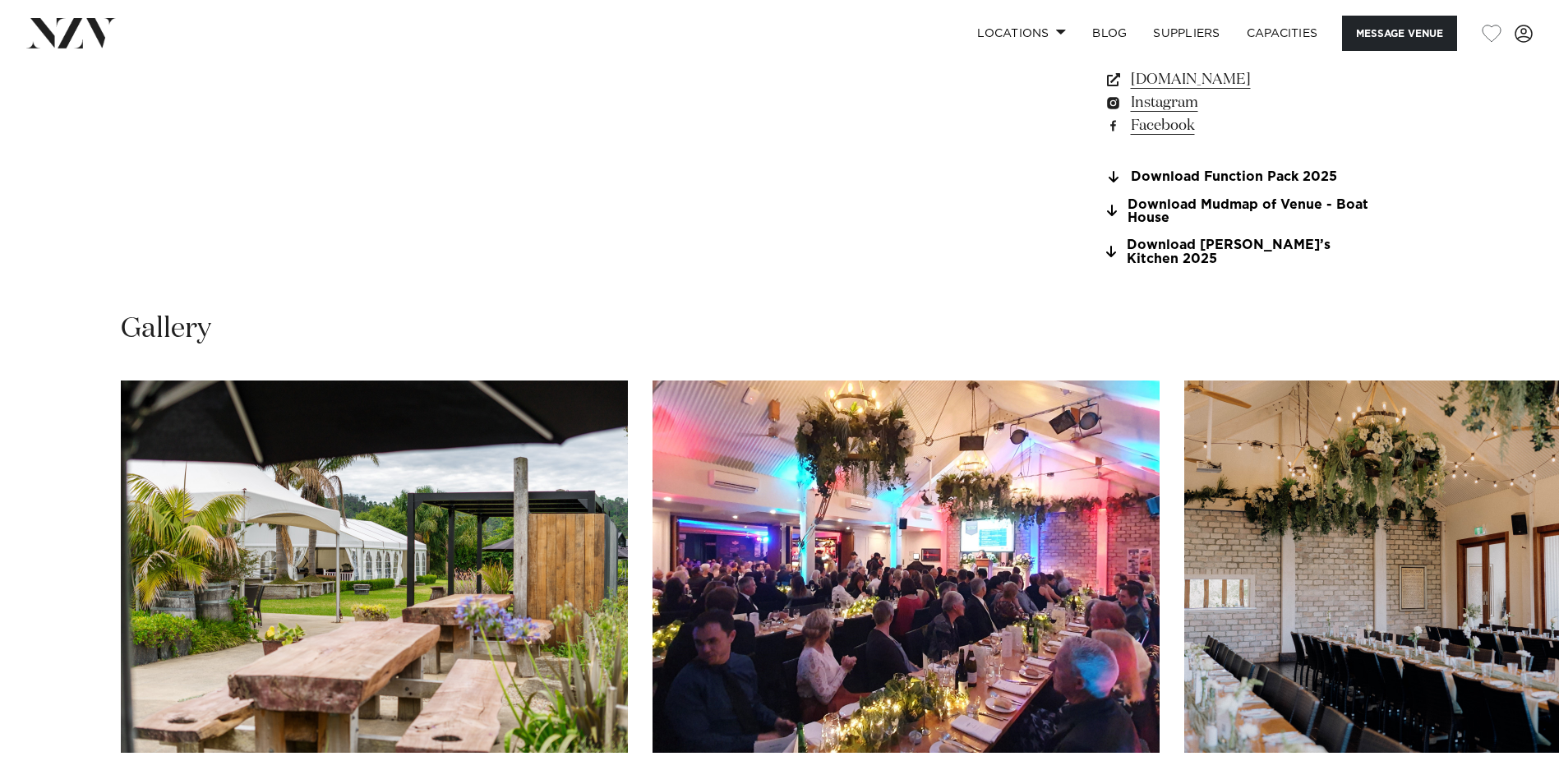
scroll to position [1479, 0]
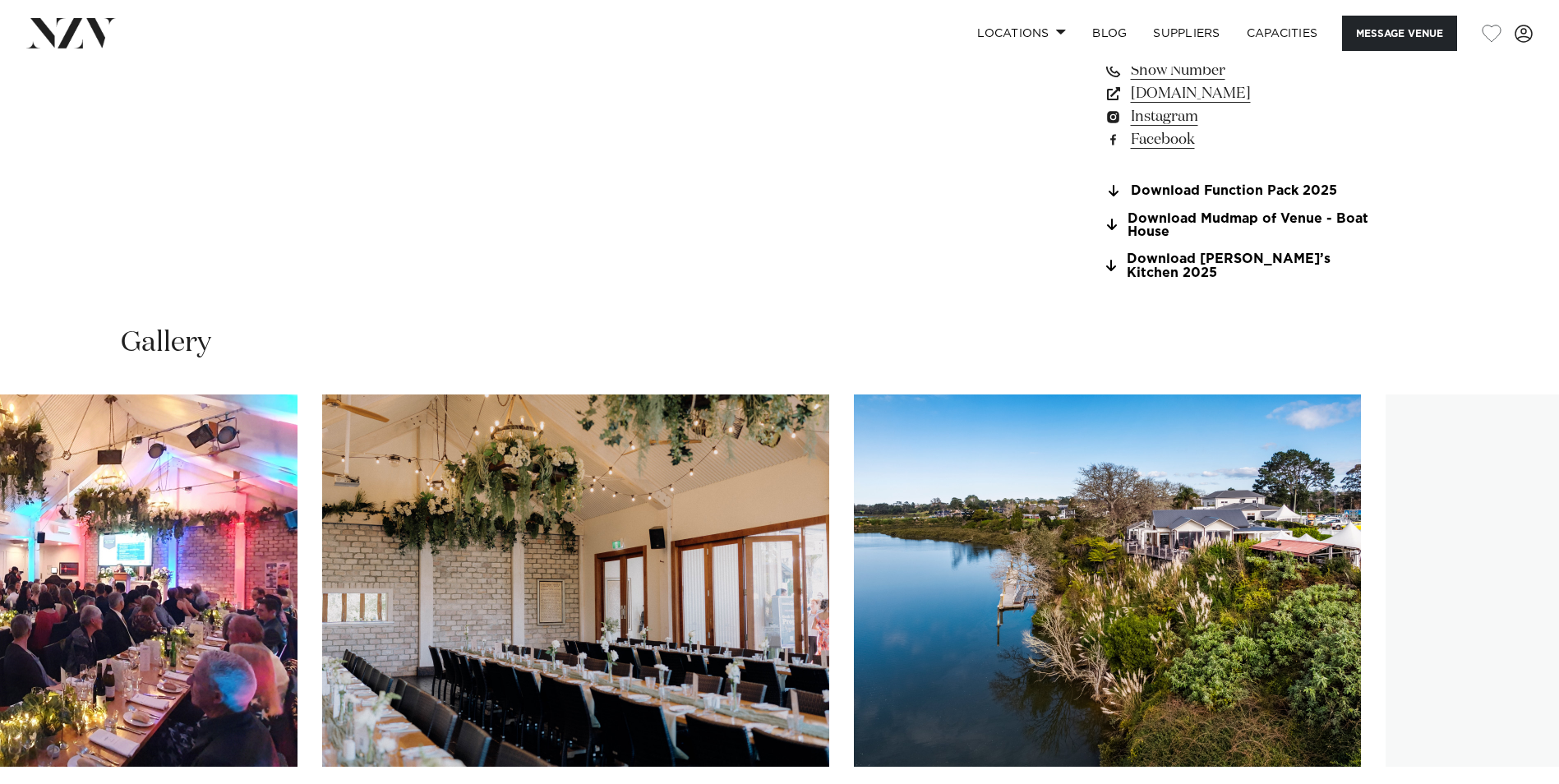
click at [406, 546] on img "3 / 19" at bounding box center [575, 581] width 507 height 372
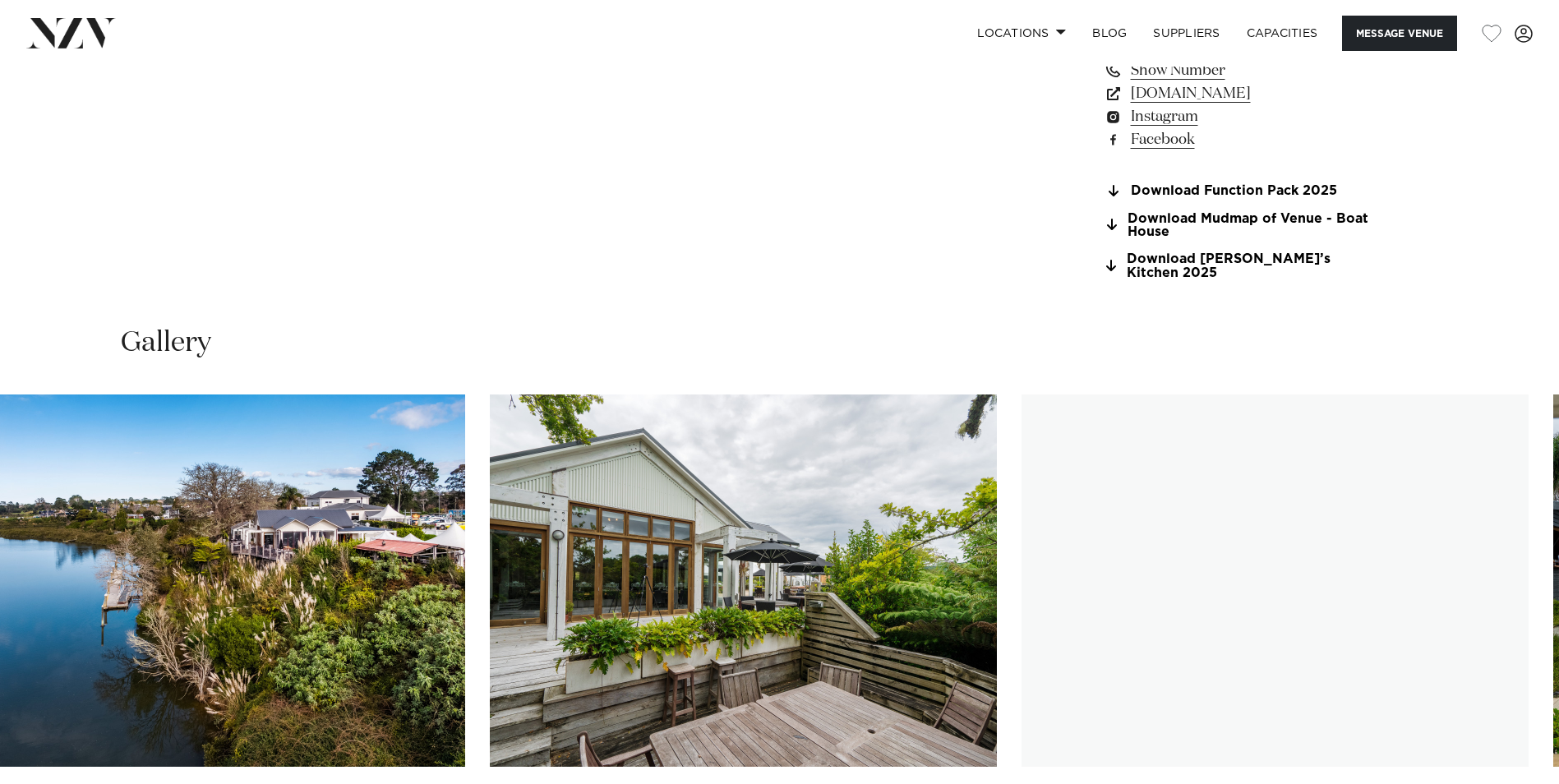
click at [490, 568] on img "5 / 19" at bounding box center [743, 581] width 507 height 372
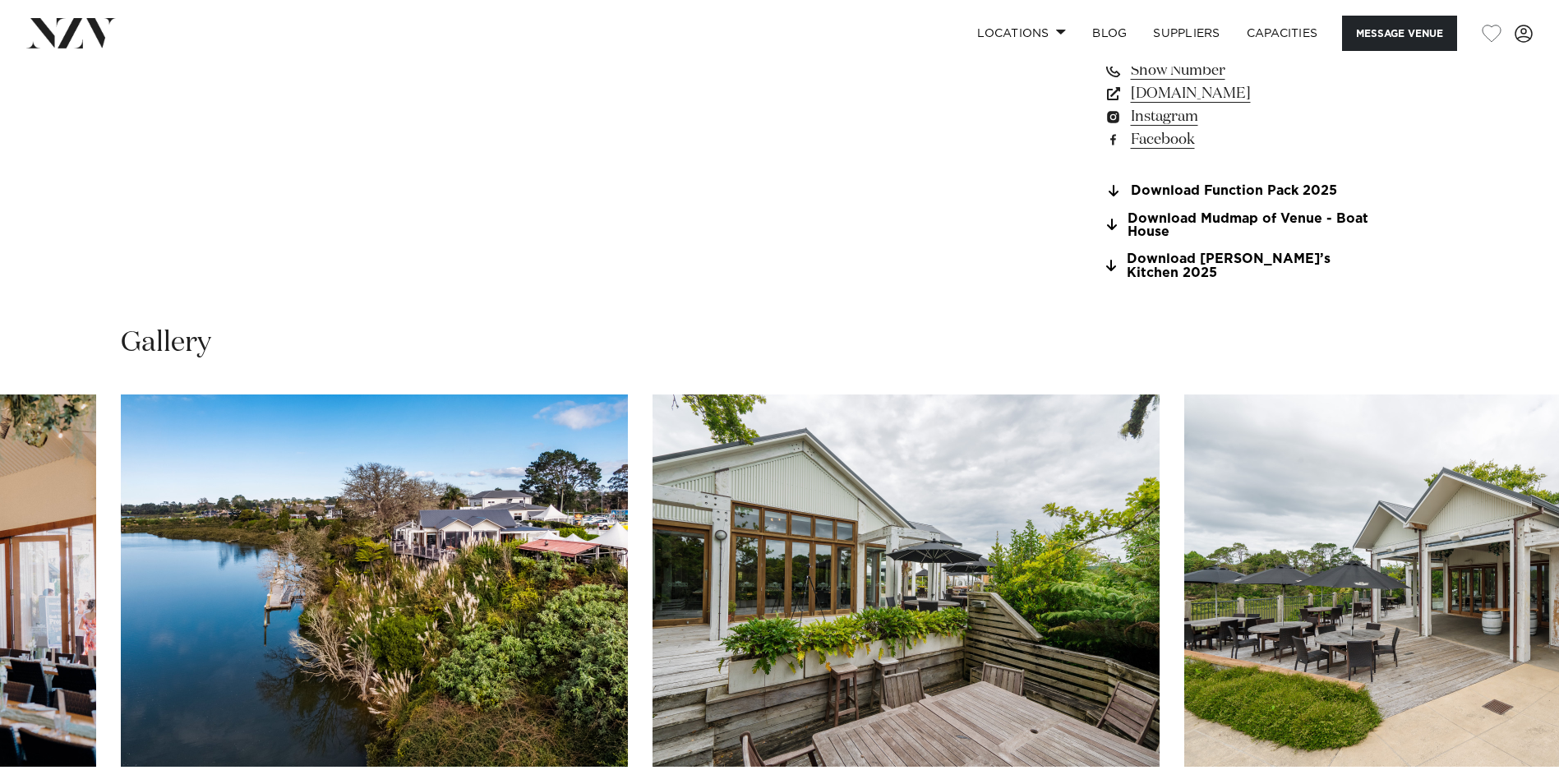
click at [0, 0] on slot at bounding box center [0, 0] width 0 height 0
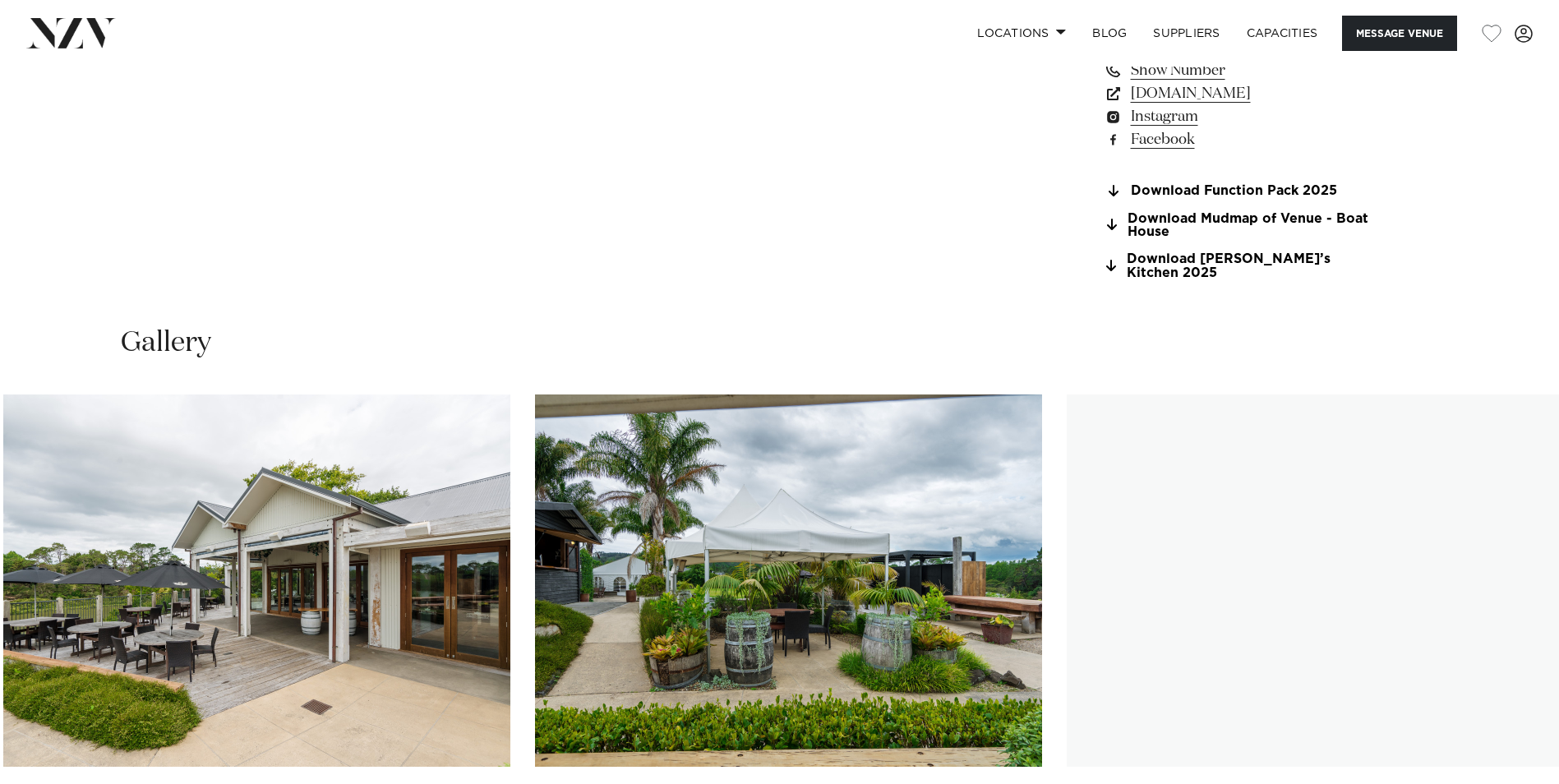
click at [134, 529] on img "6 / 19" at bounding box center [257, 581] width 507 height 372
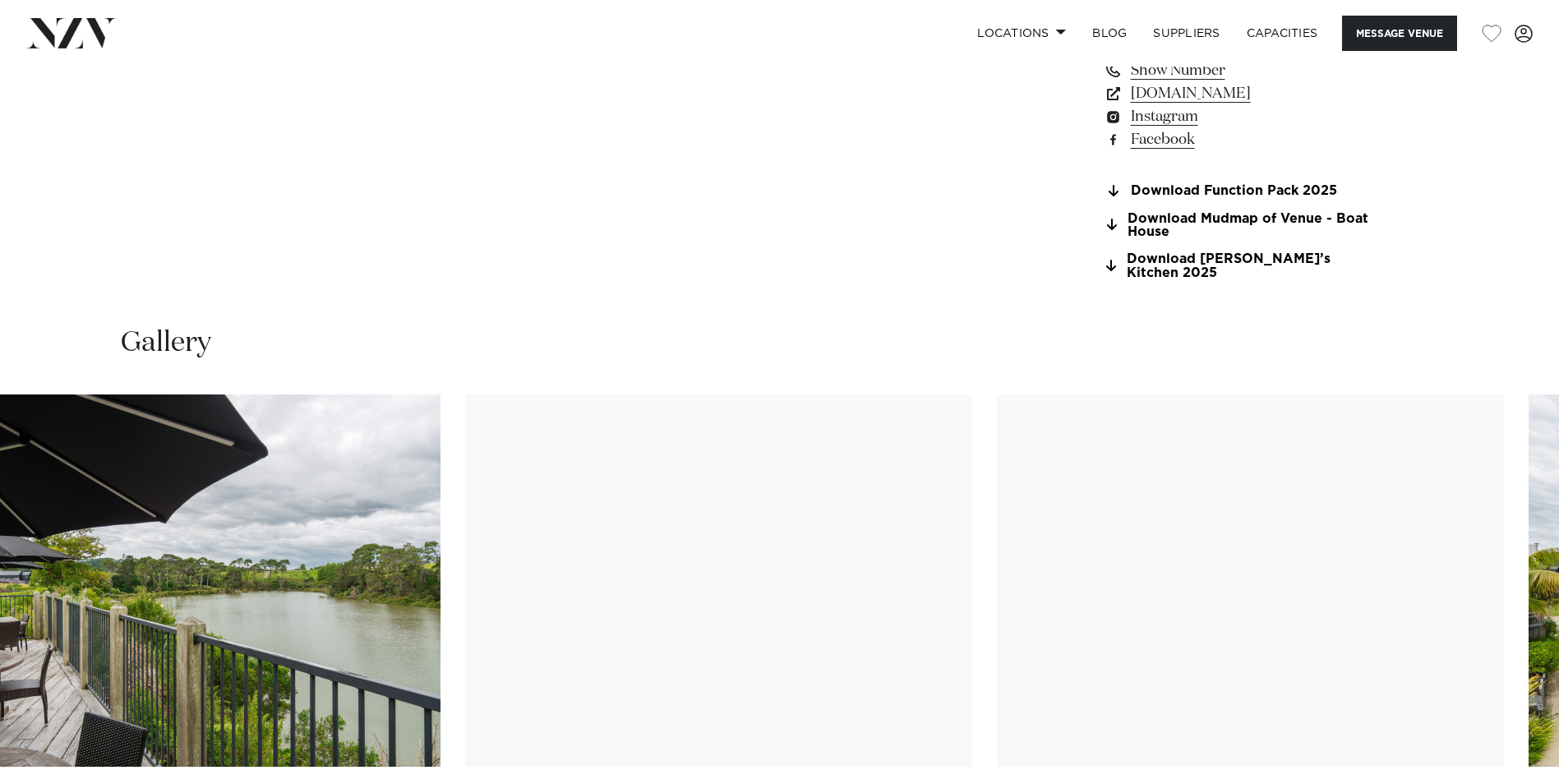
click at [0, 531] on html "Locations [GEOGRAPHIC_DATA] [GEOGRAPHIC_DATA] [GEOGRAPHIC_DATA] [GEOGRAPHIC_DAT…" at bounding box center [779, 681] width 1559 height 4320
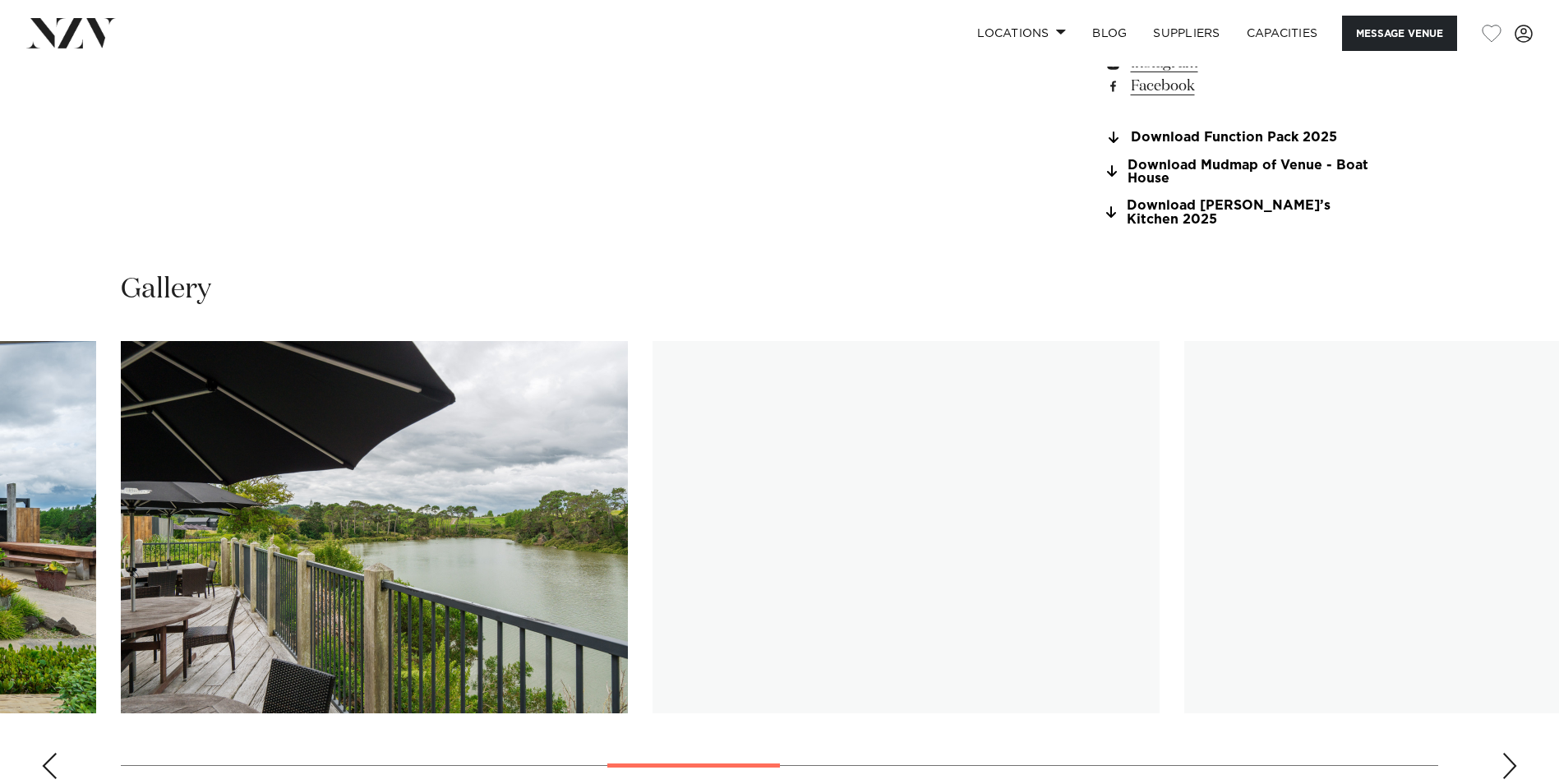
scroll to position [1561, 0]
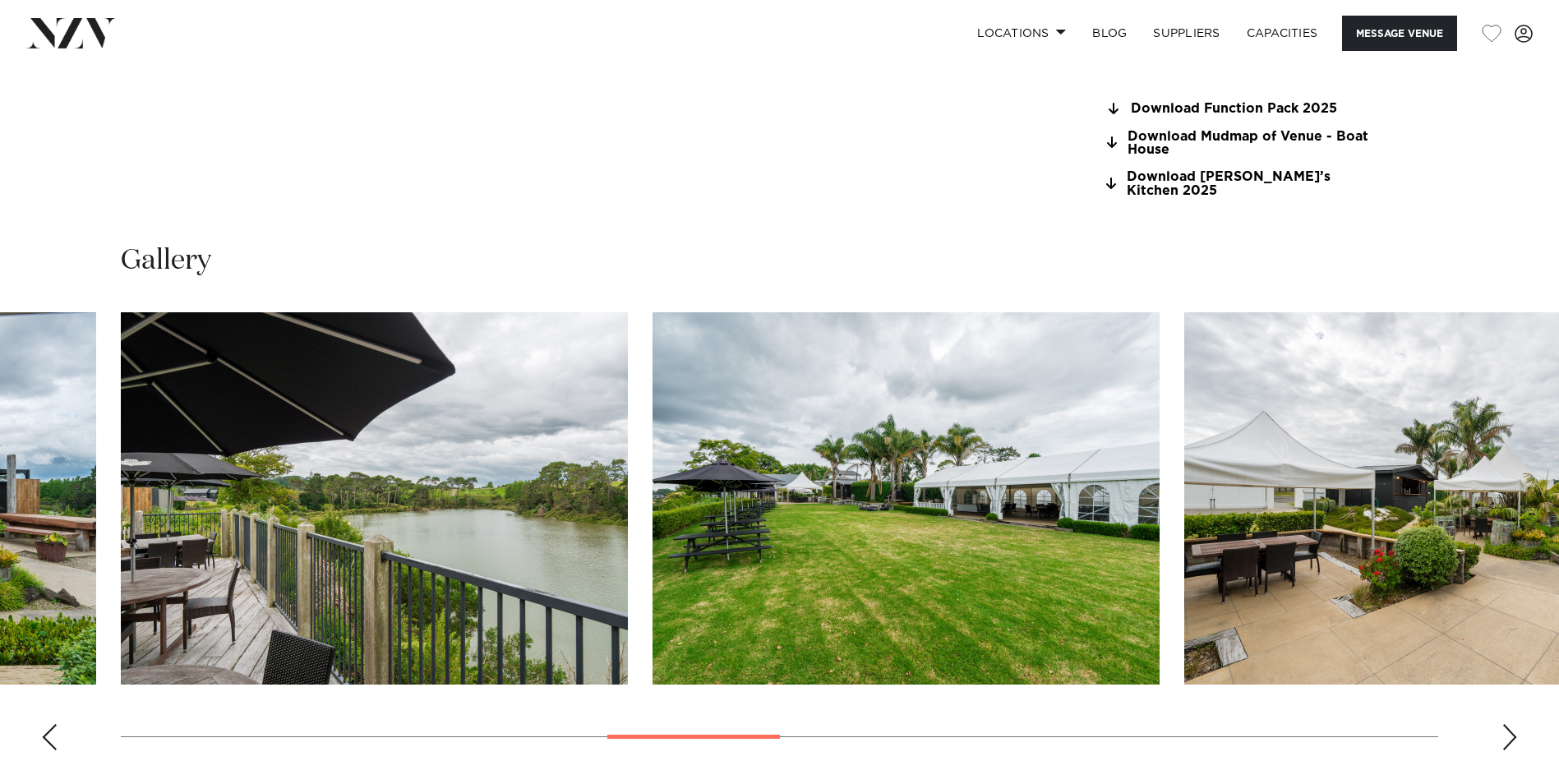
click at [1505, 723] on div "Next slide" at bounding box center [1510, 737] width 16 height 27
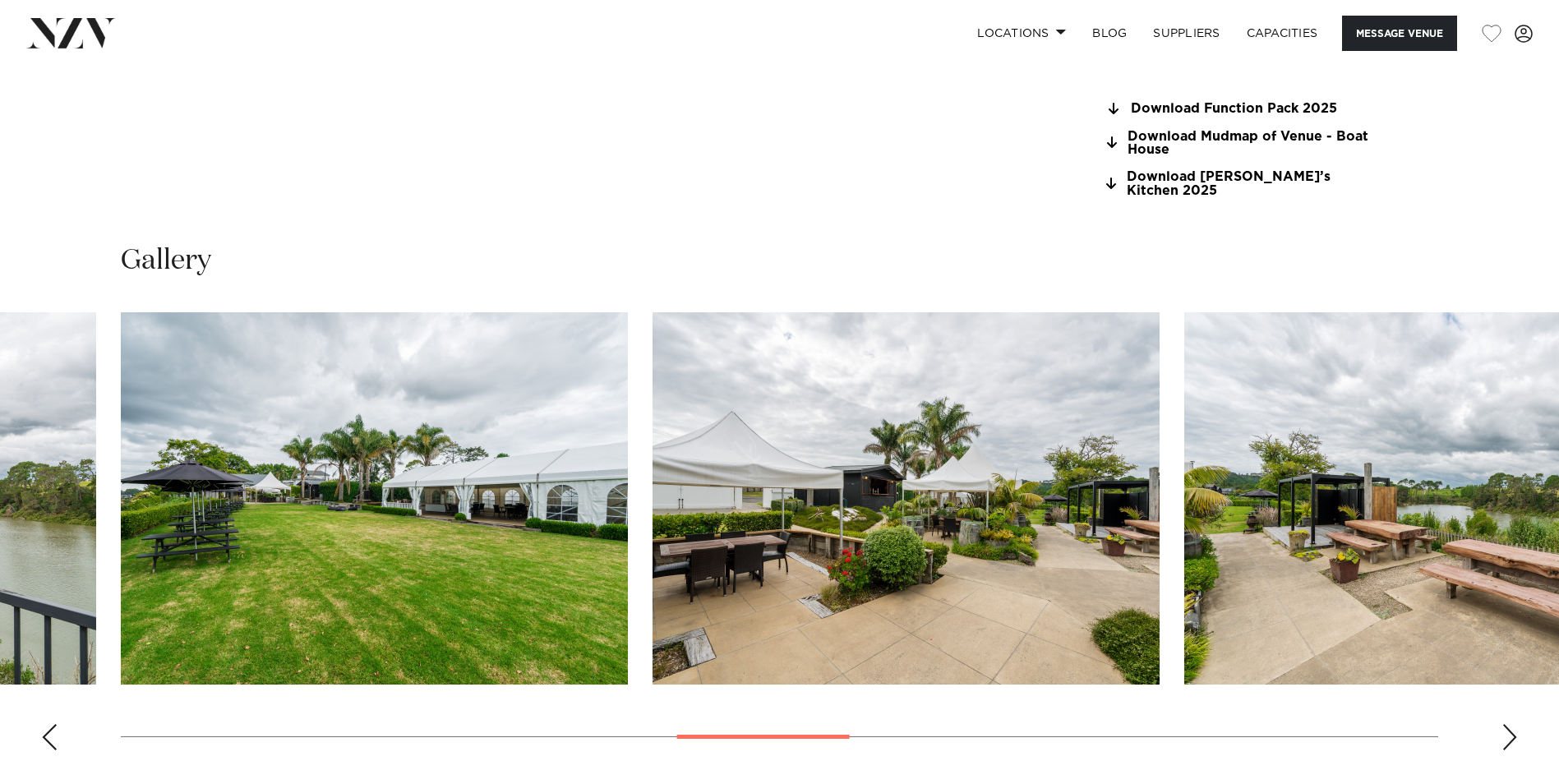
click at [1505, 723] on div "Next slide" at bounding box center [1510, 737] width 16 height 27
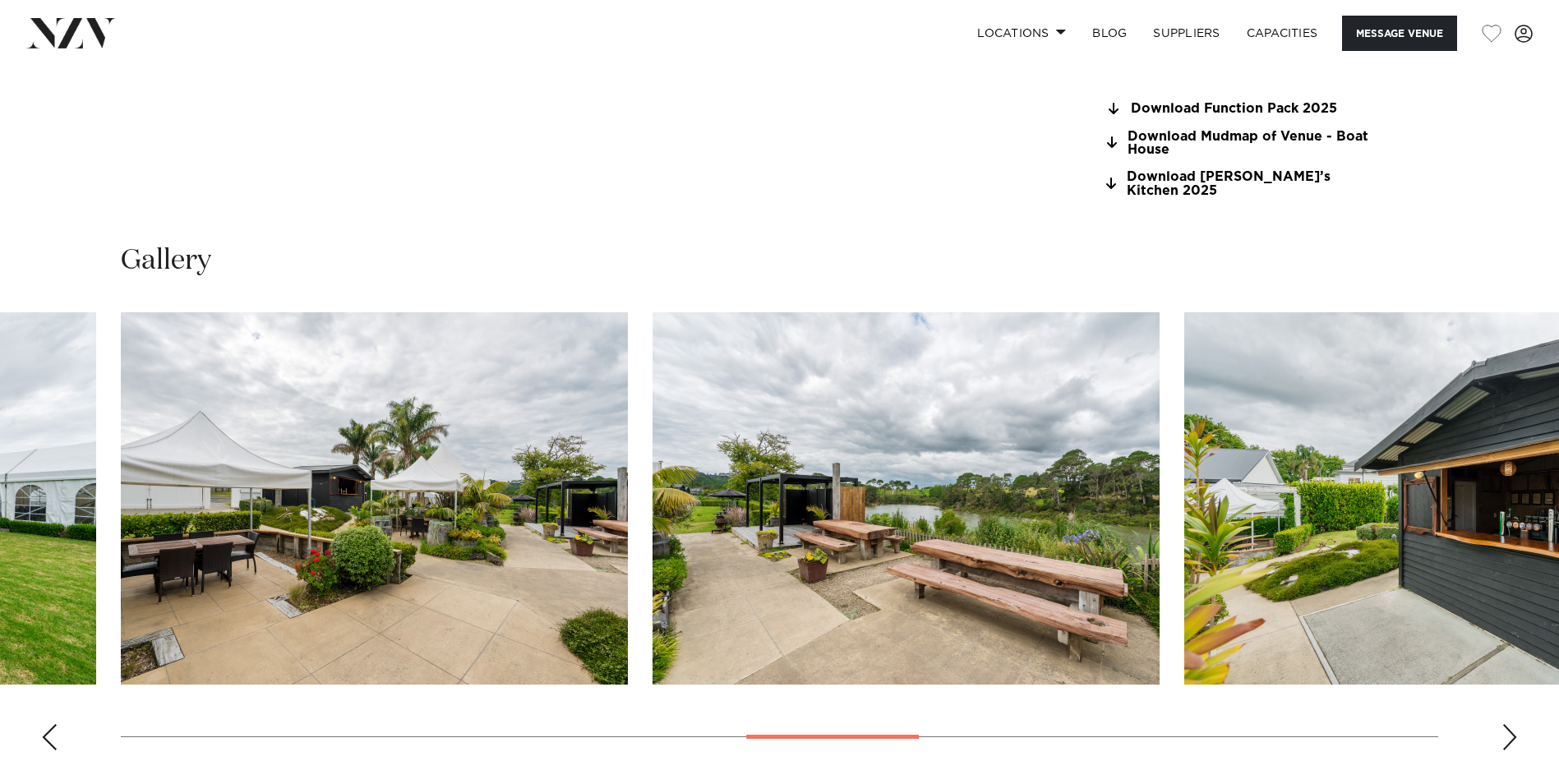
click at [1505, 723] on div "Next slide" at bounding box center [1510, 737] width 16 height 27
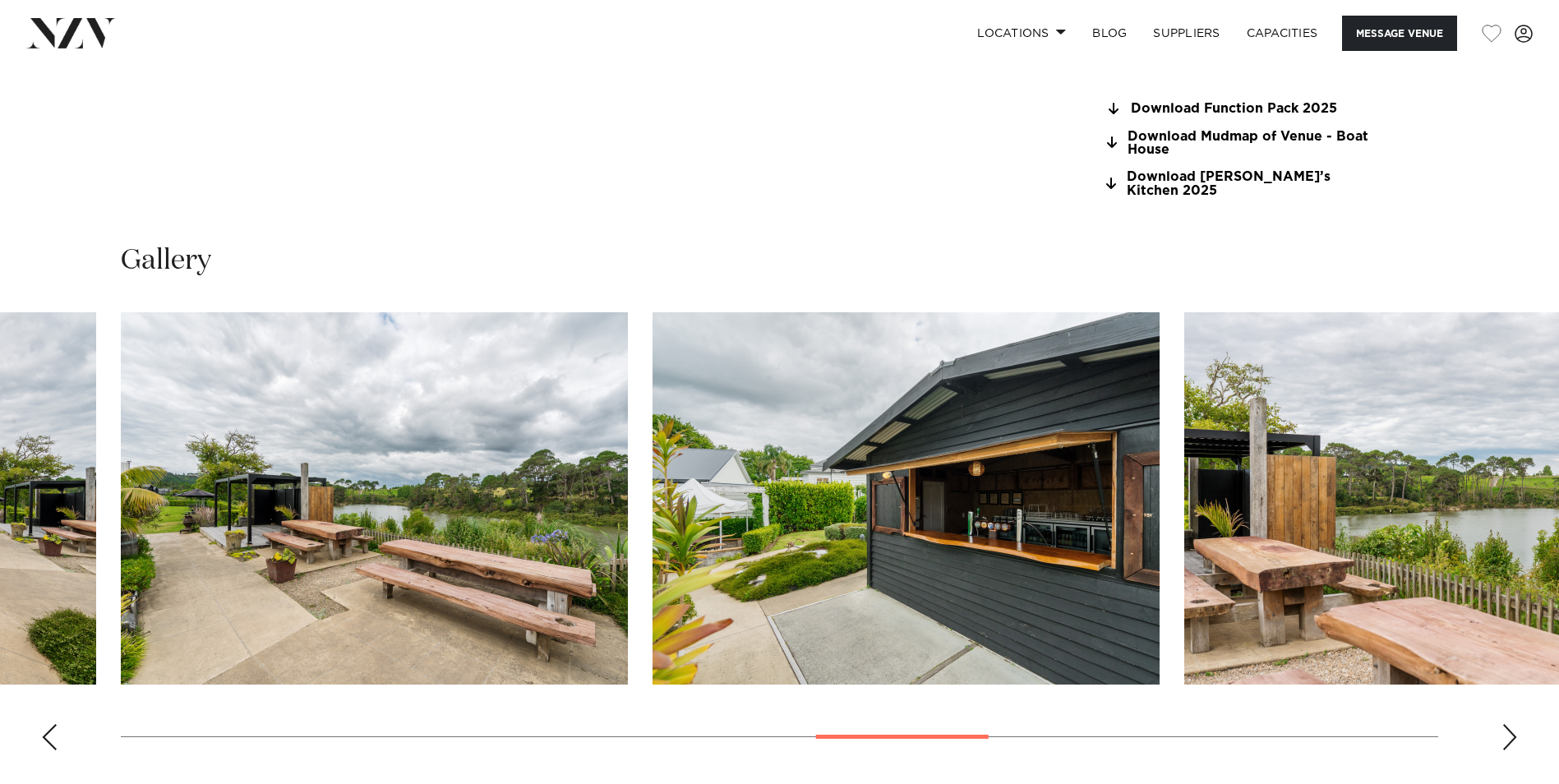
click at [1505, 723] on div "Next slide" at bounding box center [1510, 737] width 16 height 27
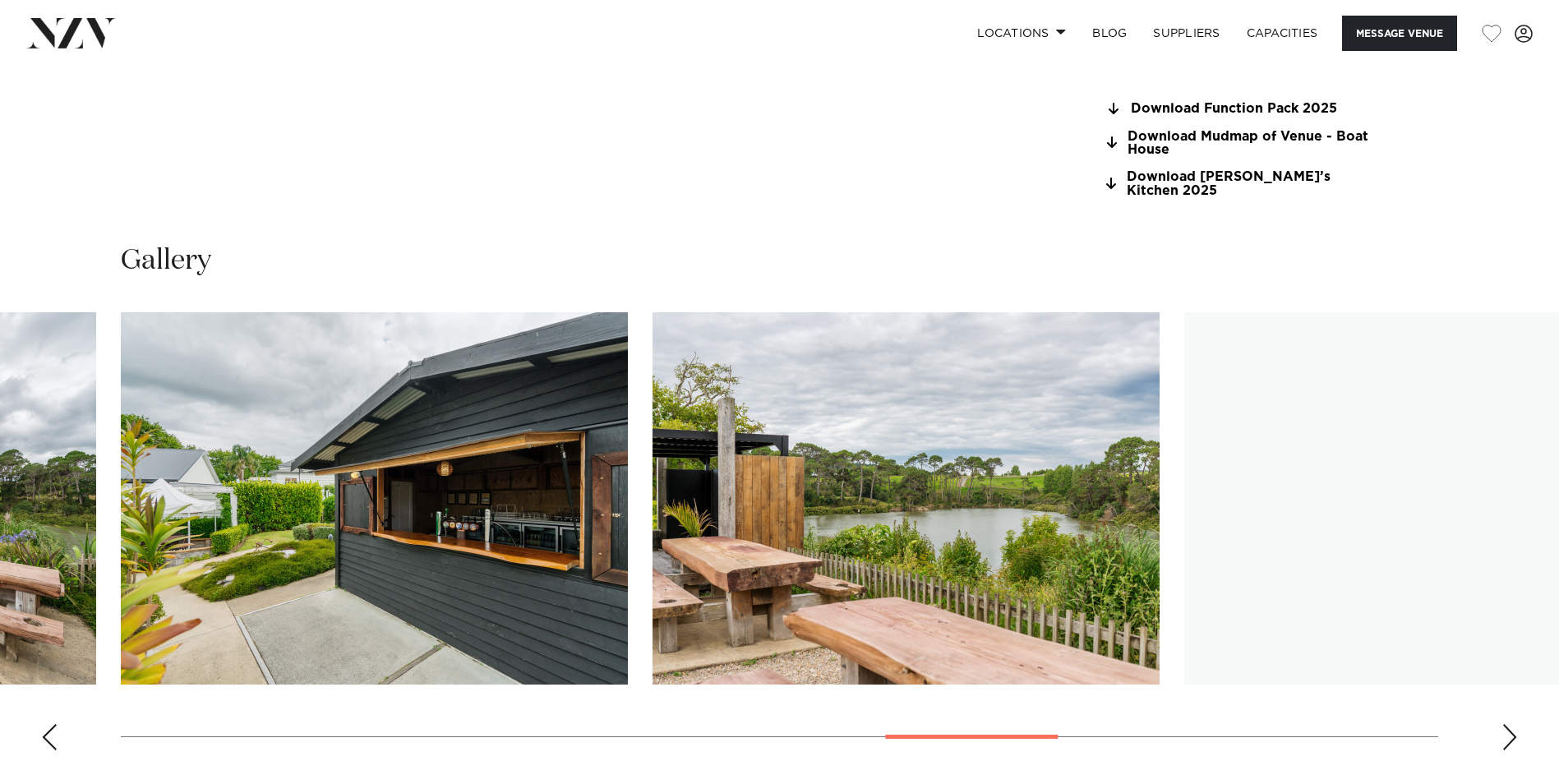
click at [1505, 723] on div "Next slide" at bounding box center [1510, 737] width 16 height 27
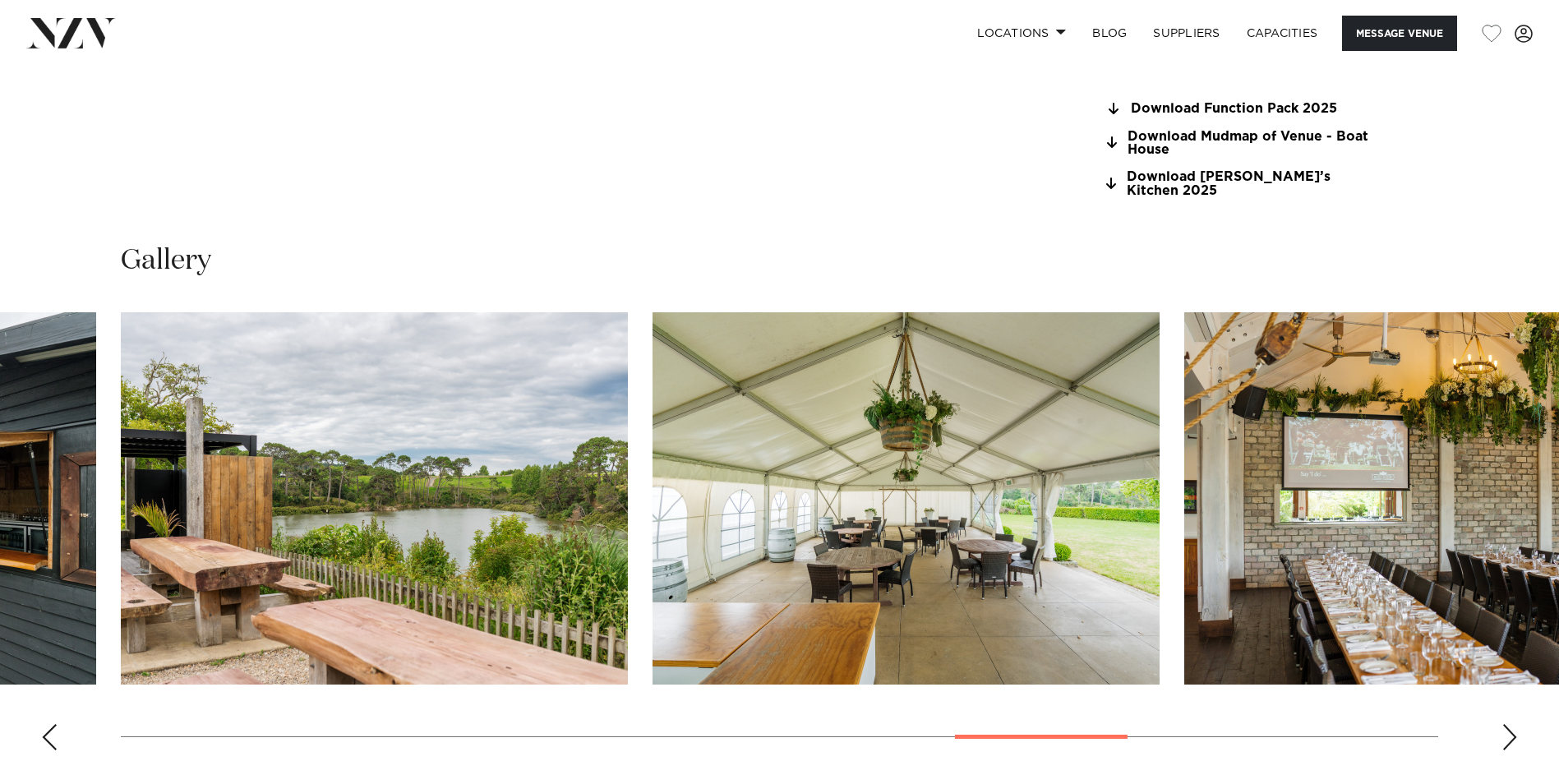
click at [1505, 723] on div "Next slide" at bounding box center [1510, 737] width 16 height 27
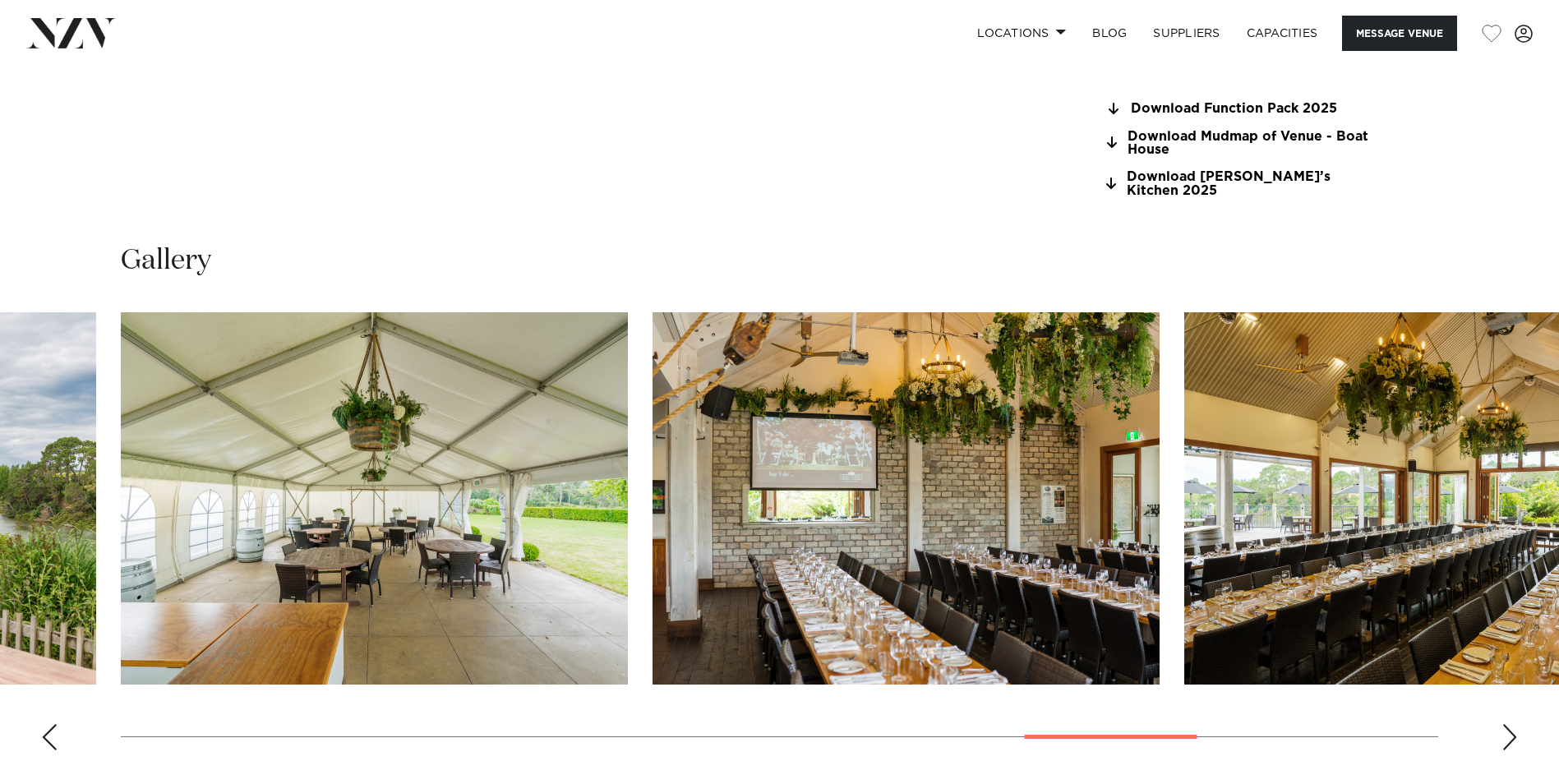
click at [1505, 723] on div "Next slide" at bounding box center [1510, 737] width 16 height 27
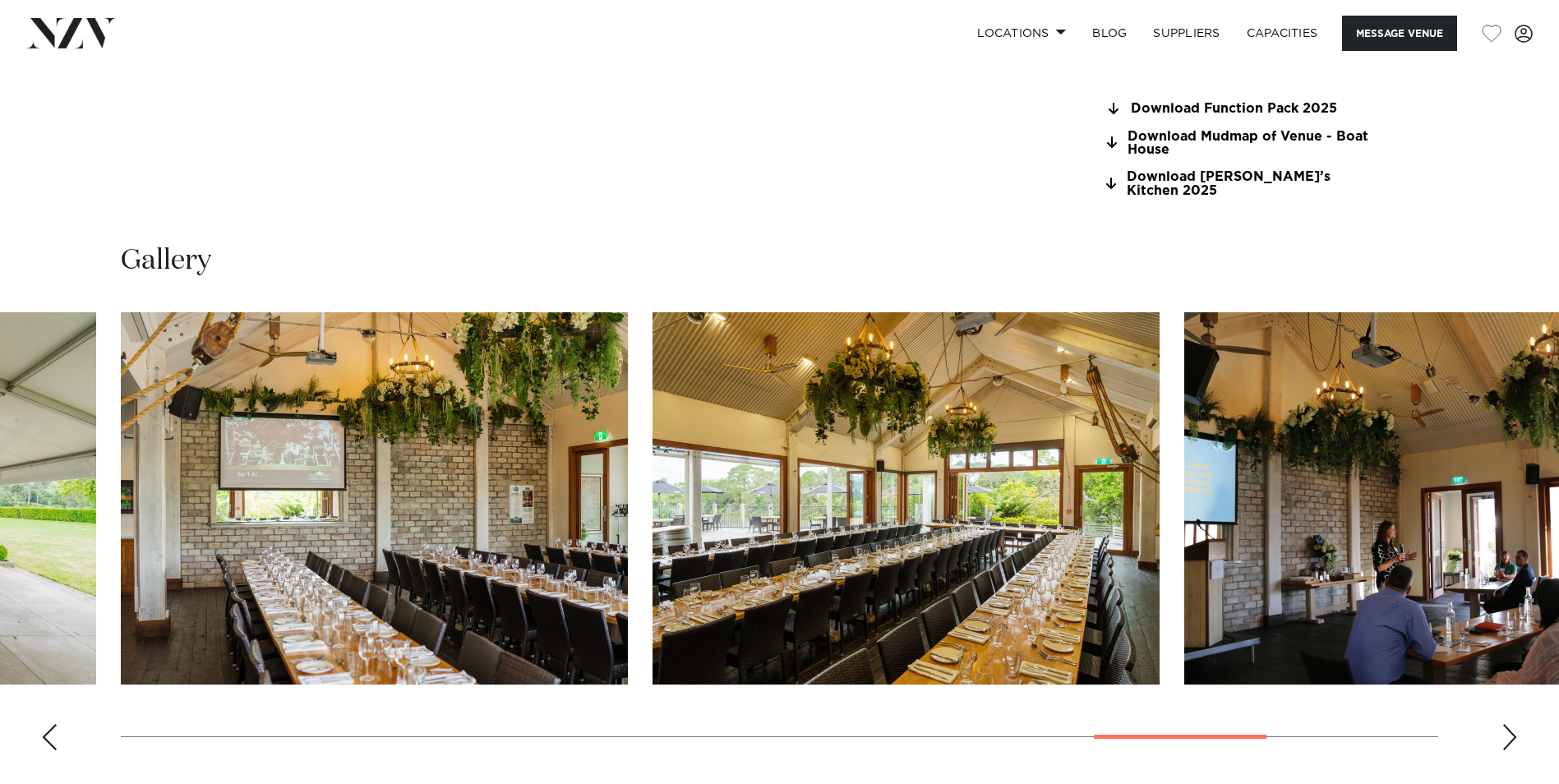
click at [1505, 723] on div "Next slide" at bounding box center [1510, 737] width 16 height 27
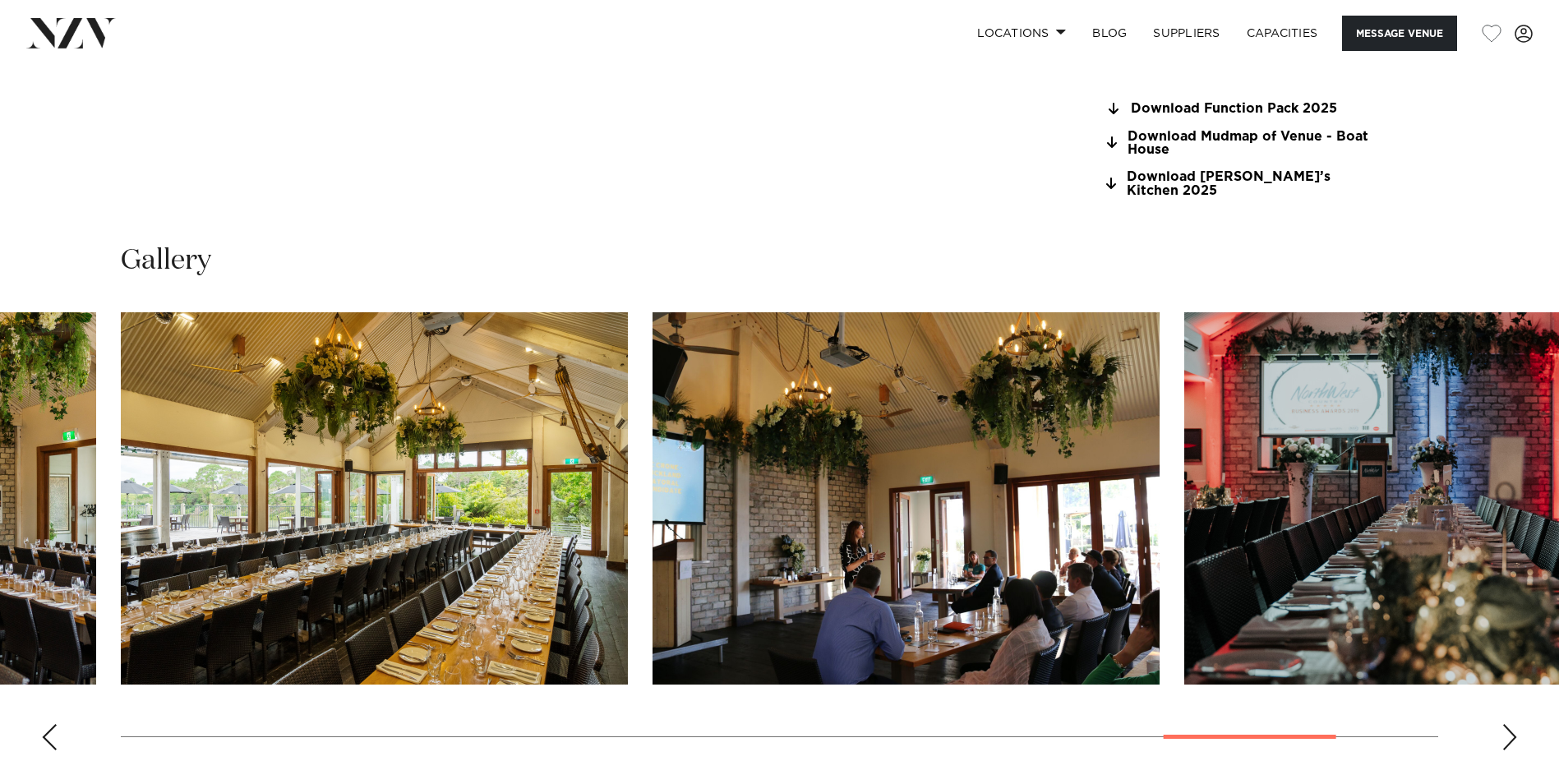
click at [1505, 723] on div "Next slide" at bounding box center [1510, 737] width 16 height 27
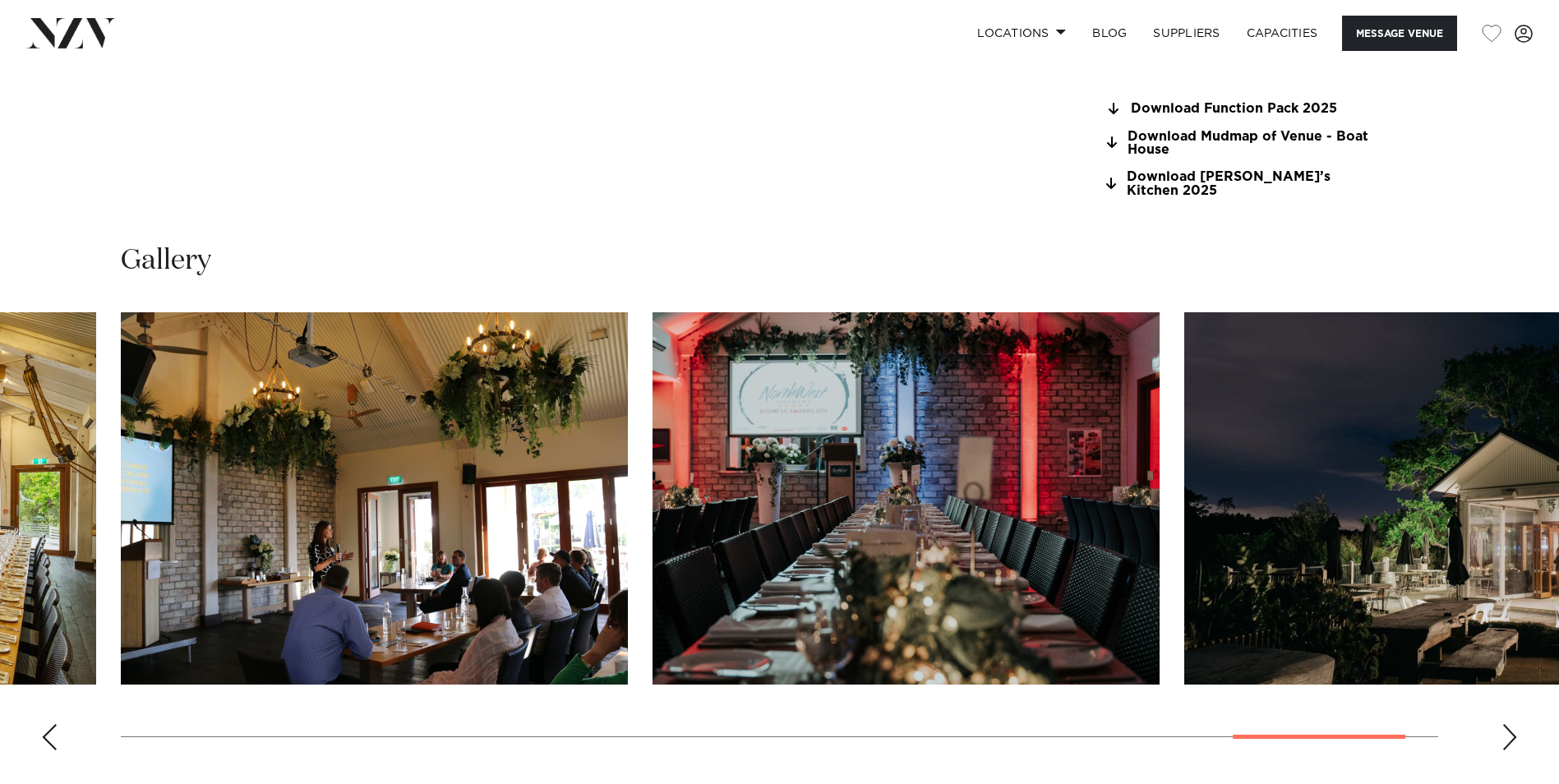
click at [1505, 723] on div "Next slide" at bounding box center [1510, 737] width 16 height 27
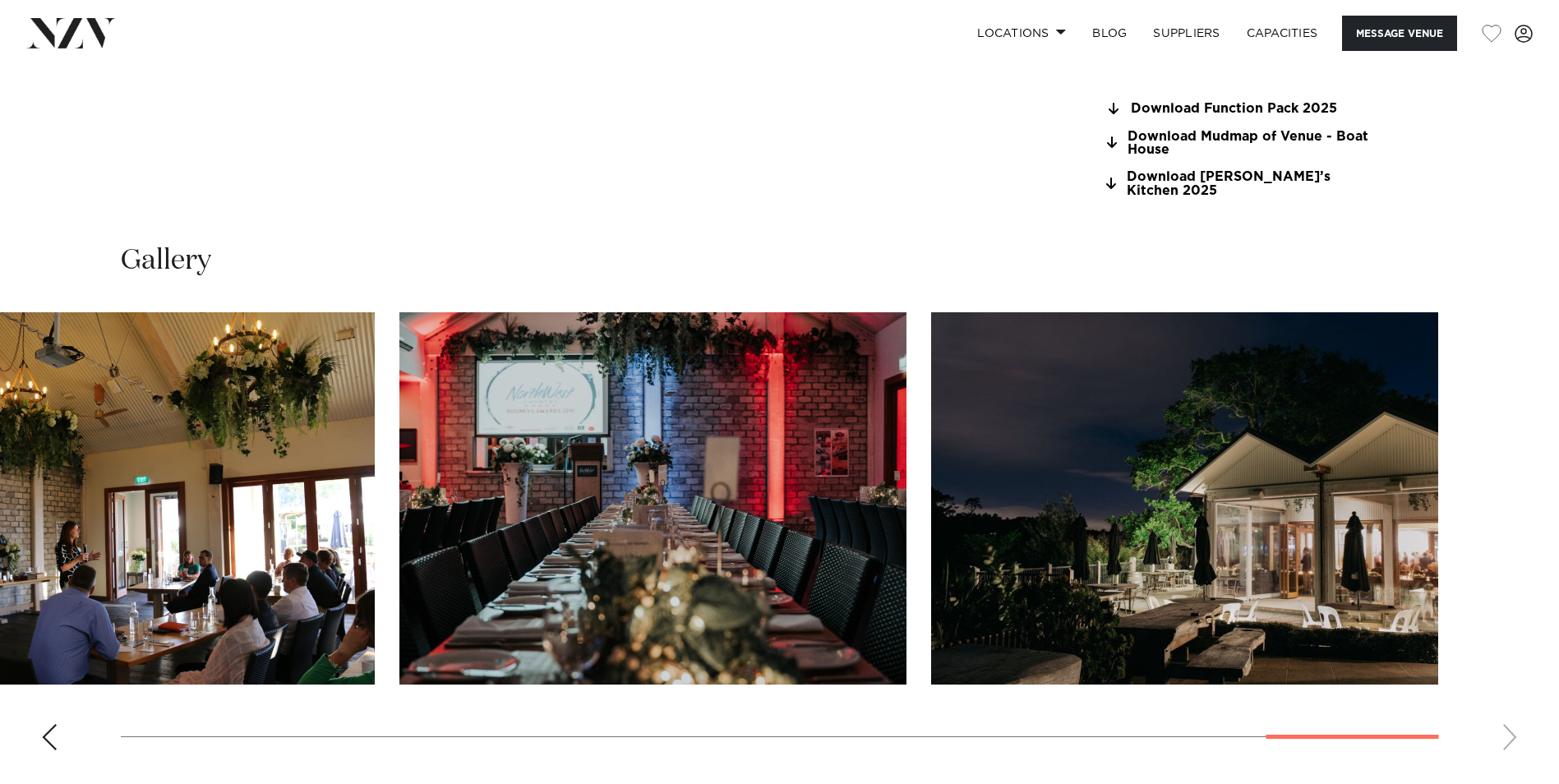
click at [1505, 720] on swiper-container at bounding box center [779, 537] width 1559 height 451
